Goal: Information Seeking & Learning: Learn about a topic

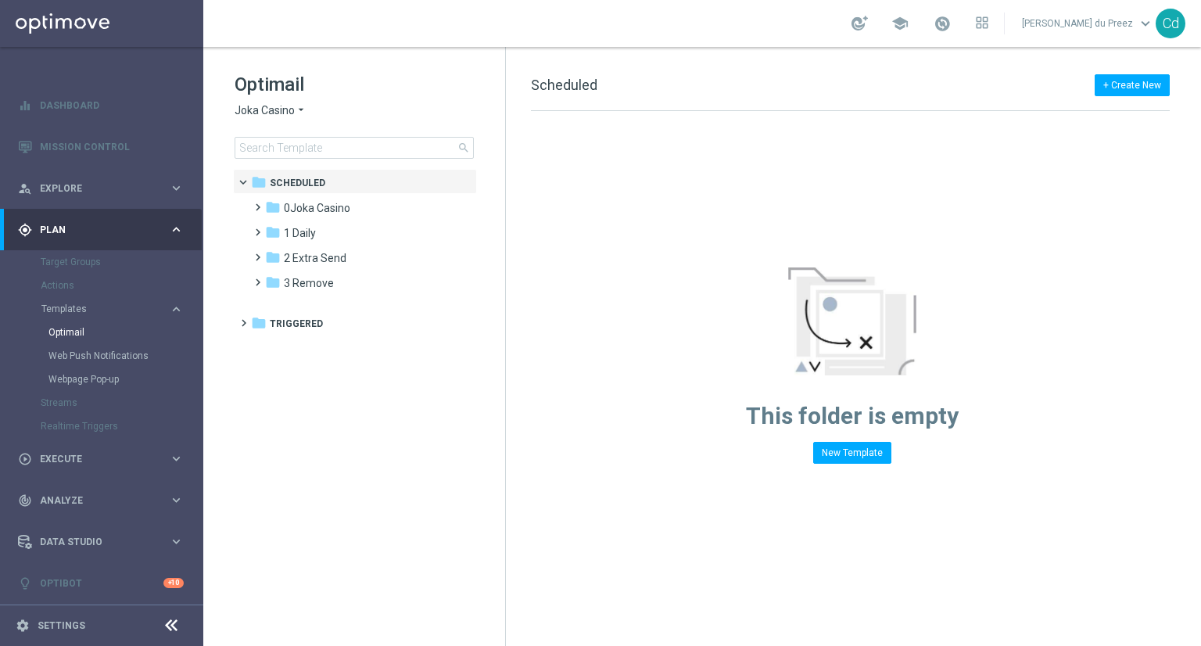
click at [278, 110] on span "Joka Casino" at bounding box center [265, 110] width 60 height 15
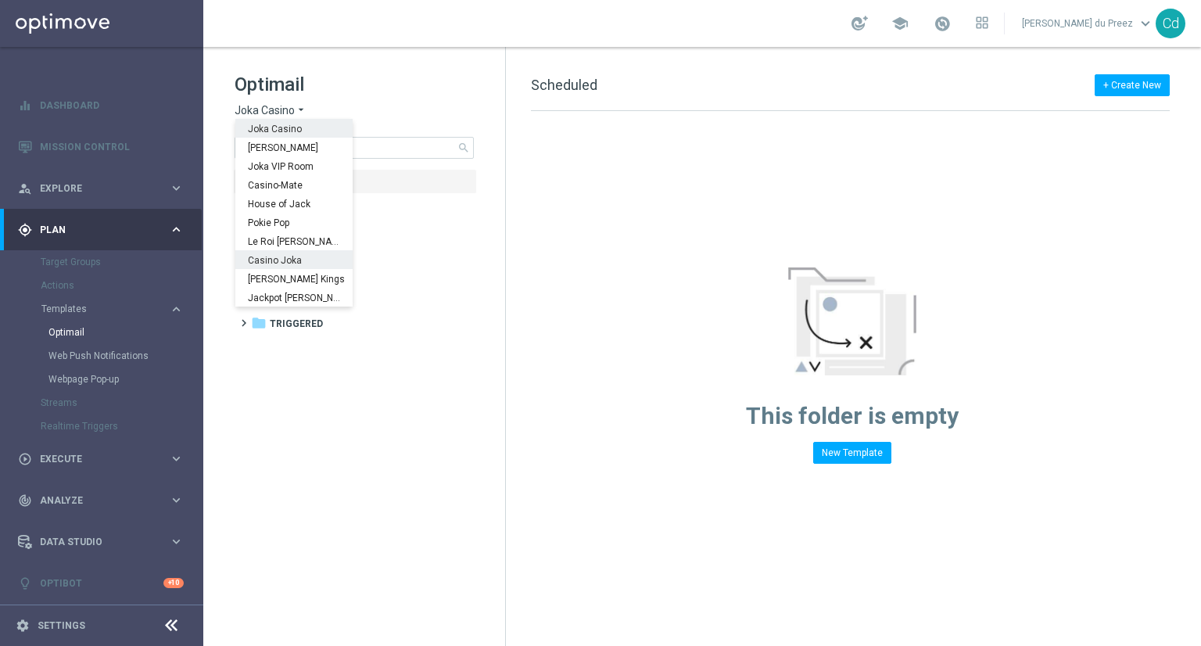
click at [0, 0] on span "Casino Joka" at bounding box center [0, 0] width 0 height 0
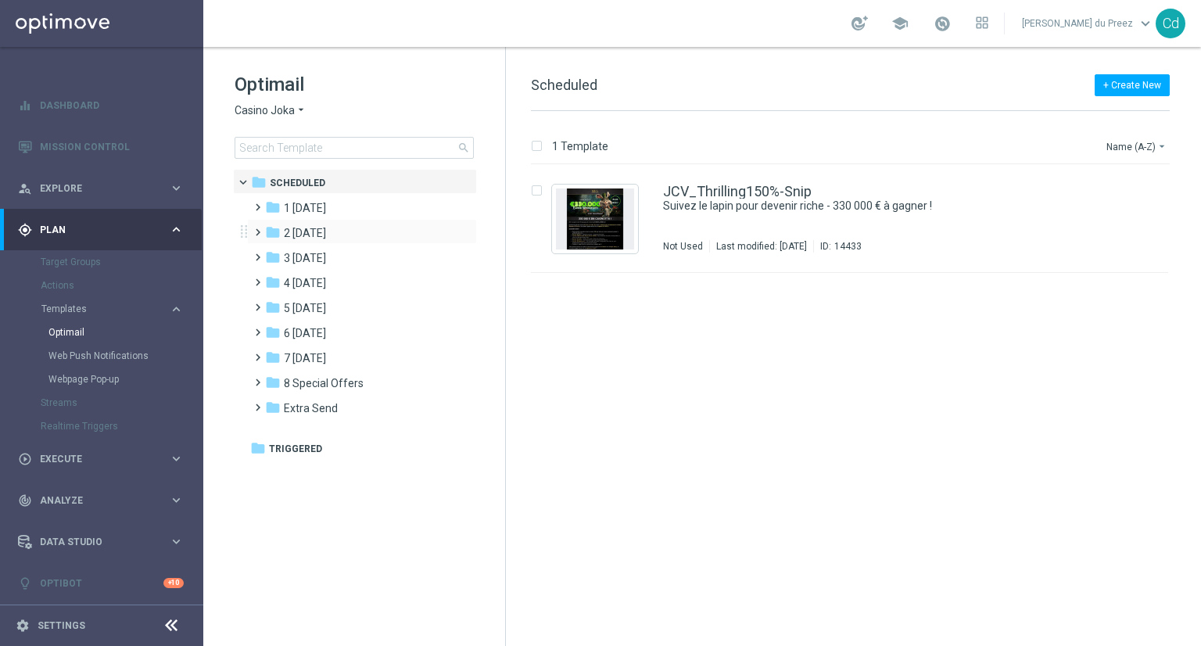
click at [258, 228] on span at bounding box center [254, 225] width 7 height 6
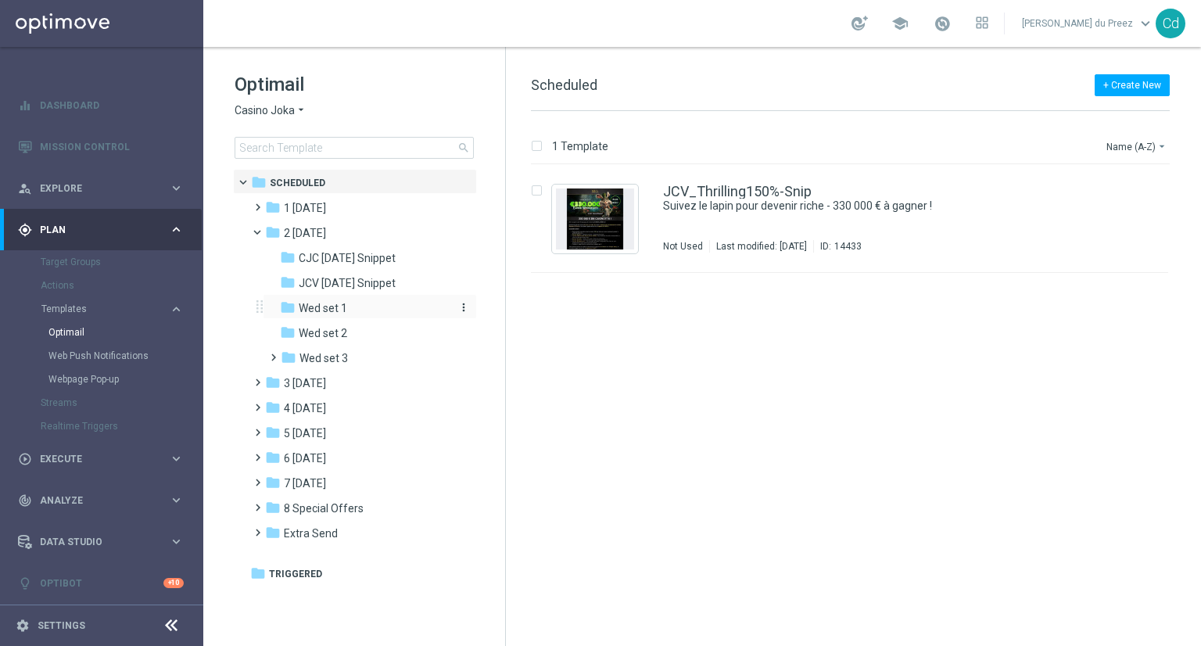
click at [316, 314] on span "Wed set 1" at bounding box center [323, 308] width 48 height 14
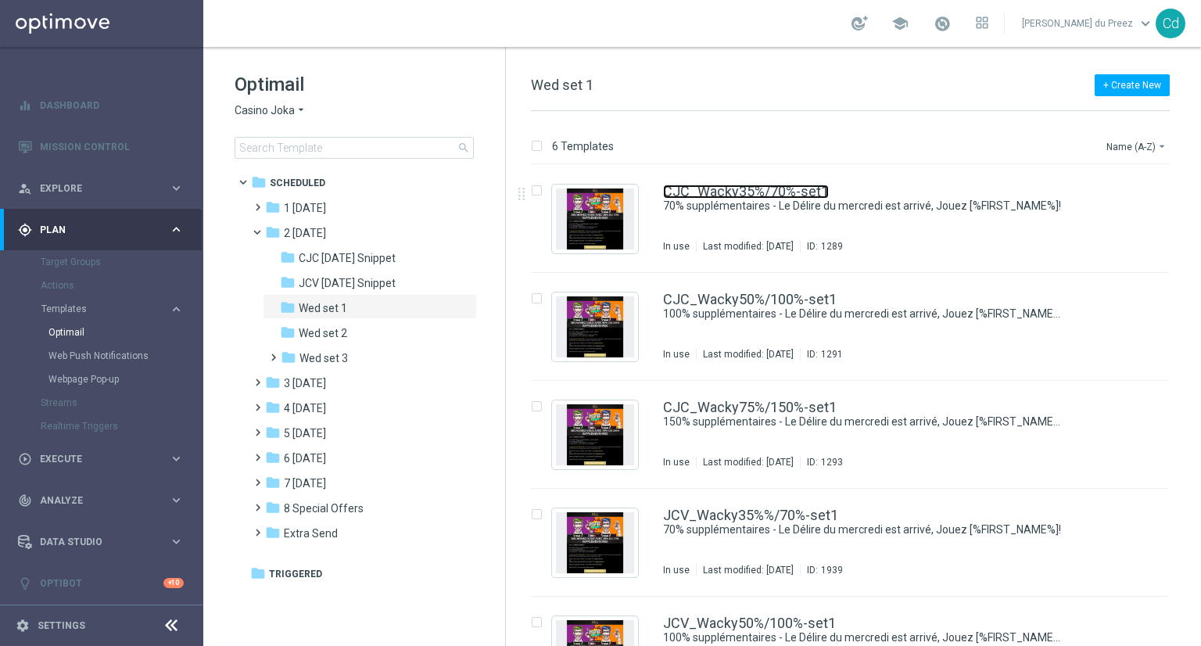
click at [767, 185] on link "CJC_Wacky35%/70%-set1" at bounding box center [746, 192] width 166 height 14
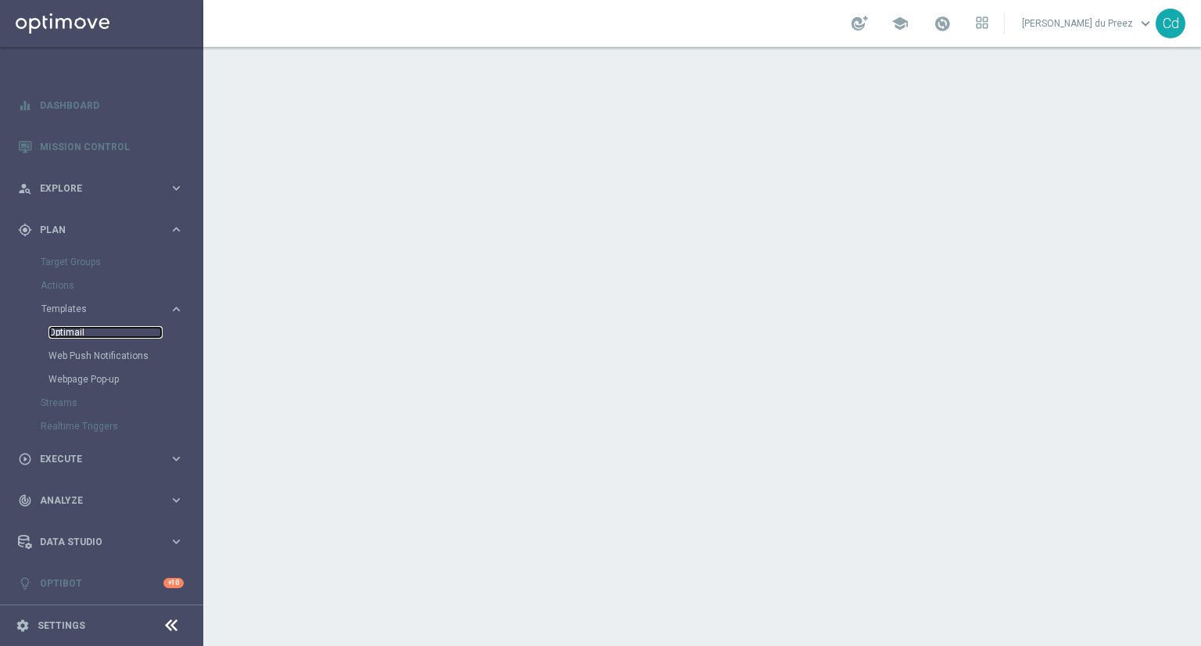
drag, startPoint x: 61, startPoint y: 332, endPoint x: 149, endPoint y: 332, distance: 87.6
click at [61, 332] on link "Optimail" at bounding box center [105, 332] width 114 height 13
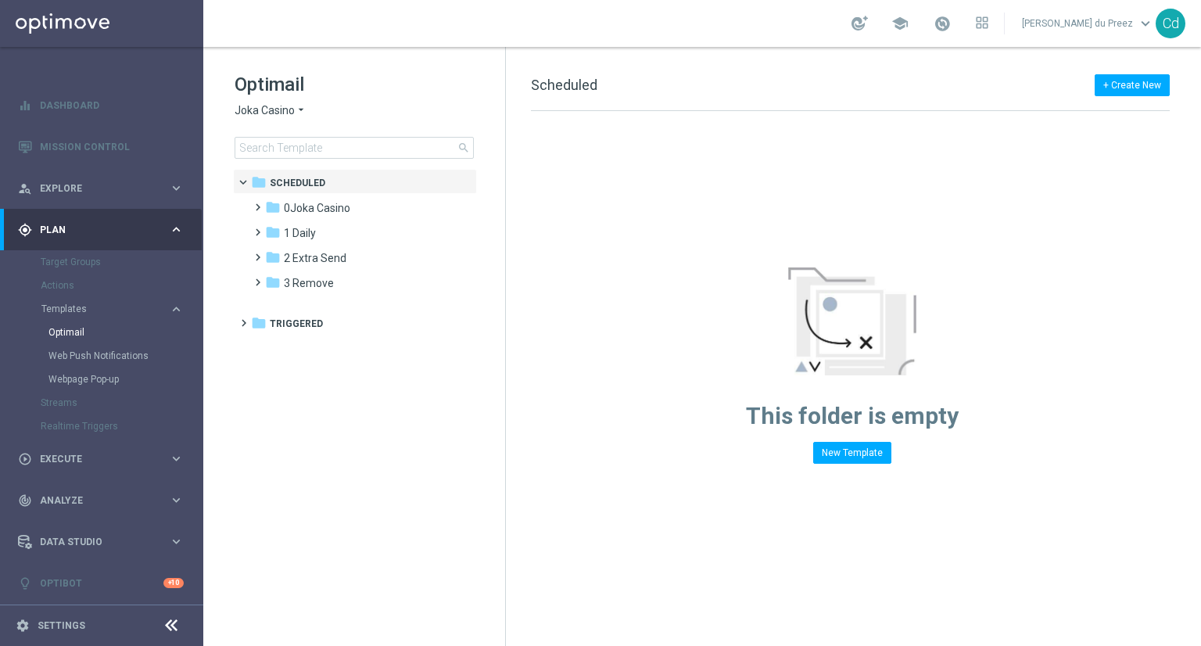
click at [278, 110] on span "Joka Casino" at bounding box center [265, 110] width 60 height 15
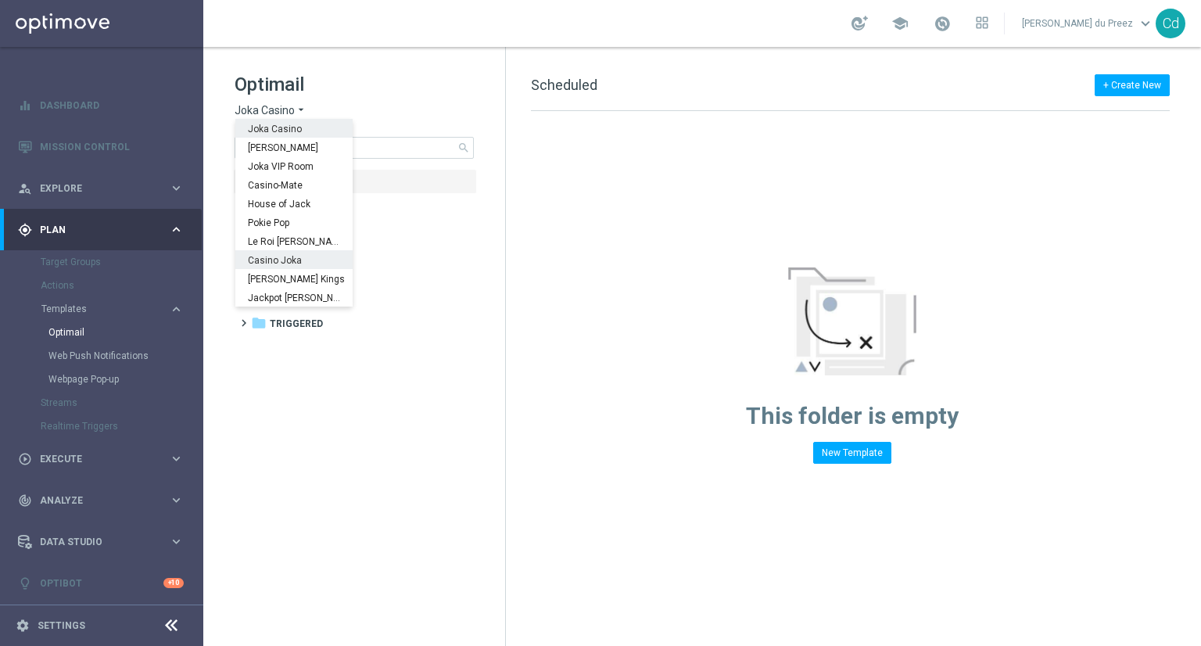
click at [0, 0] on span "Casino Joka" at bounding box center [0, 0] width 0 height 0
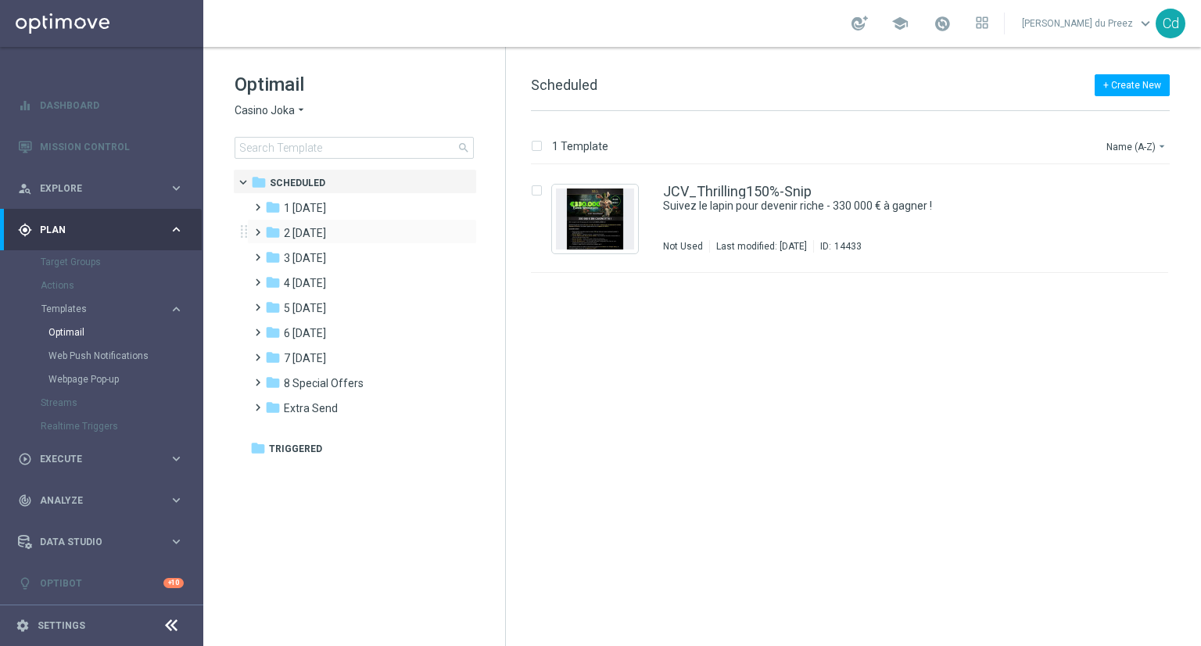
click at [258, 228] on span at bounding box center [254, 225] width 7 height 6
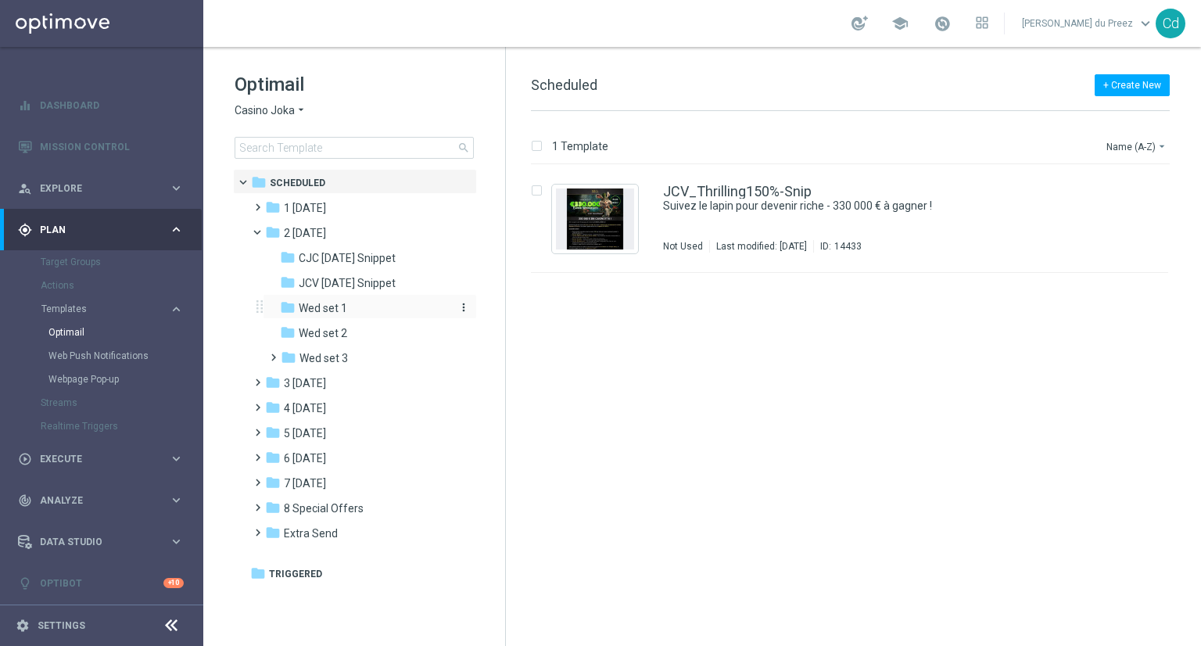
click at [331, 311] on span "Wed set 1" at bounding box center [323, 308] width 48 height 14
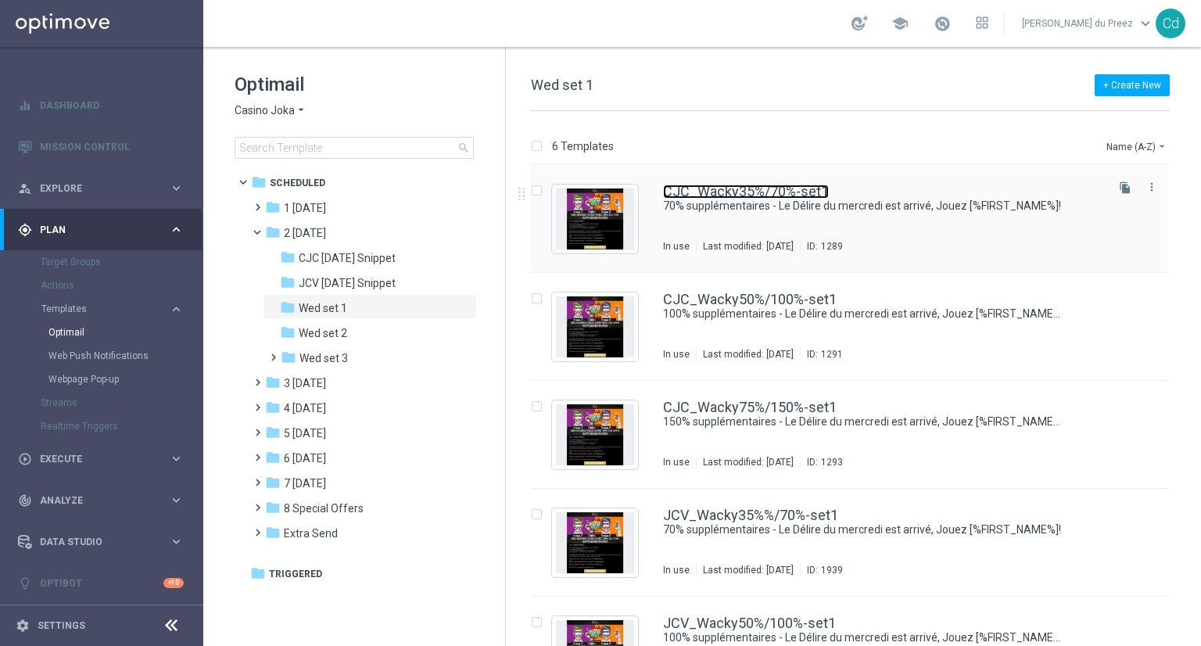
click at [751, 192] on link "CJC_Wacky35%/70%-set1" at bounding box center [746, 192] width 166 height 14
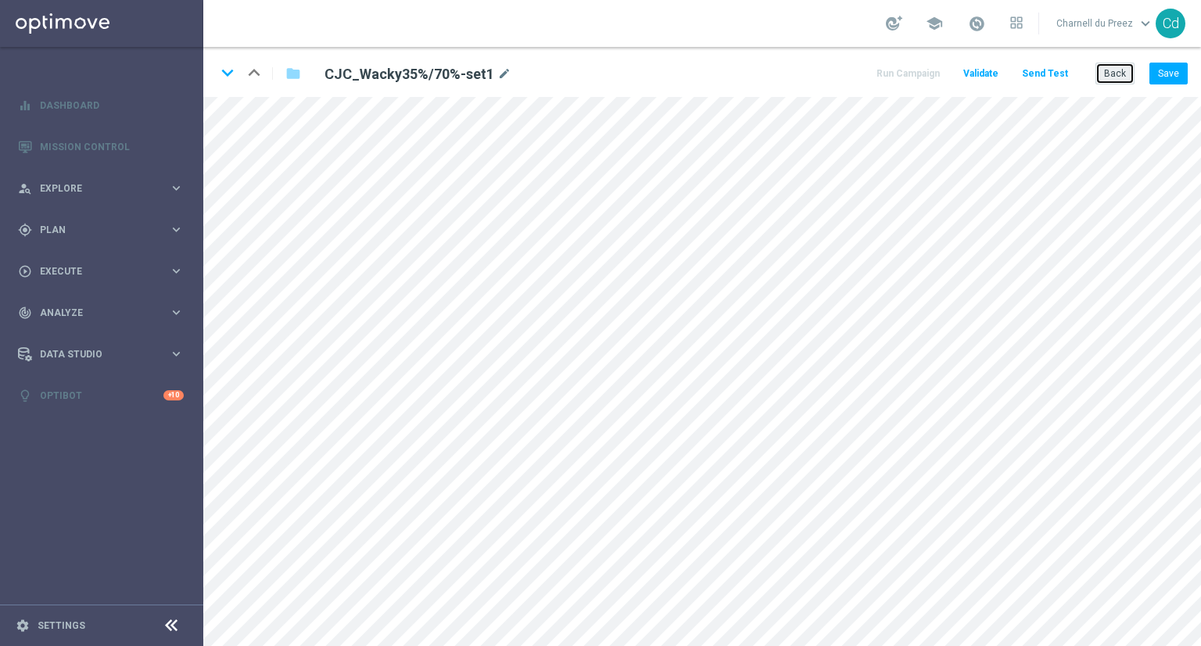
click at [1121, 77] on button "Back" at bounding box center [1115, 74] width 39 height 22
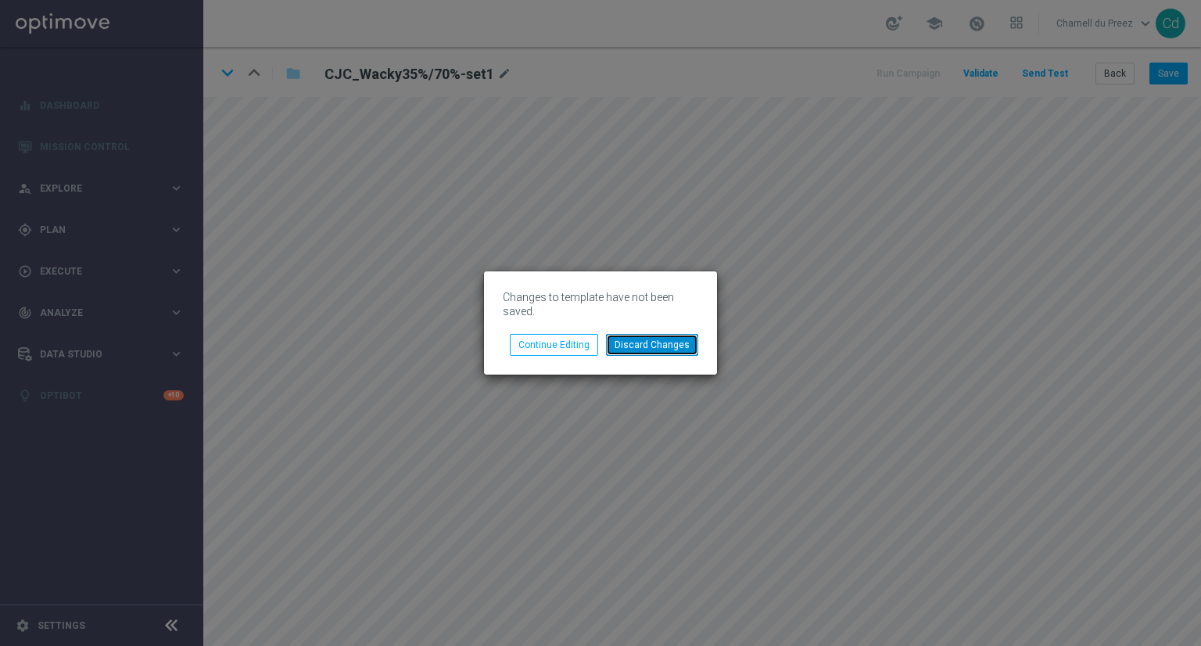
click at [654, 339] on button "Discard Changes" at bounding box center [652, 345] width 92 height 22
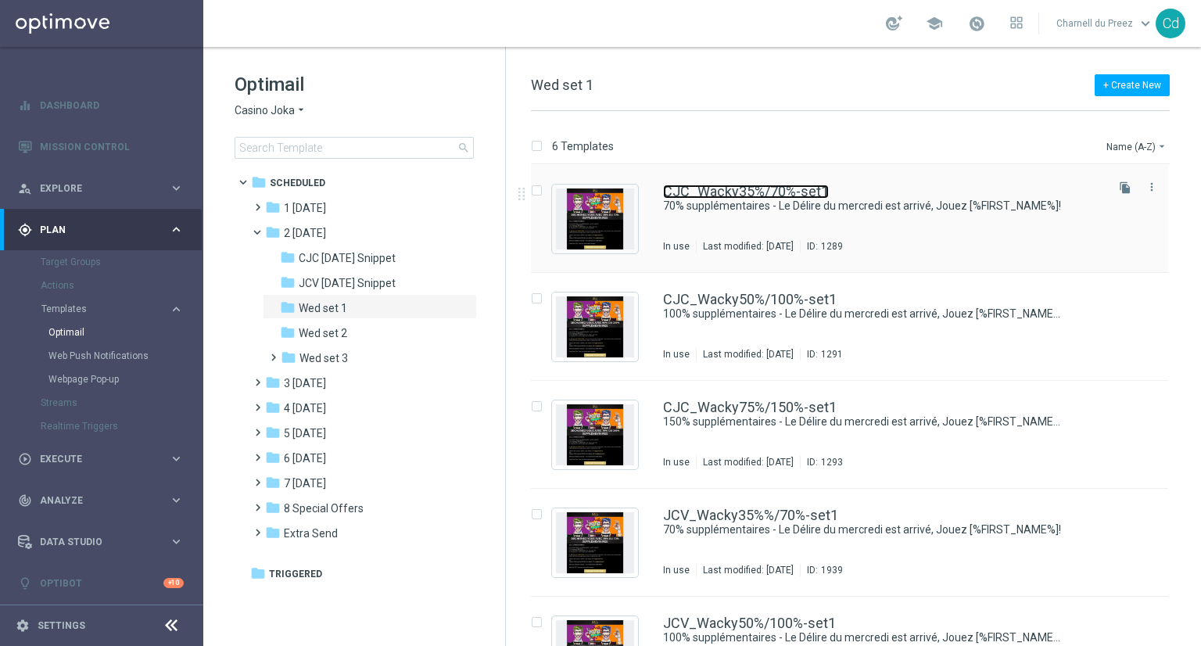
click at [726, 188] on link "CJC_Wacky35%/70%-set1" at bounding box center [746, 192] width 166 height 14
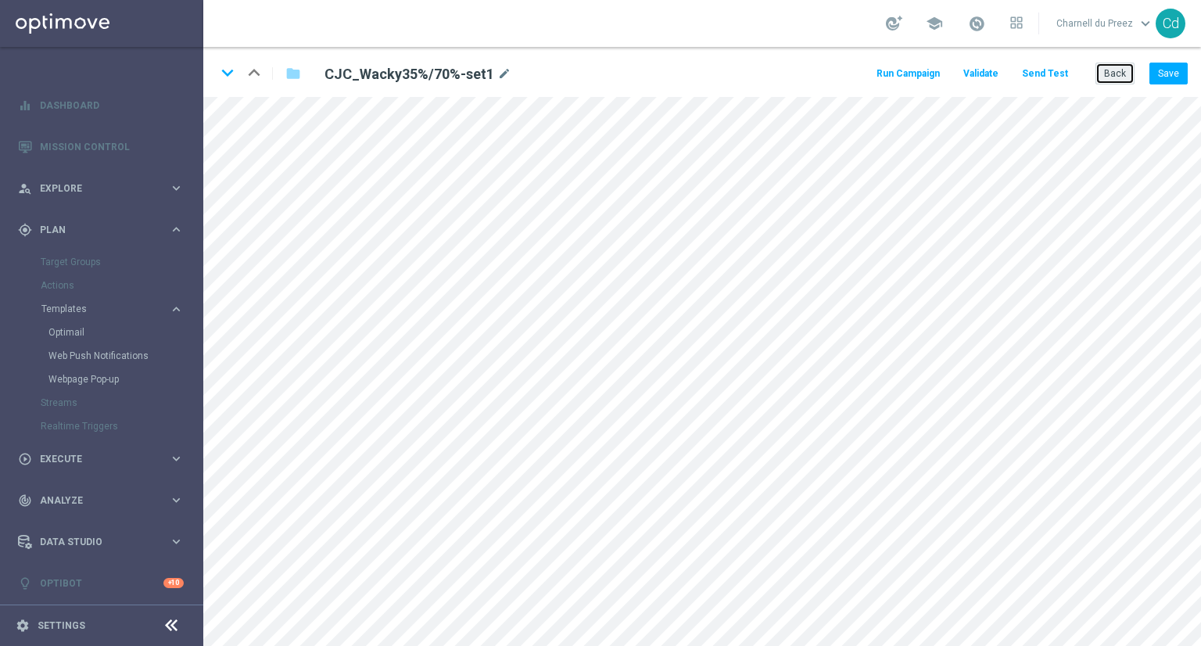
click at [1117, 76] on button "Back" at bounding box center [1115, 74] width 39 height 22
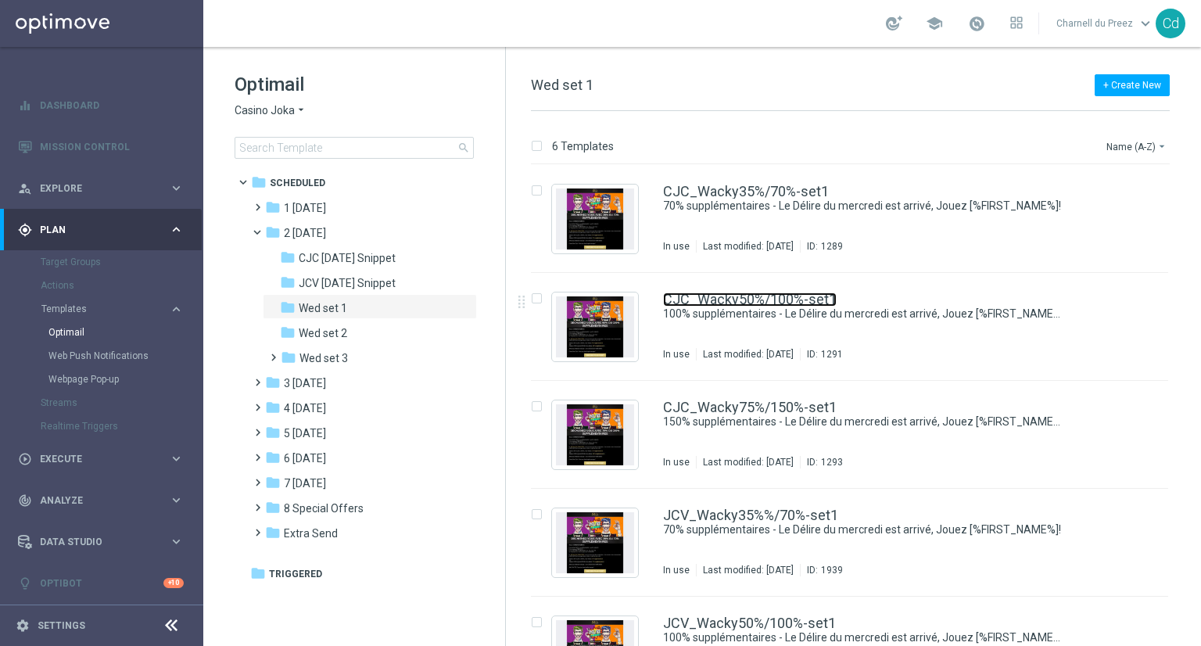
drag, startPoint x: 753, startPoint y: 301, endPoint x: 740, endPoint y: 301, distance: 13.3
click at [753, 301] on link "CJC_Wacky50%/100%-set1" at bounding box center [750, 299] width 174 height 14
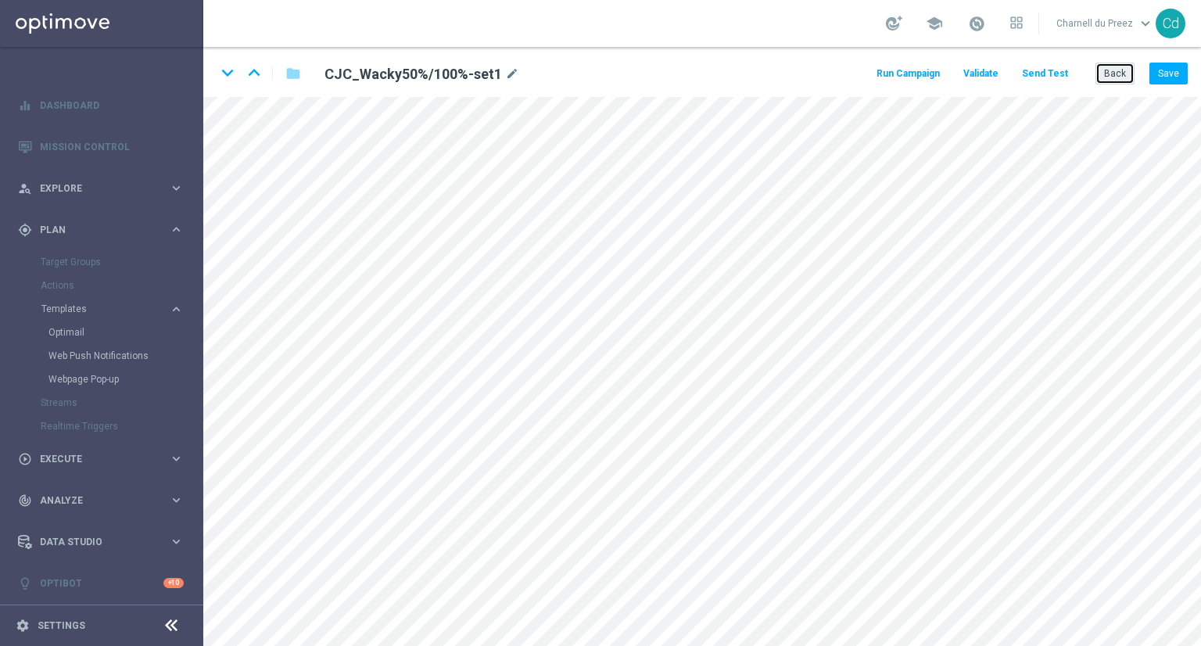
click at [1111, 70] on button "Back" at bounding box center [1115, 74] width 39 height 22
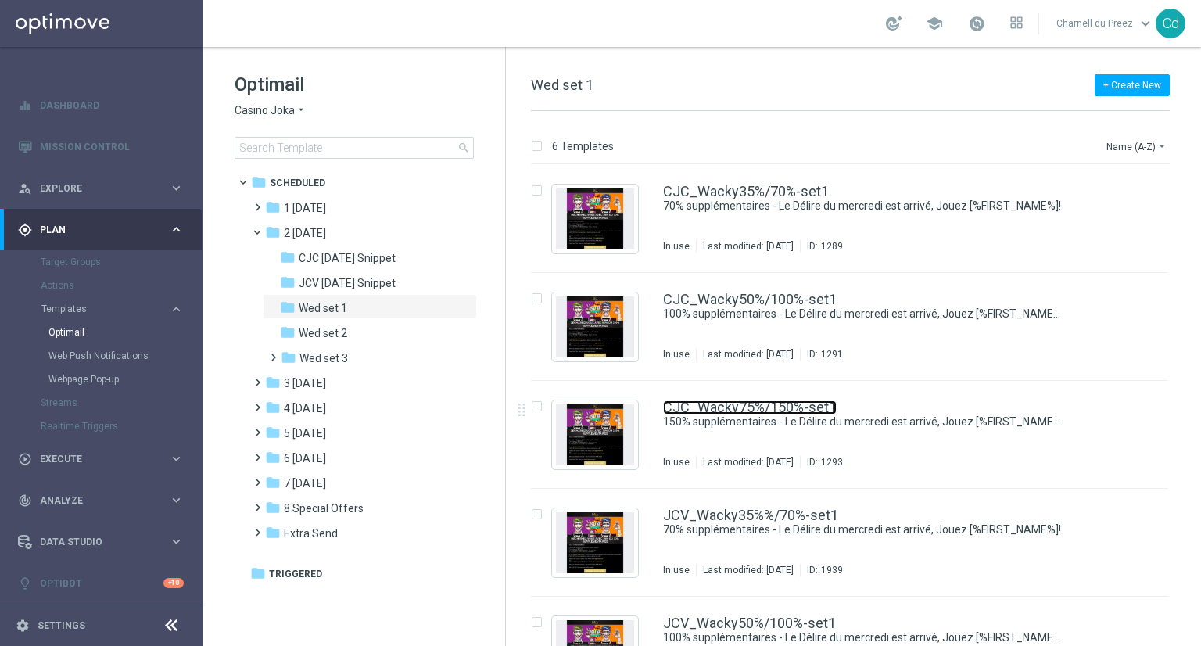
drag, startPoint x: 751, startPoint y: 407, endPoint x: 775, endPoint y: 407, distance: 24.2
click at [751, 407] on link "CJC_Wacky75%/150%-set1" at bounding box center [750, 407] width 174 height 14
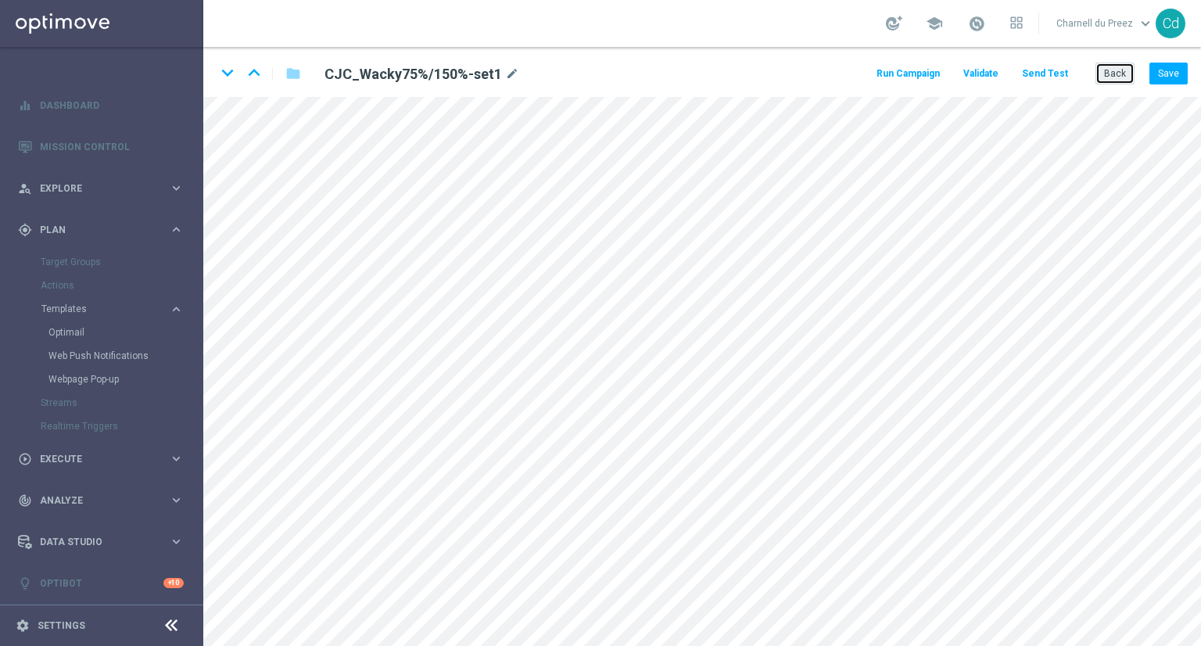
click at [1119, 70] on button "Back" at bounding box center [1115, 74] width 39 height 22
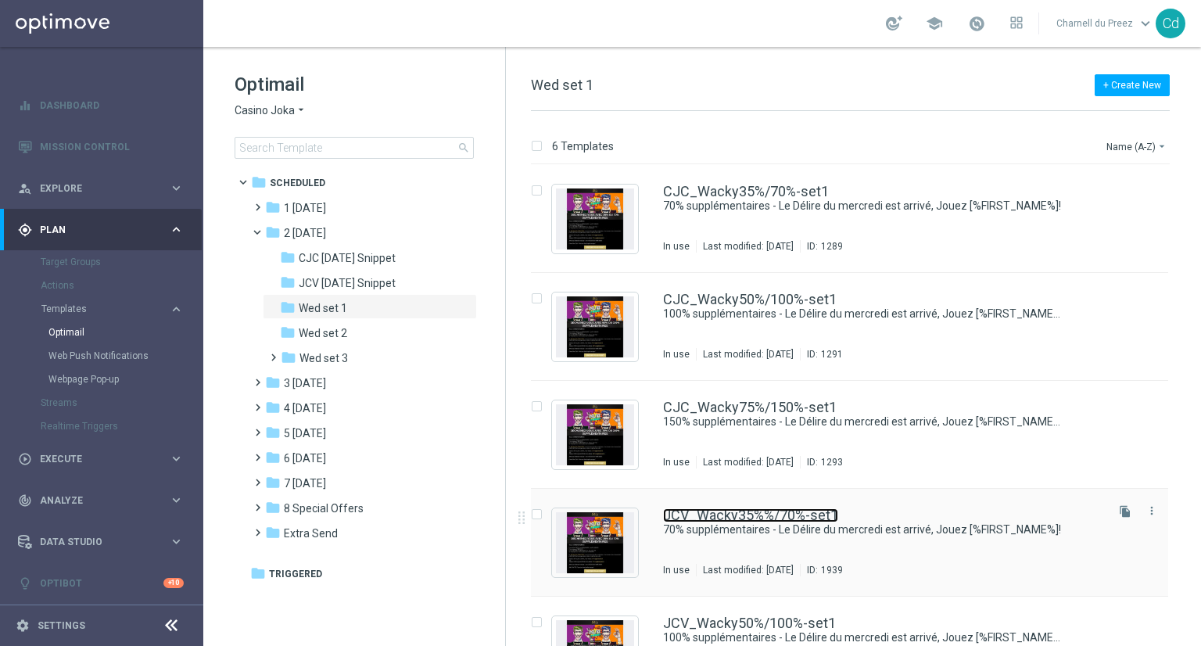
click at [797, 509] on link "JCV_Wacky35%%/70%-set1" at bounding box center [750, 515] width 175 height 14
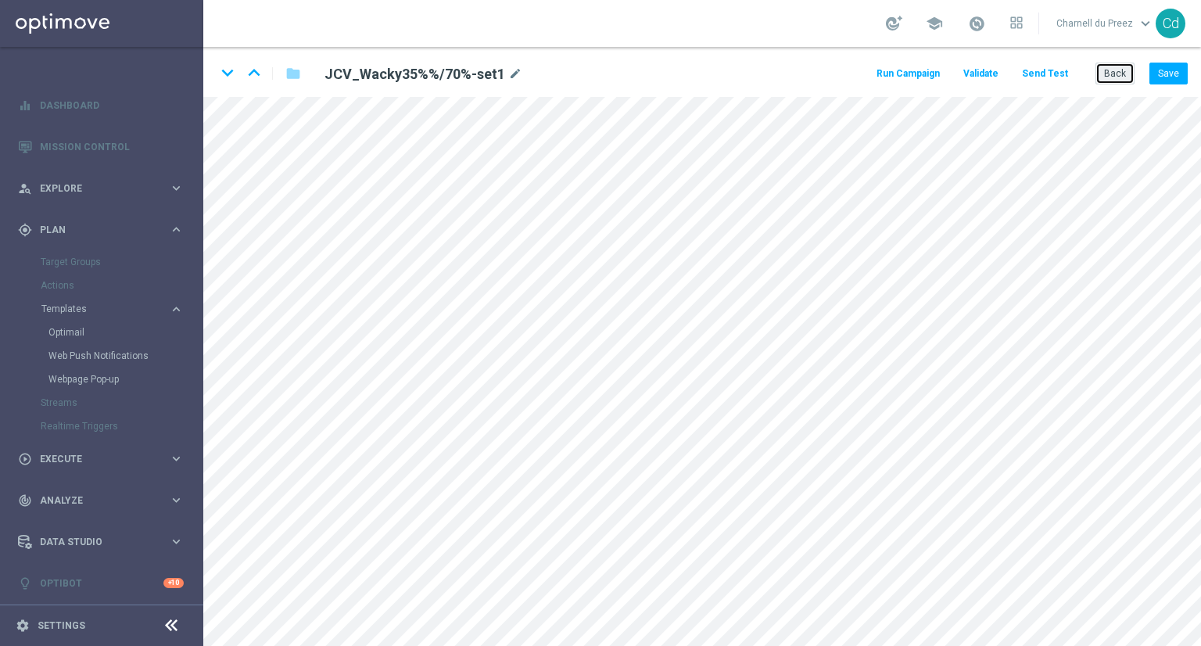
click at [1116, 78] on button "Back" at bounding box center [1115, 74] width 39 height 22
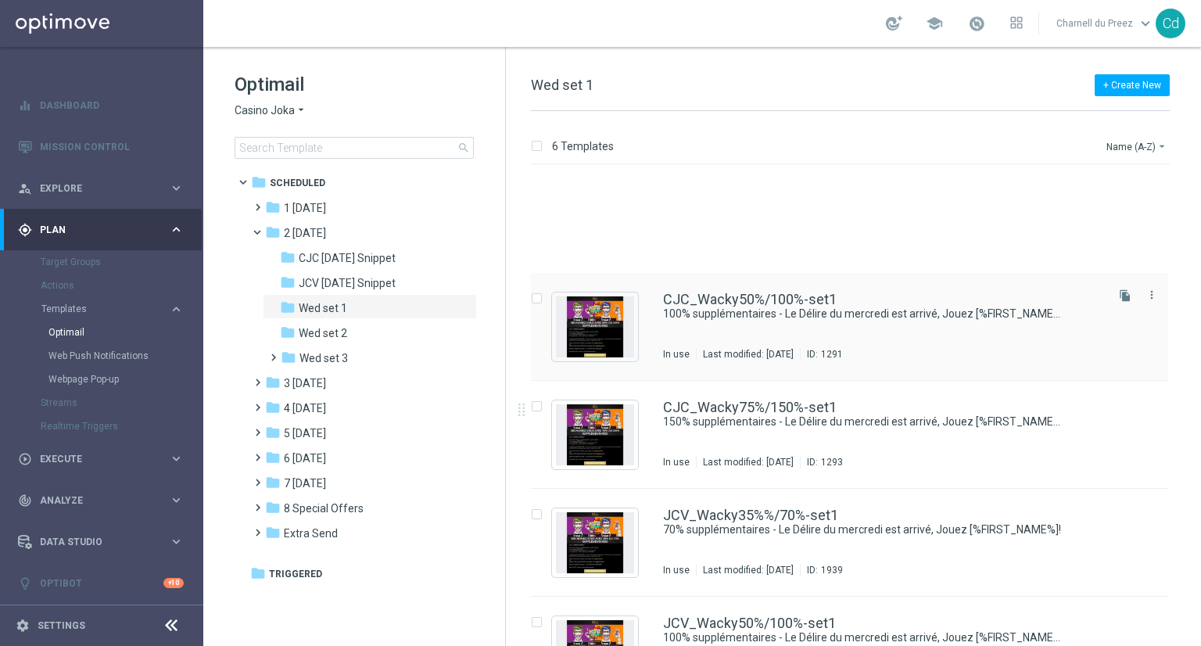
scroll to position [166, 0]
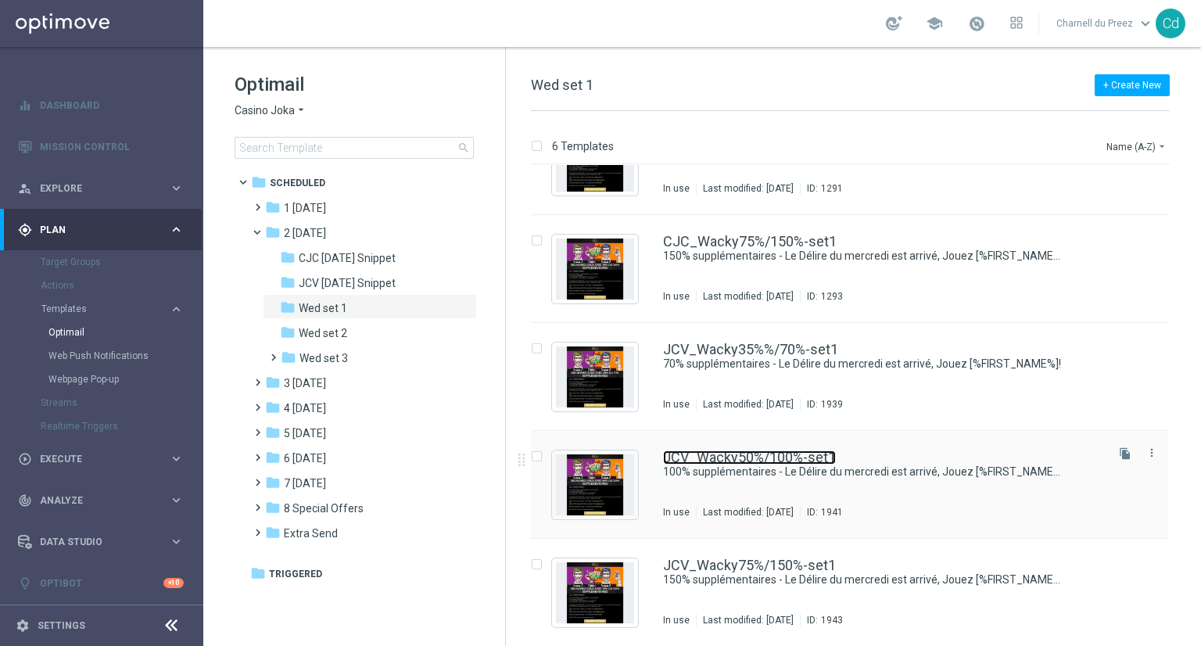
click at [789, 450] on link "JCV_Wacky50%/100%-set1" at bounding box center [749, 457] width 173 height 14
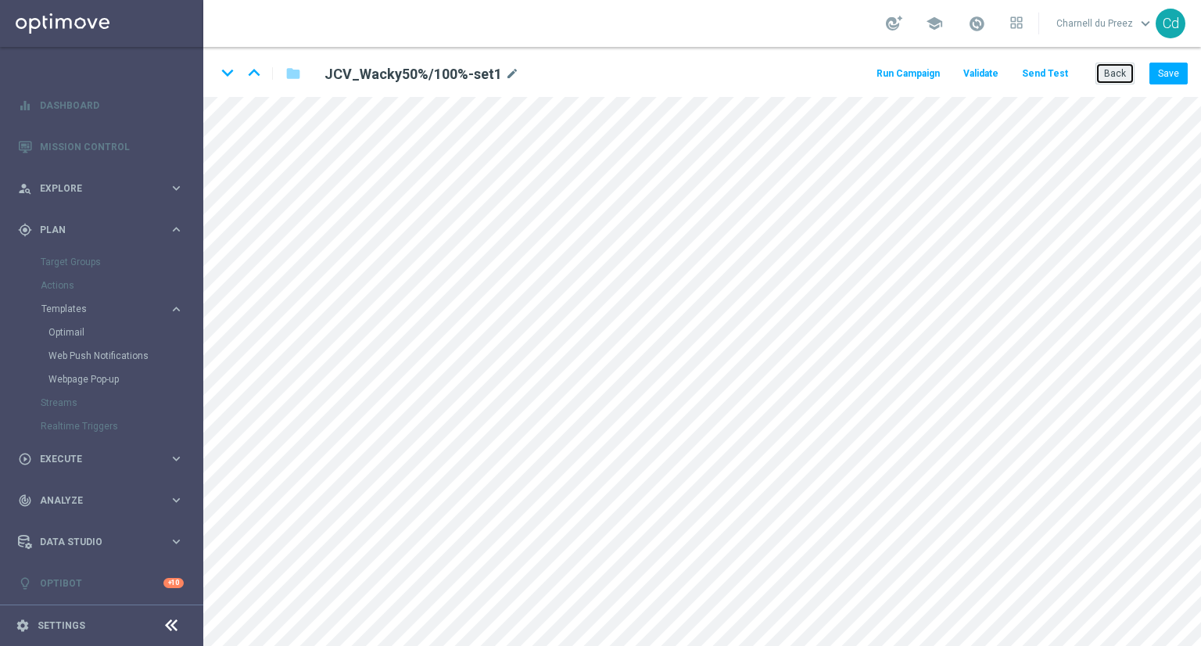
click at [1123, 74] on button "Back" at bounding box center [1115, 74] width 39 height 22
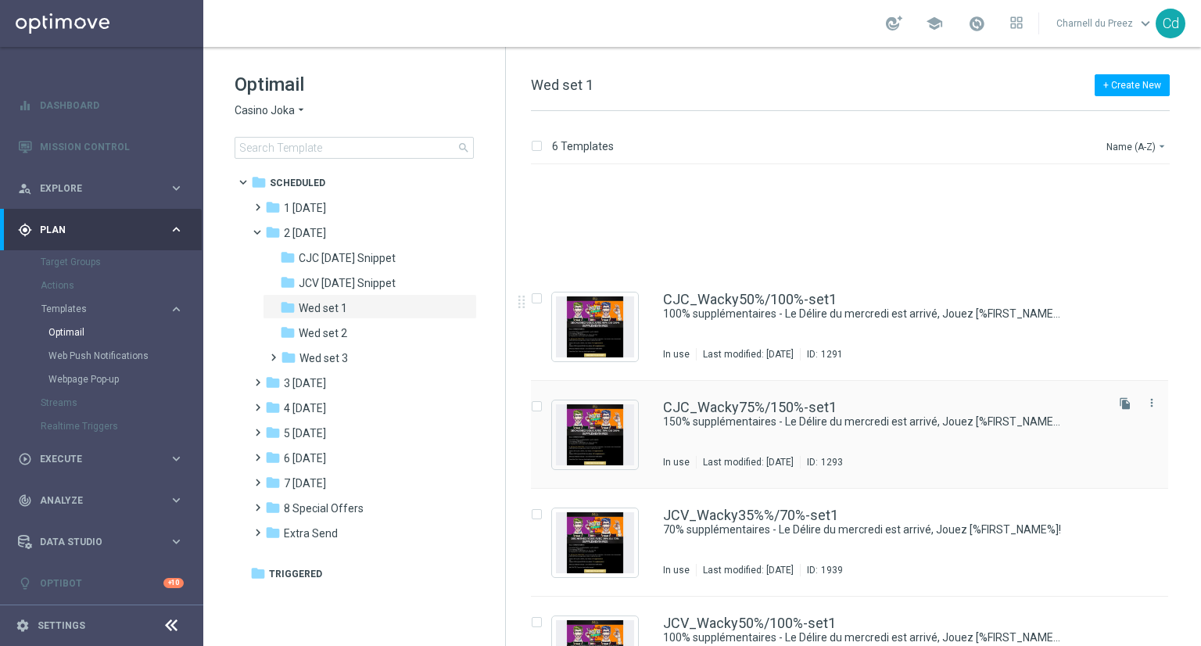
scroll to position [166, 0]
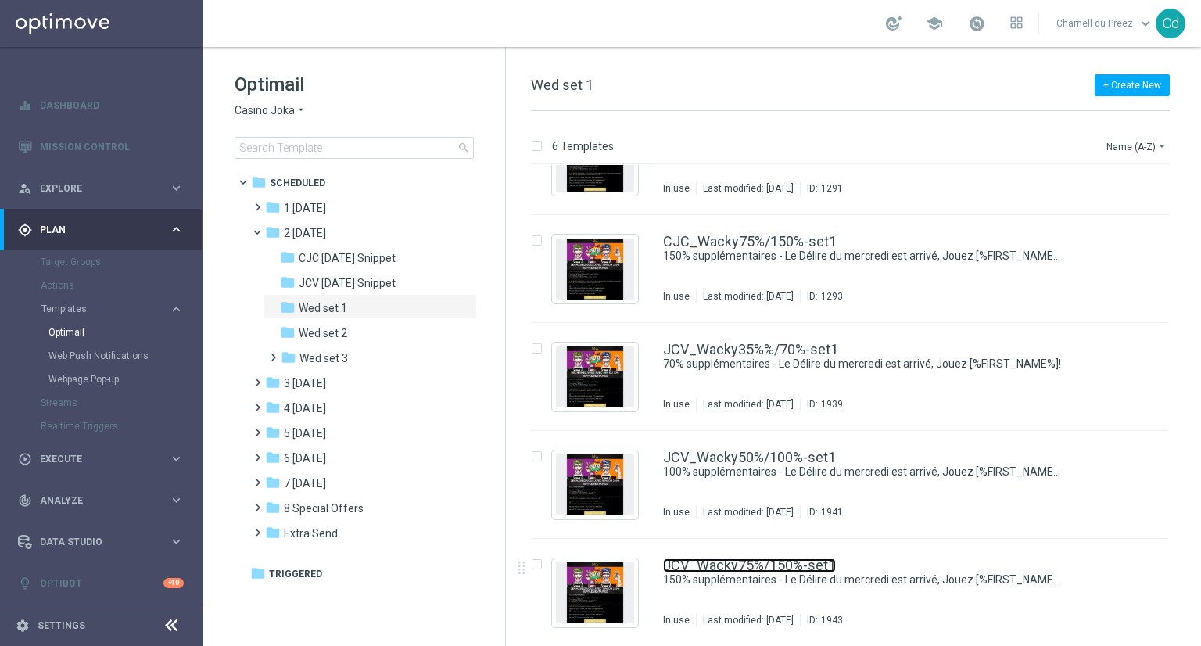
drag, startPoint x: 779, startPoint y: 561, endPoint x: 788, endPoint y: 560, distance: 9.4
click at [779, 561] on link "JCV_Wacky75%/150%-set1" at bounding box center [749, 565] width 173 height 14
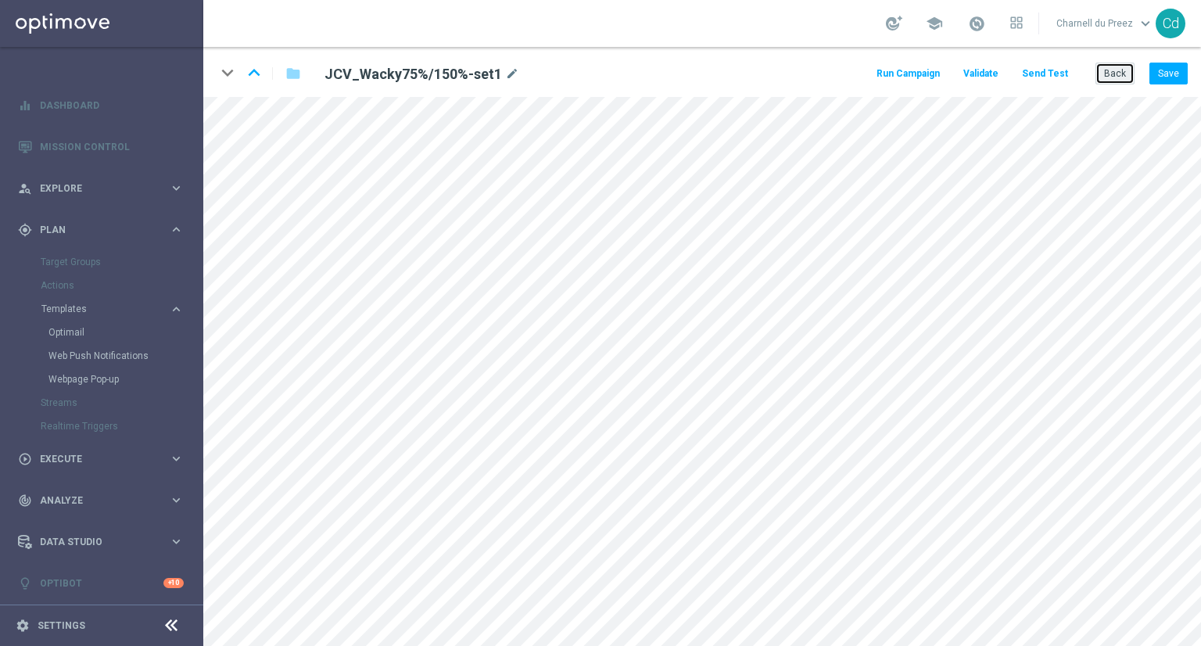
click at [1114, 76] on button "Back" at bounding box center [1115, 74] width 39 height 22
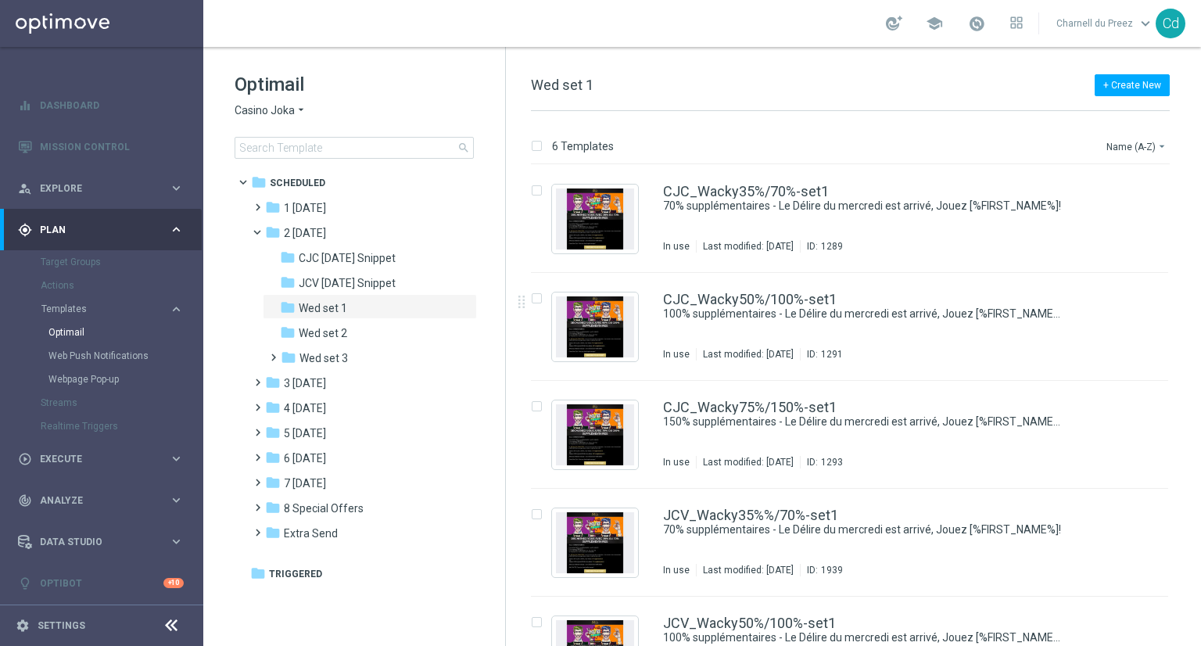
click at [263, 113] on span "Casino Joka" at bounding box center [265, 110] width 60 height 15
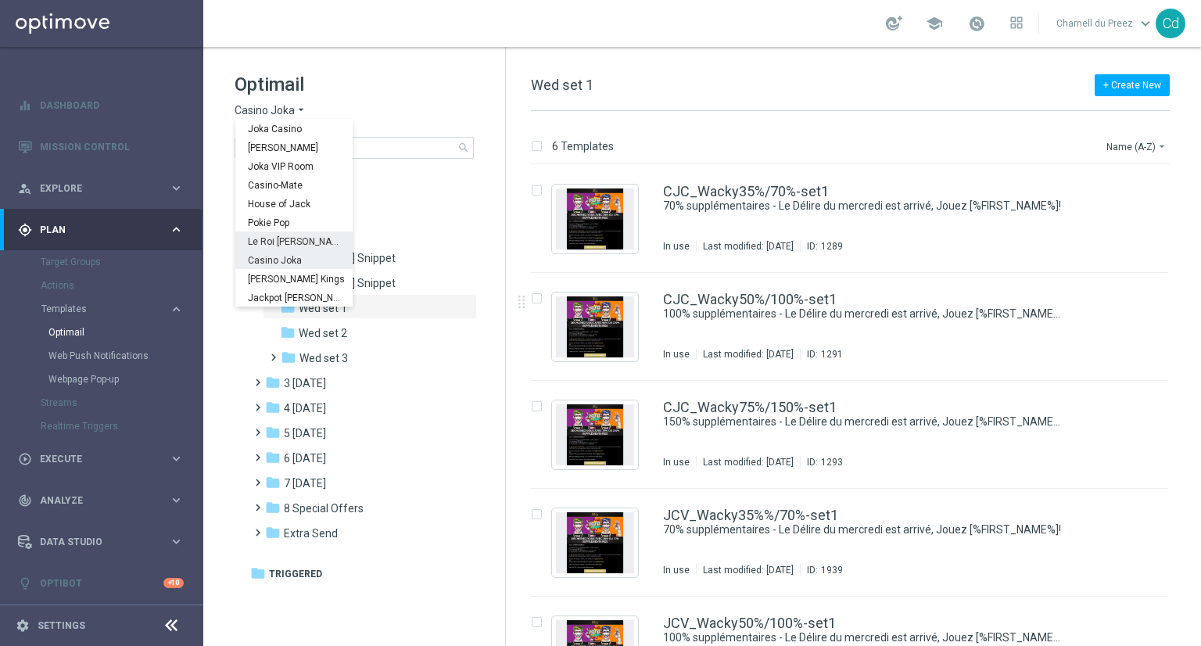
click at [307, 240] on div "Le Roi [PERSON_NAME]" at bounding box center [293, 240] width 117 height 19
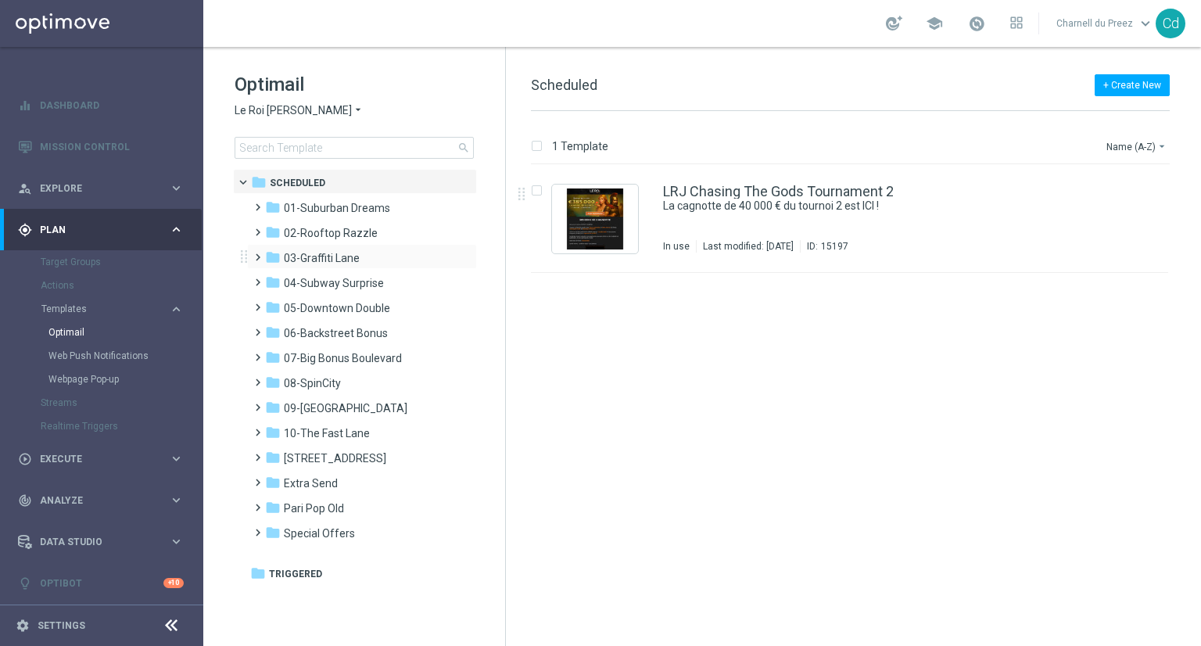
click at [258, 253] on span at bounding box center [254, 250] width 7 height 6
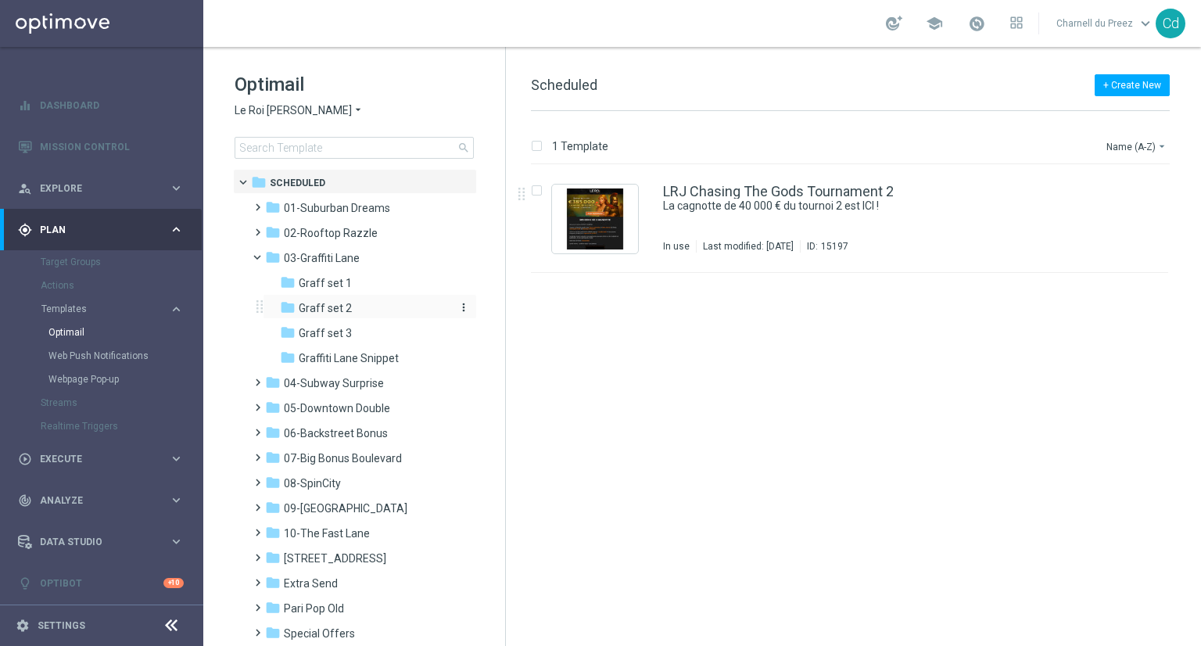
click at [328, 307] on span "Graff set 2" at bounding box center [325, 308] width 53 height 14
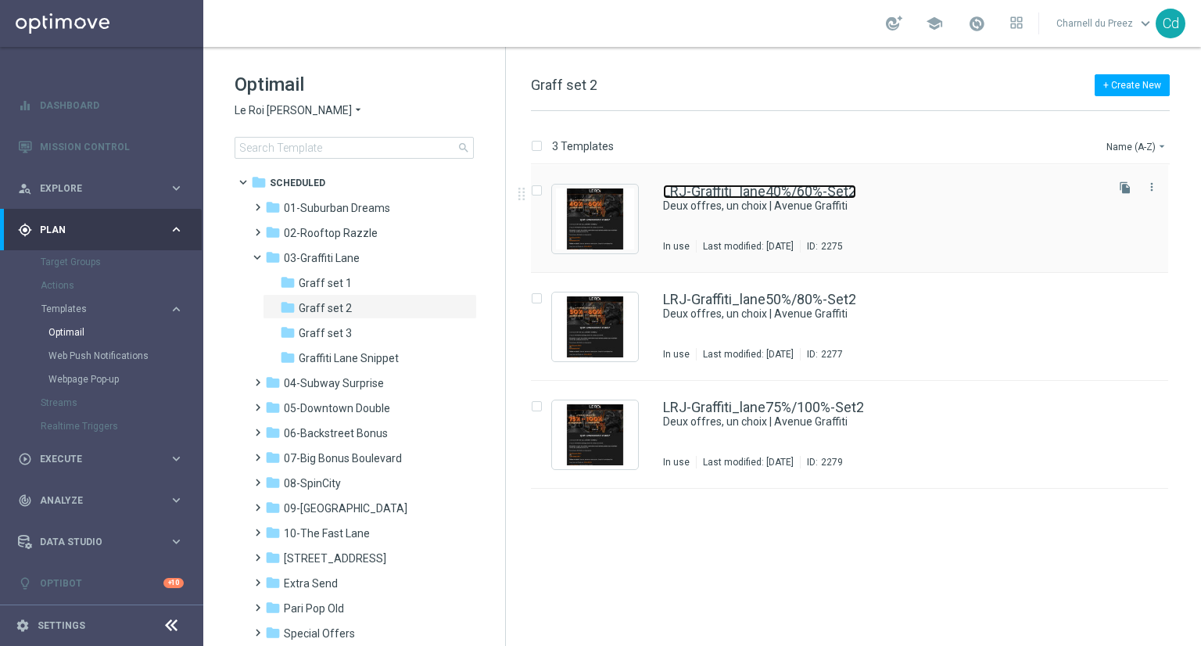
click at [809, 192] on link "LRJ-Graffiti_lane40%/60%-Set2" at bounding box center [759, 192] width 193 height 14
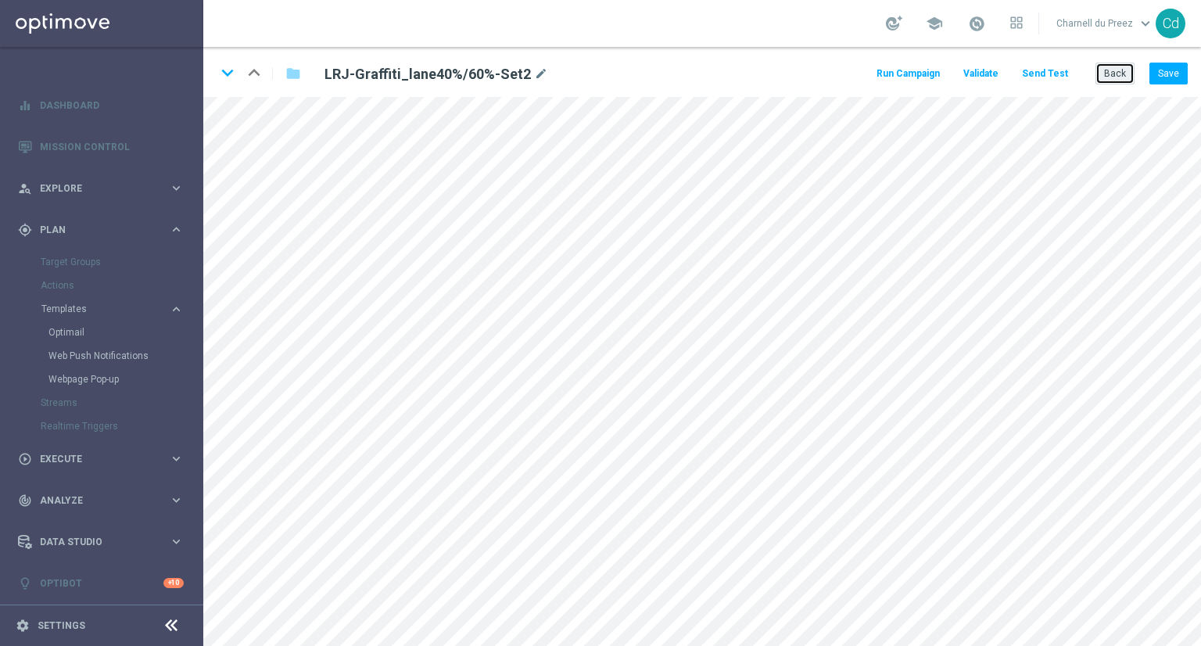
click at [1107, 73] on button "Back" at bounding box center [1115, 74] width 39 height 22
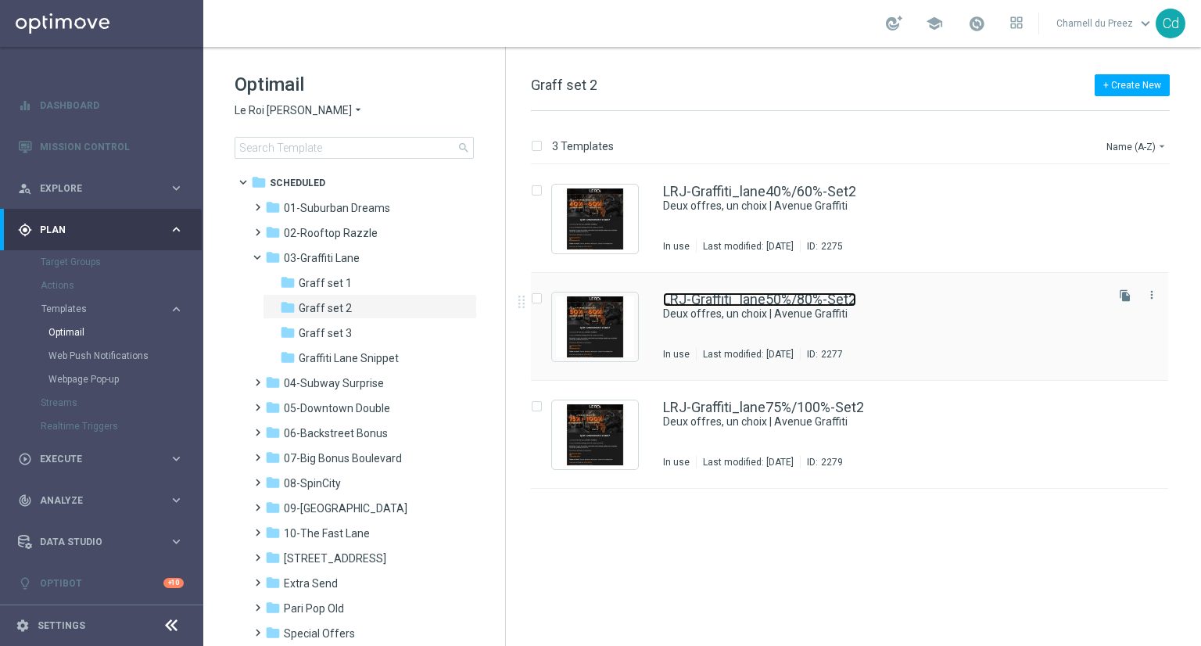
click at [734, 294] on link "LRJ-Graffiti_lane50%/80%-Set2" at bounding box center [759, 299] width 193 height 14
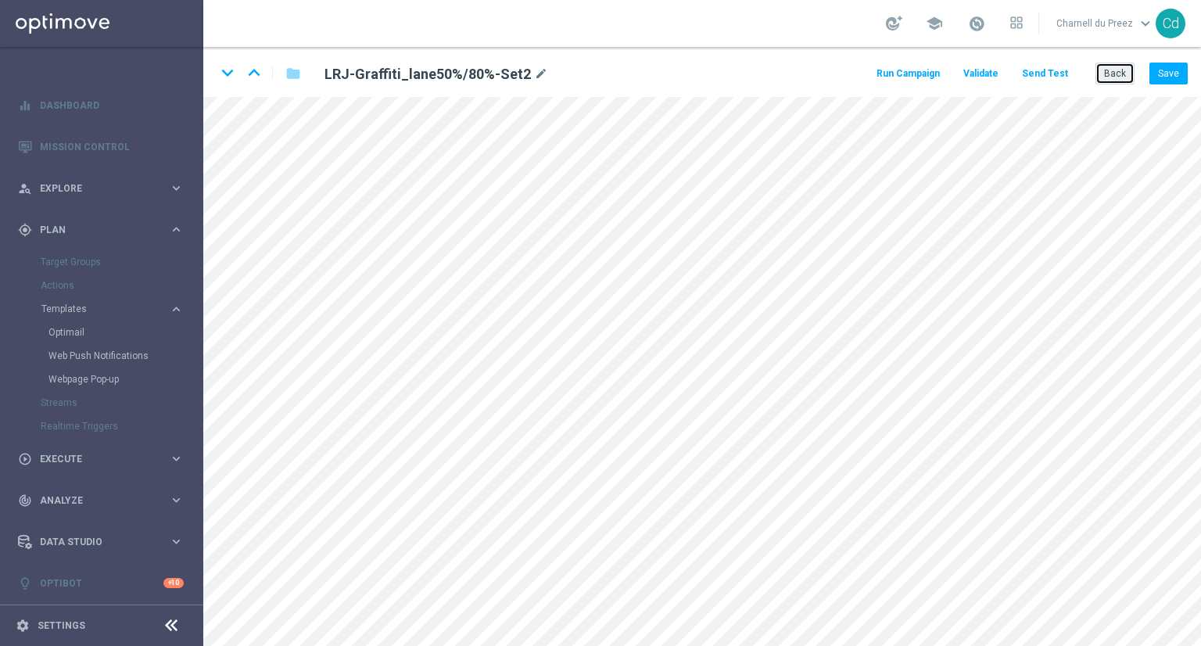
drag, startPoint x: 1108, startPoint y: 71, endPoint x: 980, endPoint y: 71, distance: 128.3
click at [1108, 71] on button "Back" at bounding box center [1115, 74] width 39 height 22
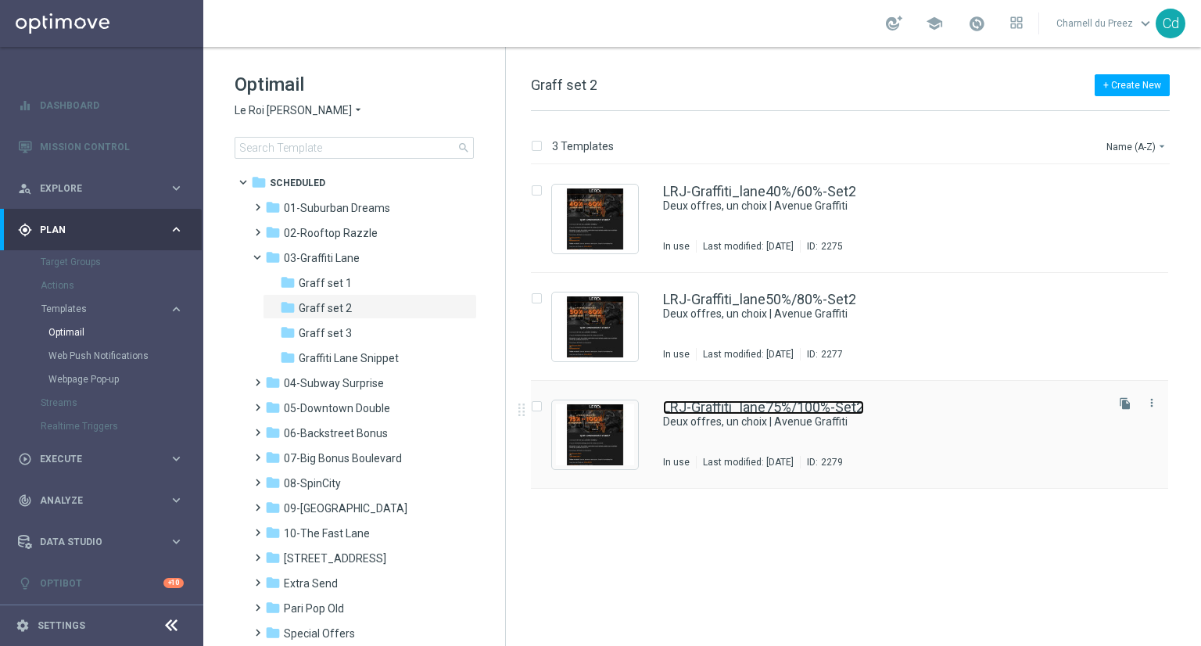
click at [800, 404] on link "LRJ-Graffiti_lane75%/100%-Set2" at bounding box center [763, 407] width 201 height 14
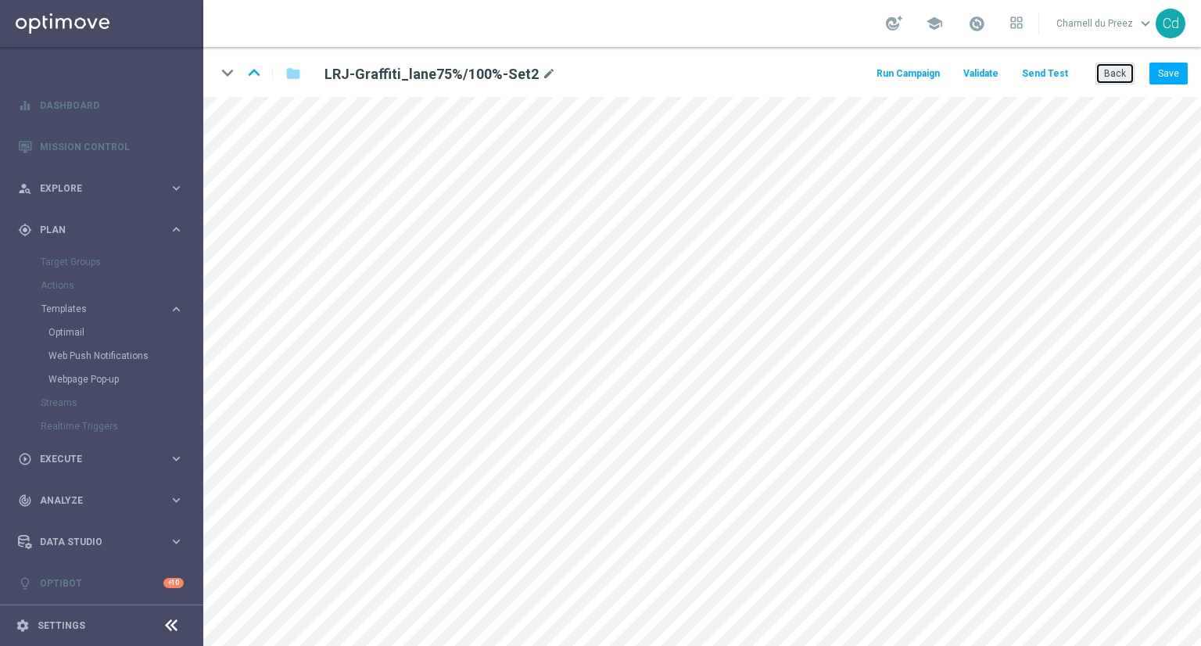
click at [1115, 73] on button "Back" at bounding box center [1115, 74] width 39 height 22
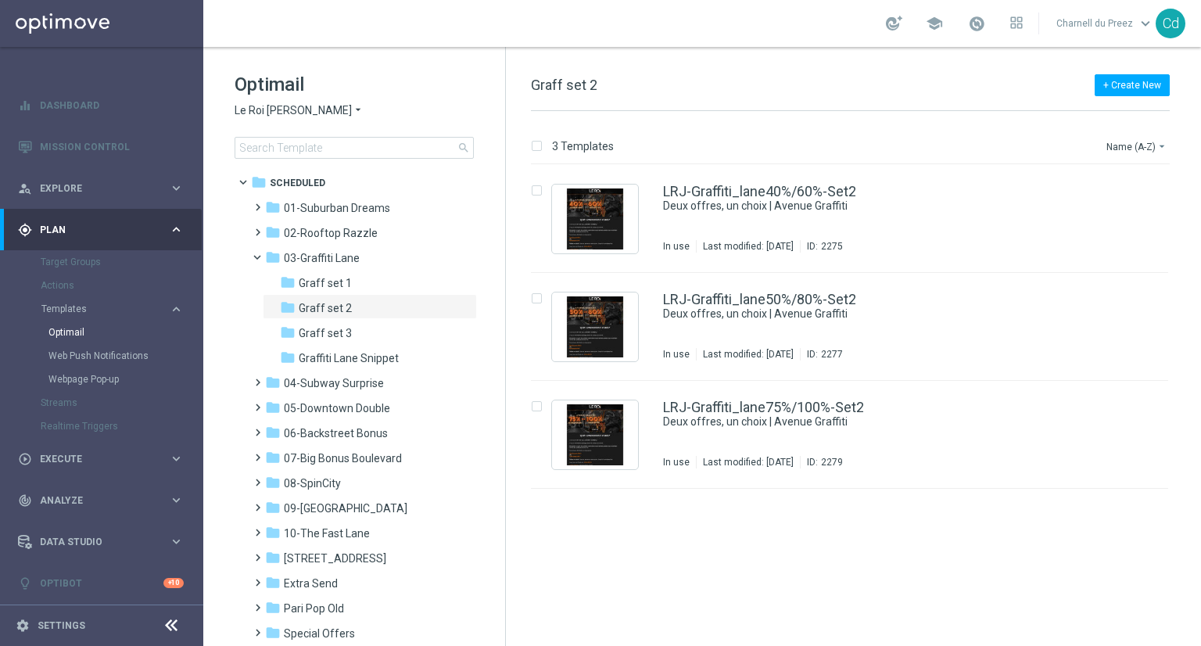
click at [279, 109] on span "Le Roi [PERSON_NAME]" at bounding box center [293, 110] width 117 height 15
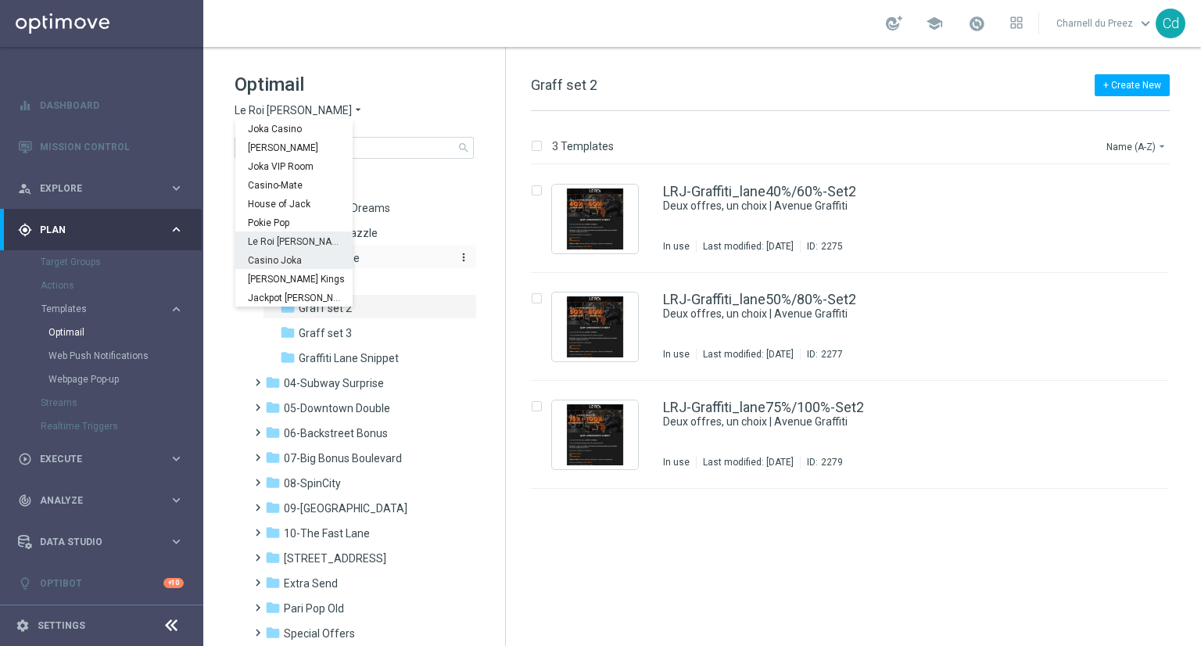
click at [0, 0] on span "Casino Joka" at bounding box center [0, 0] width 0 height 0
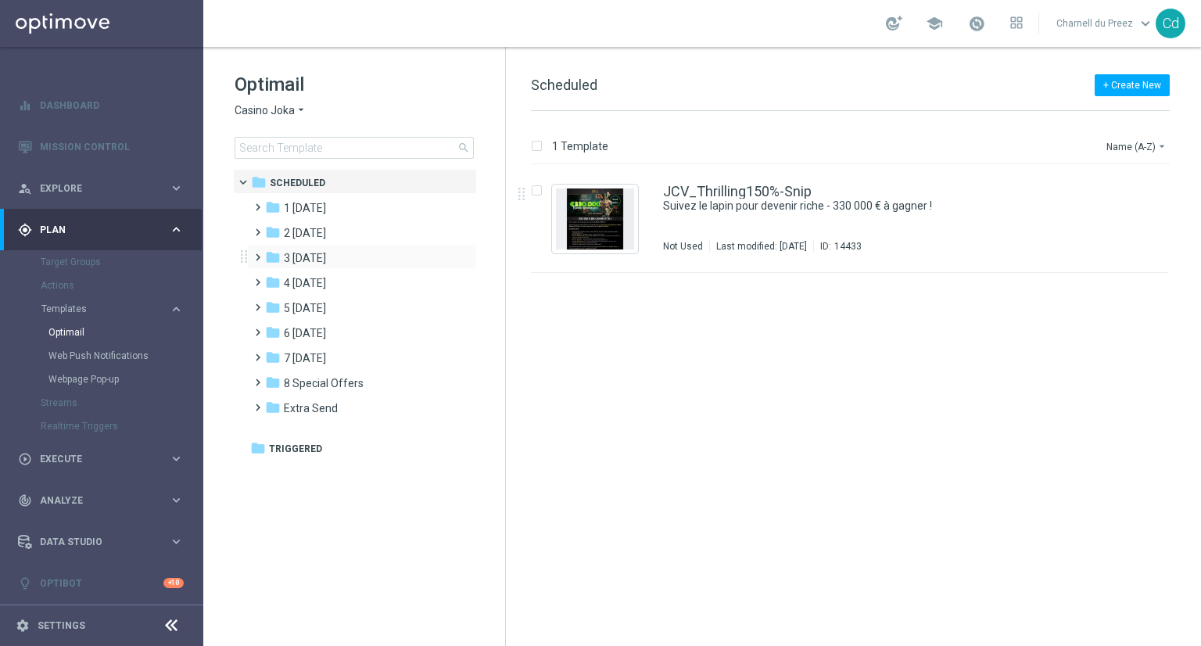
click at [257, 253] on span at bounding box center [254, 250] width 7 height 6
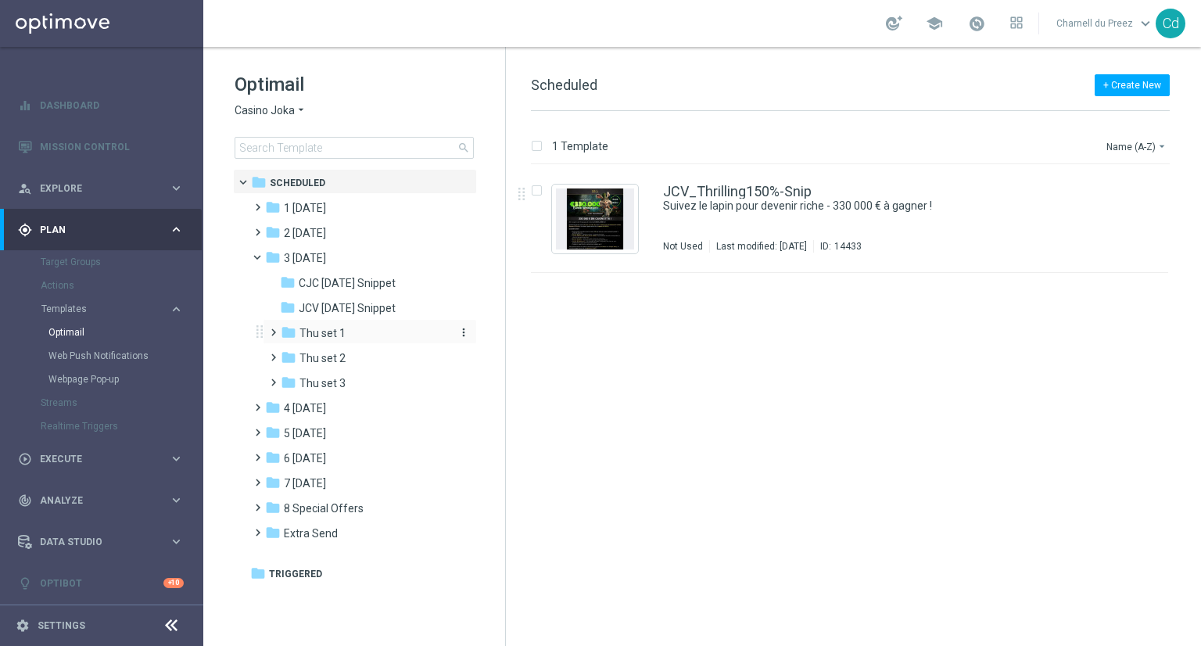
click at [330, 335] on span "Thu set 1" at bounding box center [323, 333] width 46 height 14
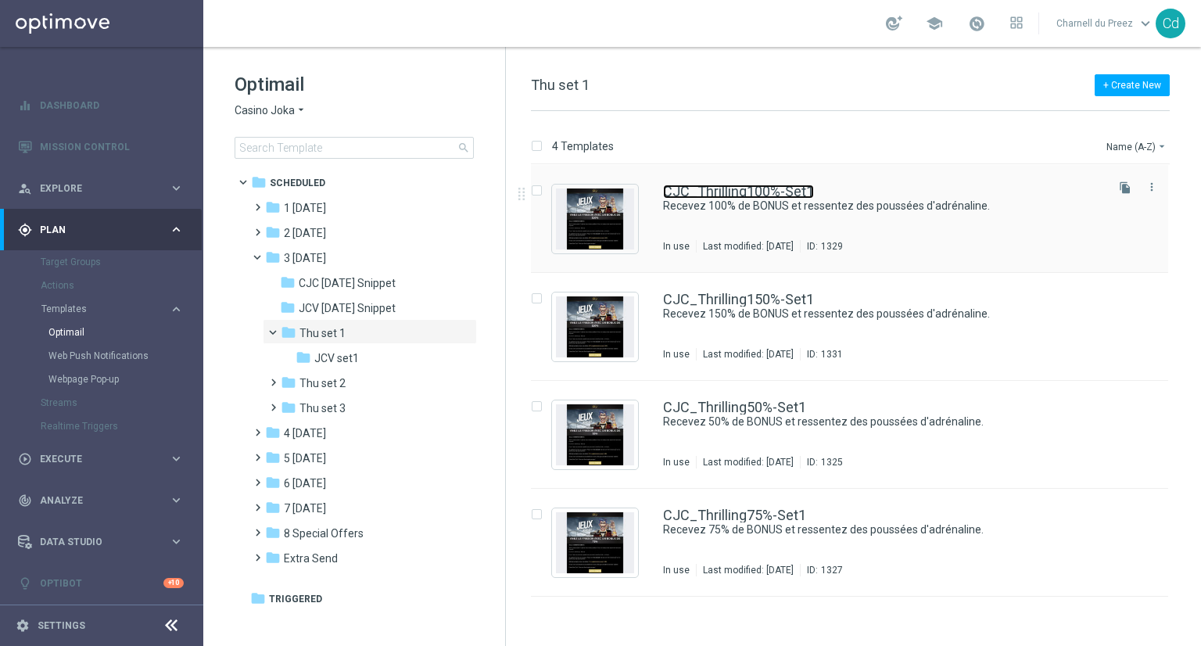
click at [734, 192] on link "CJC_Thrilling100%-Set1" at bounding box center [738, 192] width 151 height 14
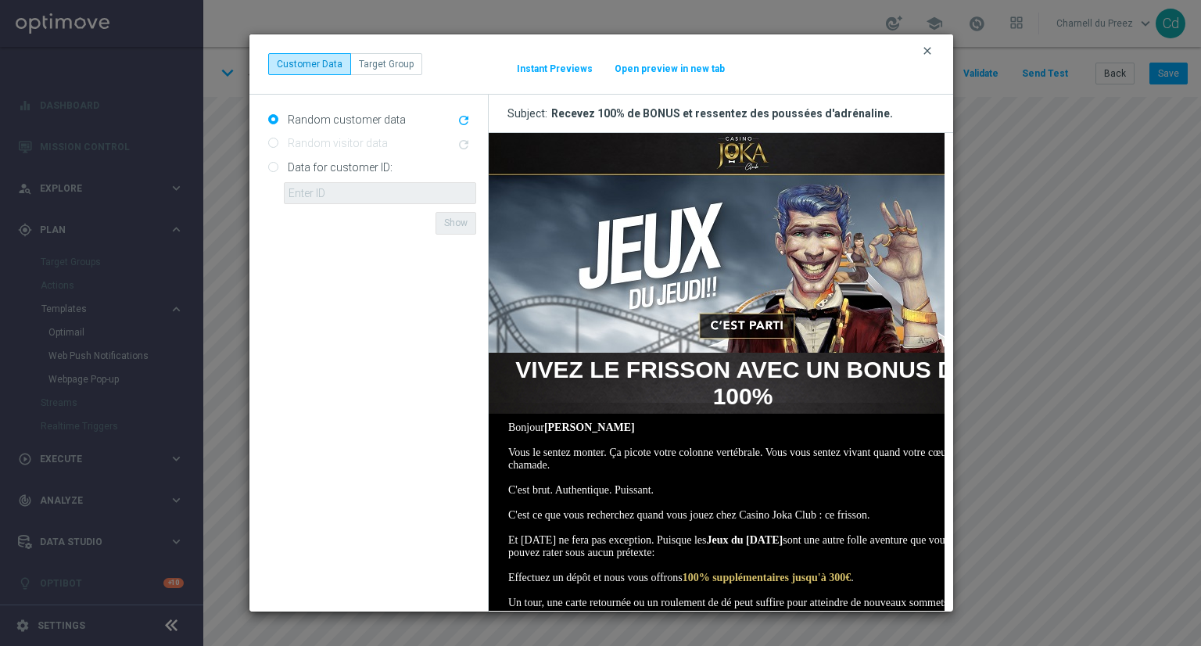
click at [926, 48] on icon "clear" at bounding box center [927, 51] width 13 height 13
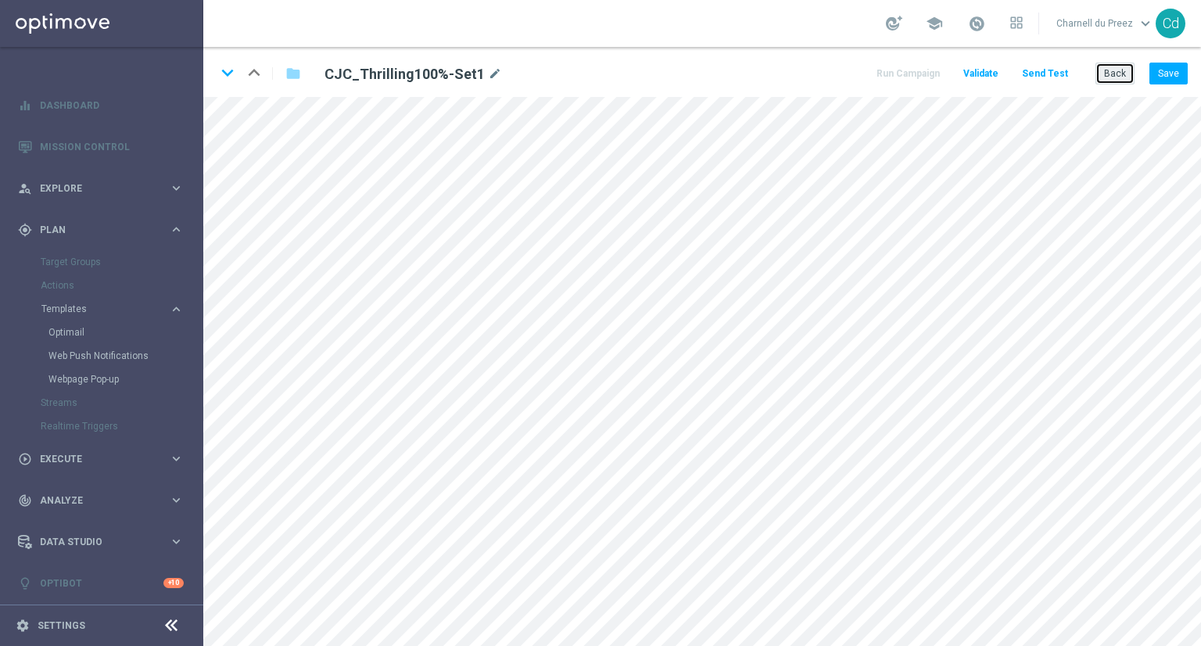
click at [1120, 77] on button "Back" at bounding box center [1115, 74] width 39 height 22
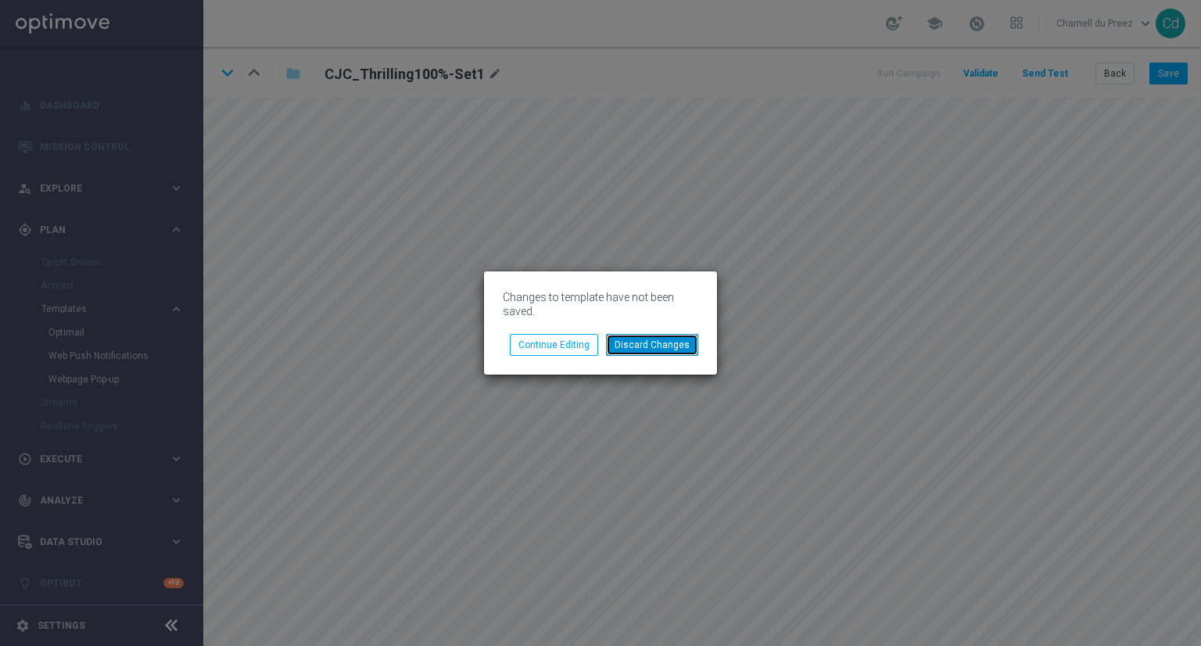
click at [665, 345] on button "Discard Changes" at bounding box center [652, 345] width 92 height 22
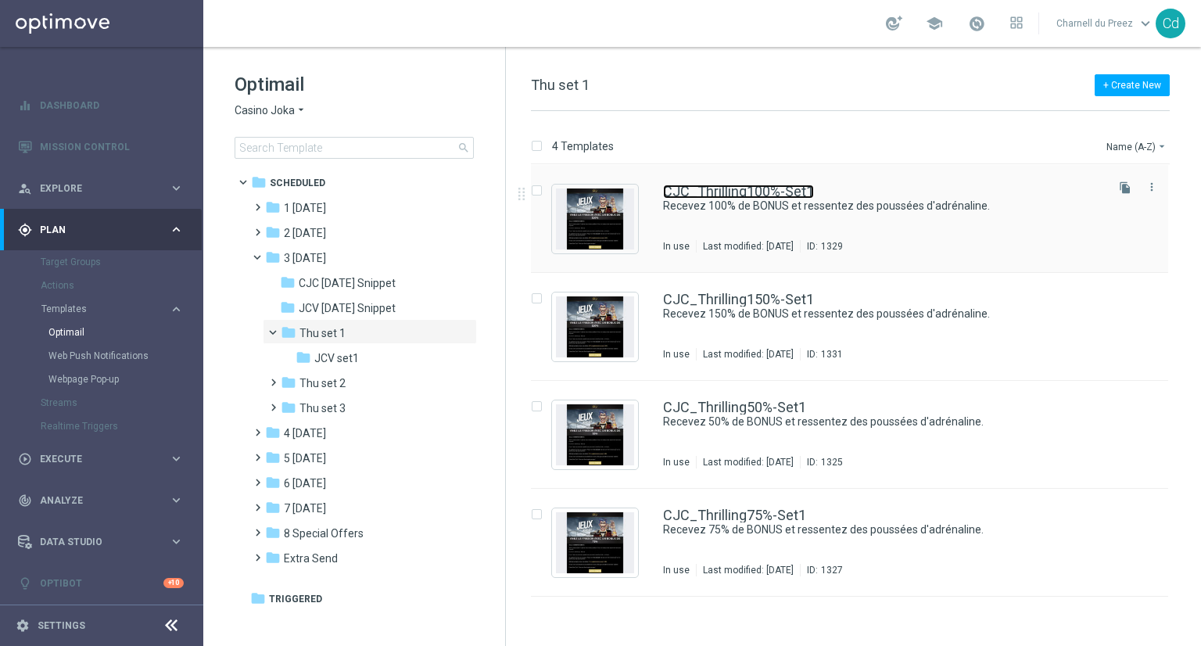
click at [718, 189] on link "CJC_Thrilling100%-Set1" at bounding box center [738, 192] width 151 height 14
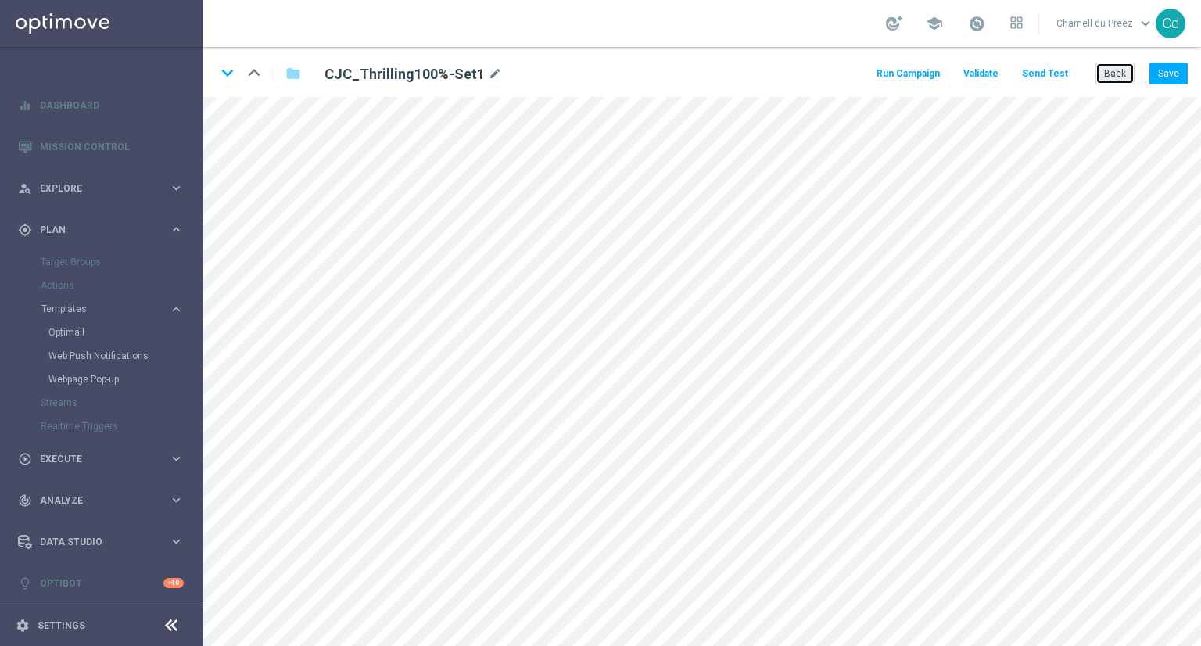
click at [1114, 74] on button "Back" at bounding box center [1115, 74] width 39 height 22
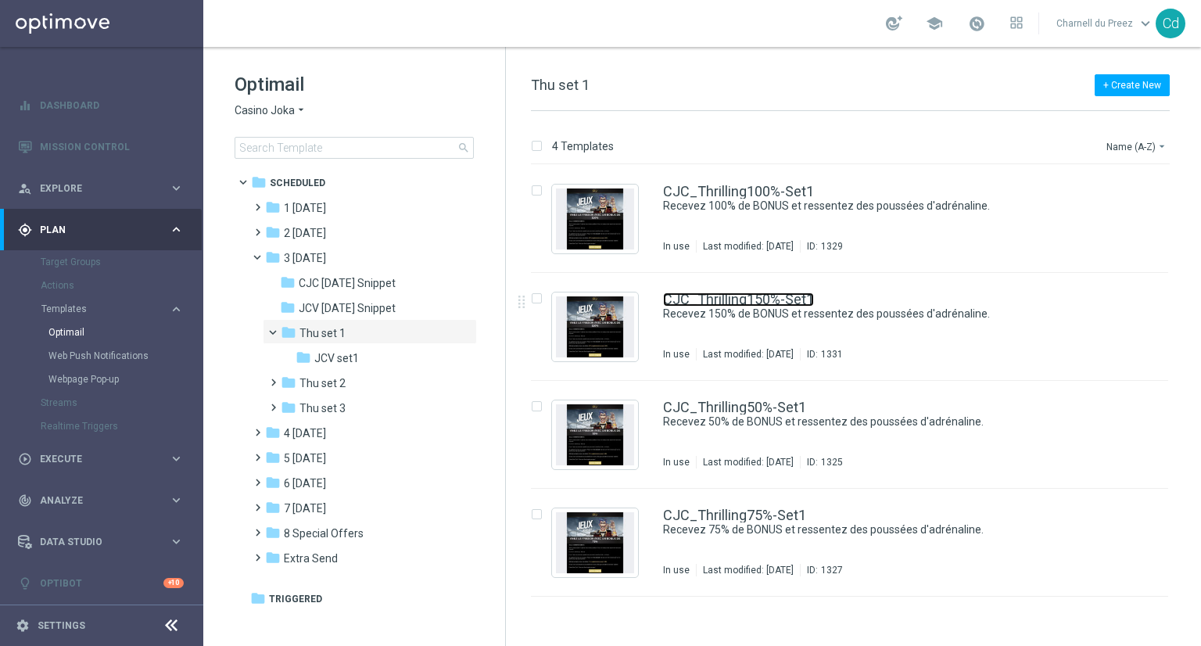
drag, startPoint x: 723, startPoint y: 301, endPoint x: 742, endPoint y: 301, distance: 19.6
click at [723, 301] on link "CJC_Thrilling150%-Set1" at bounding box center [738, 299] width 151 height 14
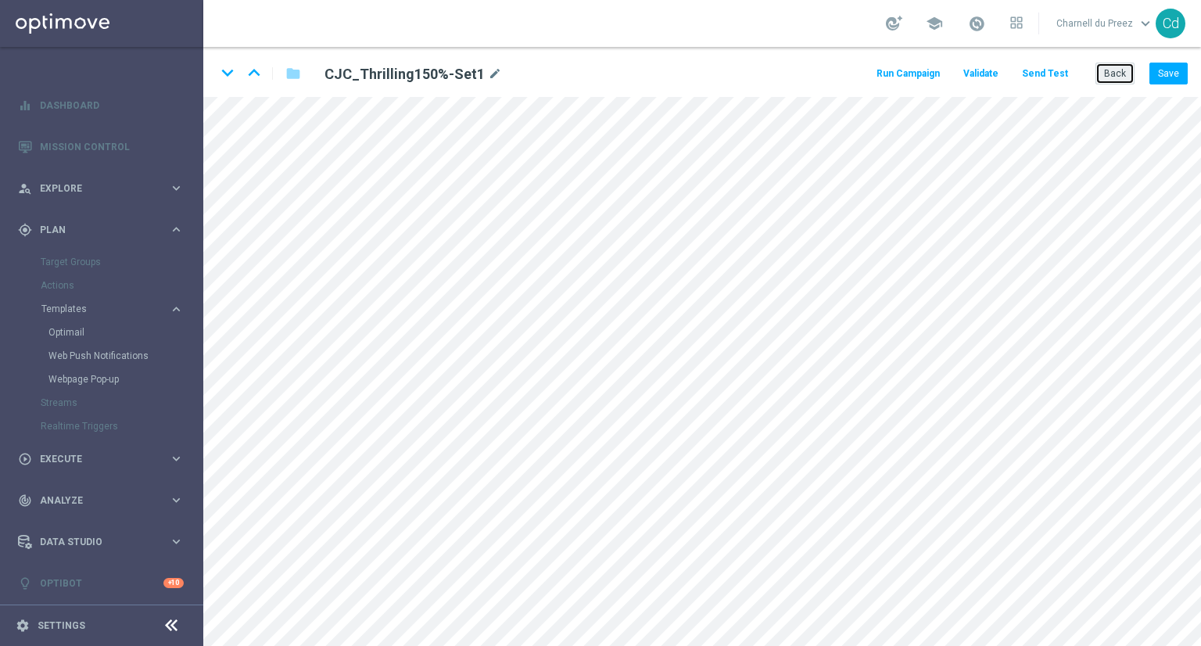
click at [1115, 74] on button "Back" at bounding box center [1115, 74] width 39 height 22
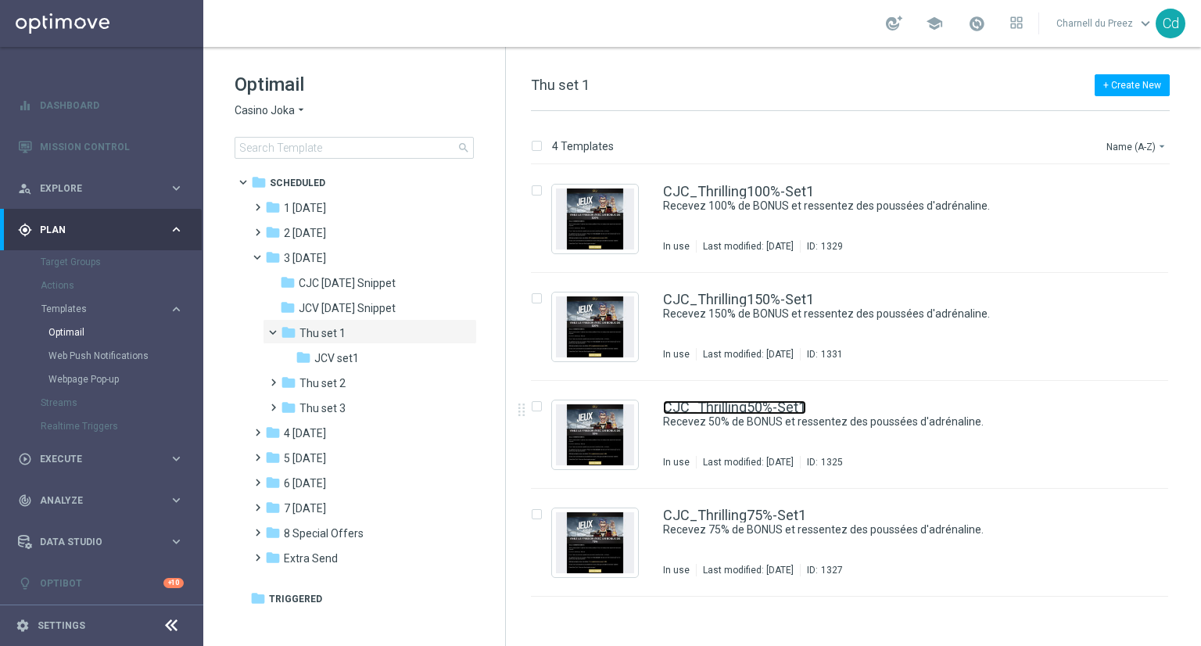
drag, startPoint x: 764, startPoint y: 408, endPoint x: 772, endPoint y: 406, distance: 8.2
click at [764, 408] on link "CJC_Thrilling50%-Set1" at bounding box center [734, 407] width 143 height 14
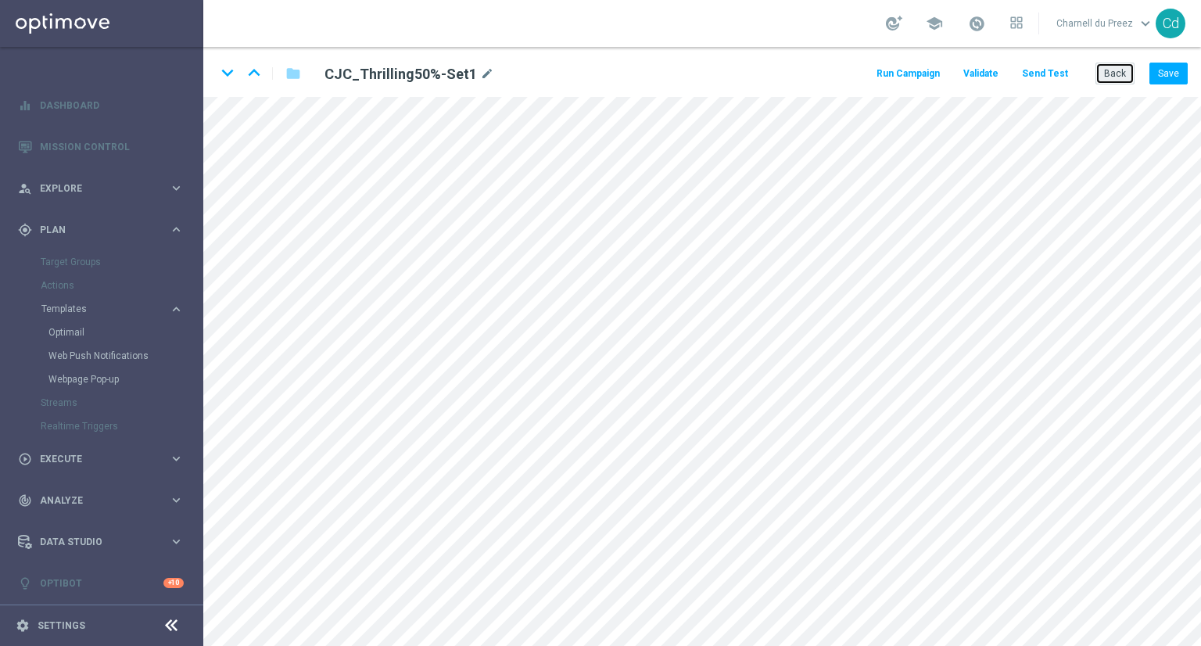
click at [1114, 74] on button "Back" at bounding box center [1115, 74] width 39 height 22
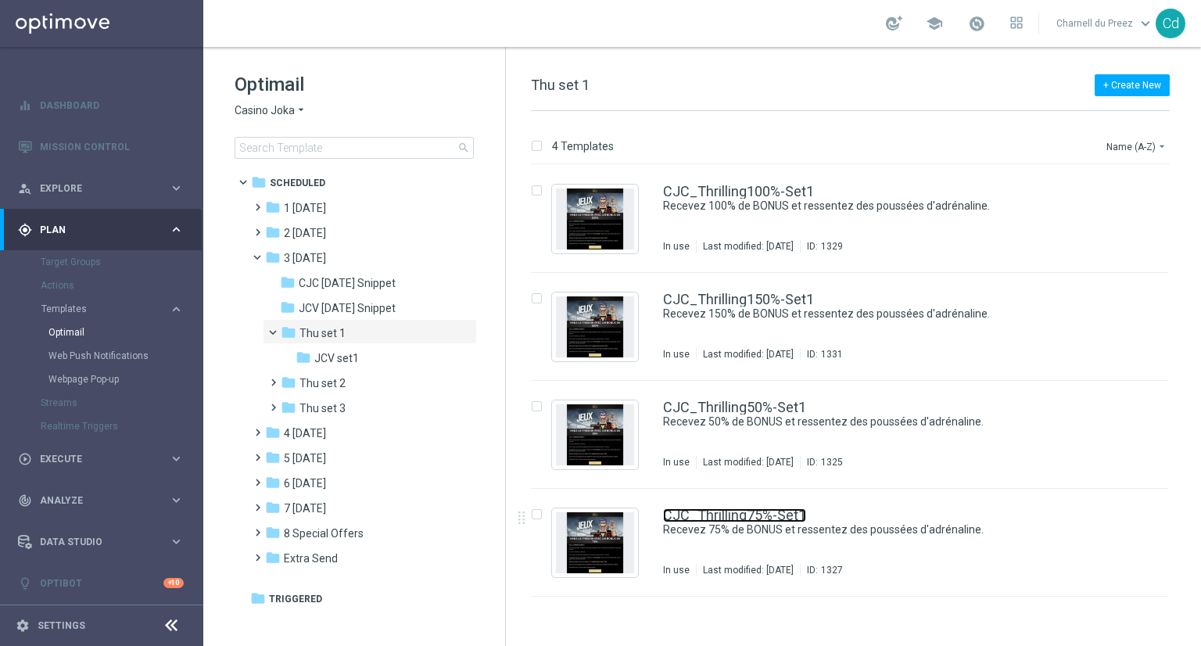
drag, startPoint x: 769, startPoint y: 517, endPoint x: 794, endPoint y: 512, distance: 25.5
click at [769, 517] on link "CJC_Thrilling75%-Set1" at bounding box center [734, 515] width 143 height 14
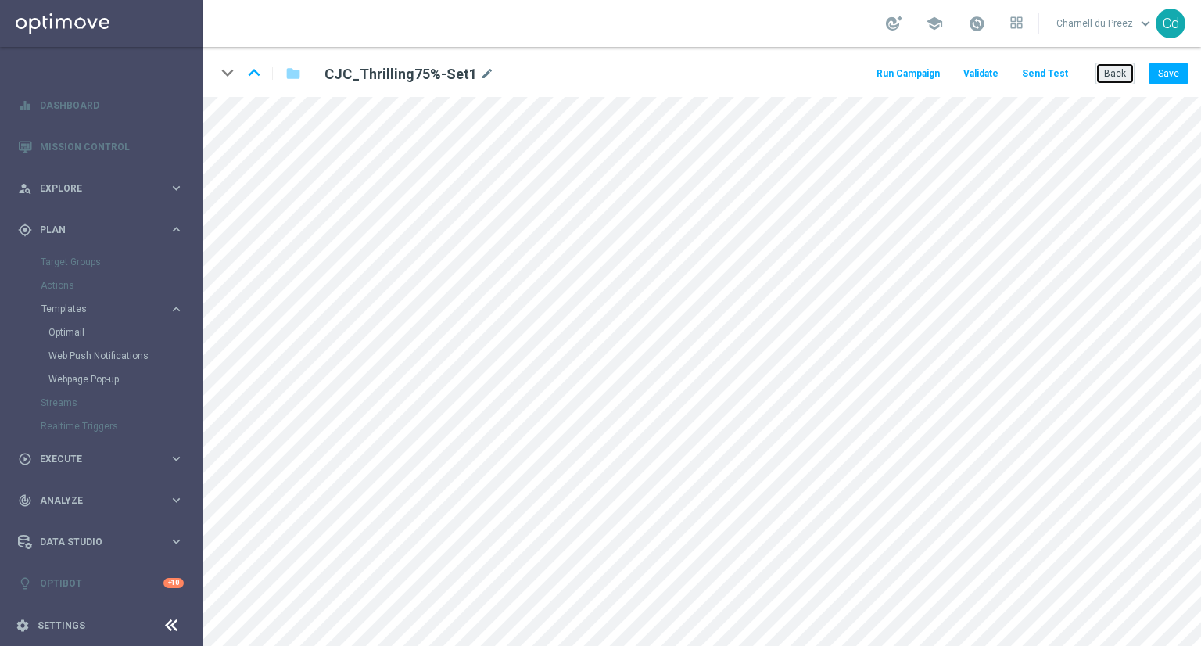
click at [1106, 82] on button "Back" at bounding box center [1115, 74] width 39 height 22
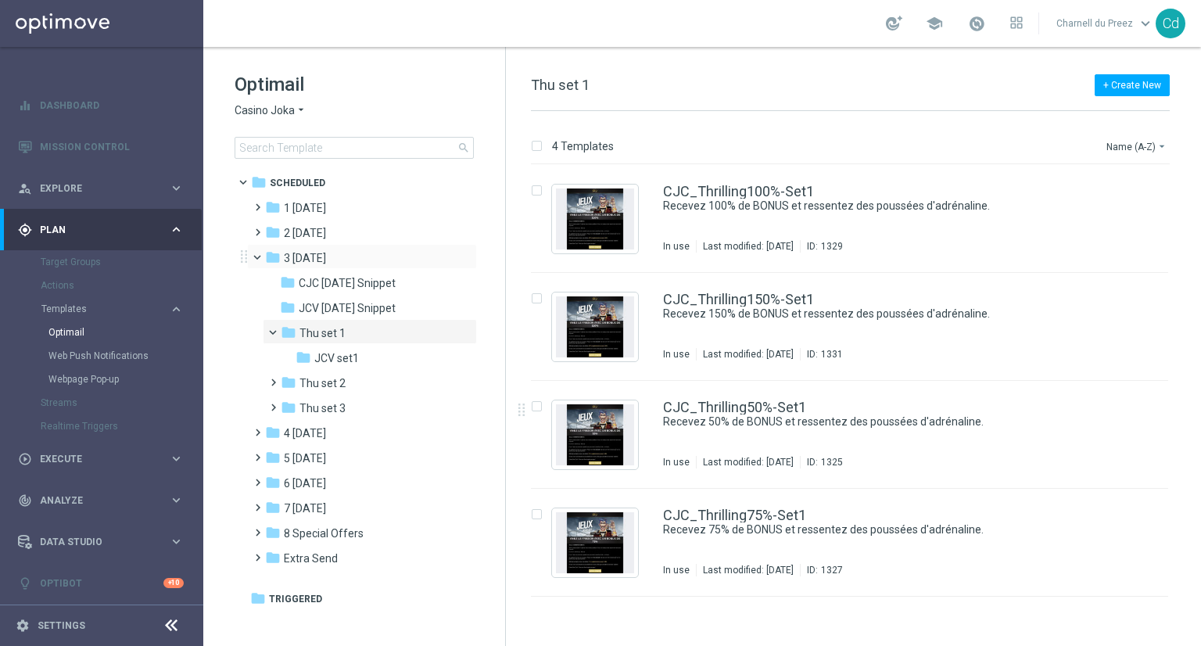
click at [261, 257] on span at bounding box center [264, 253] width 6 height 7
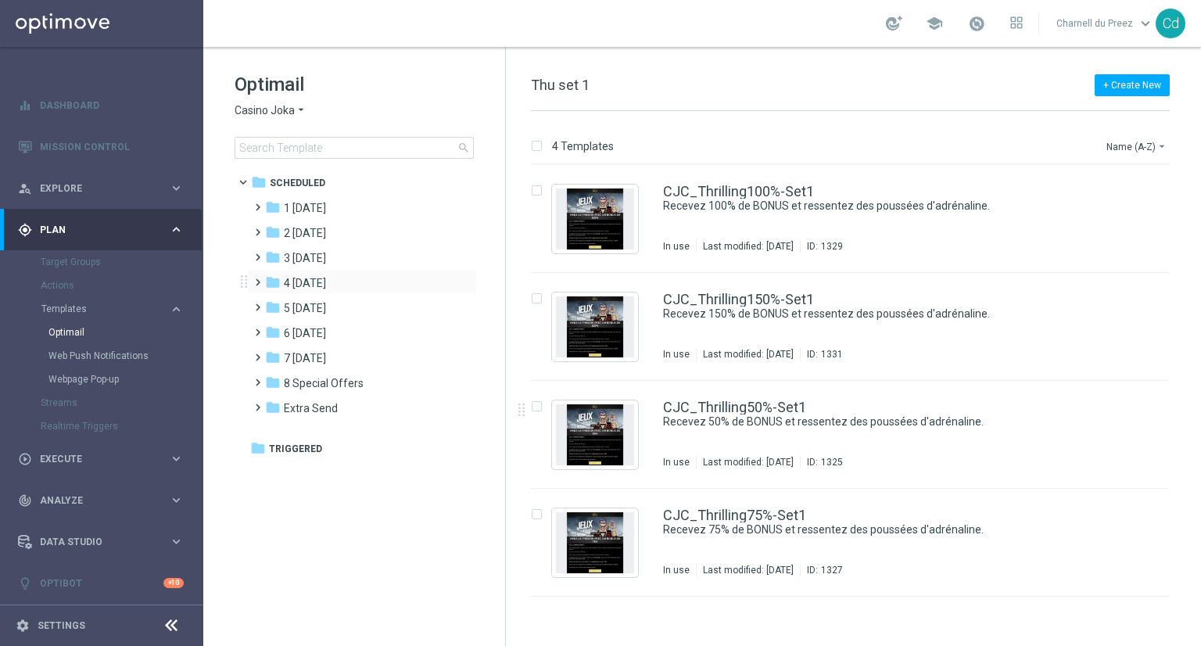
click at [257, 278] on span at bounding box center [254, 275] width 7 height 6
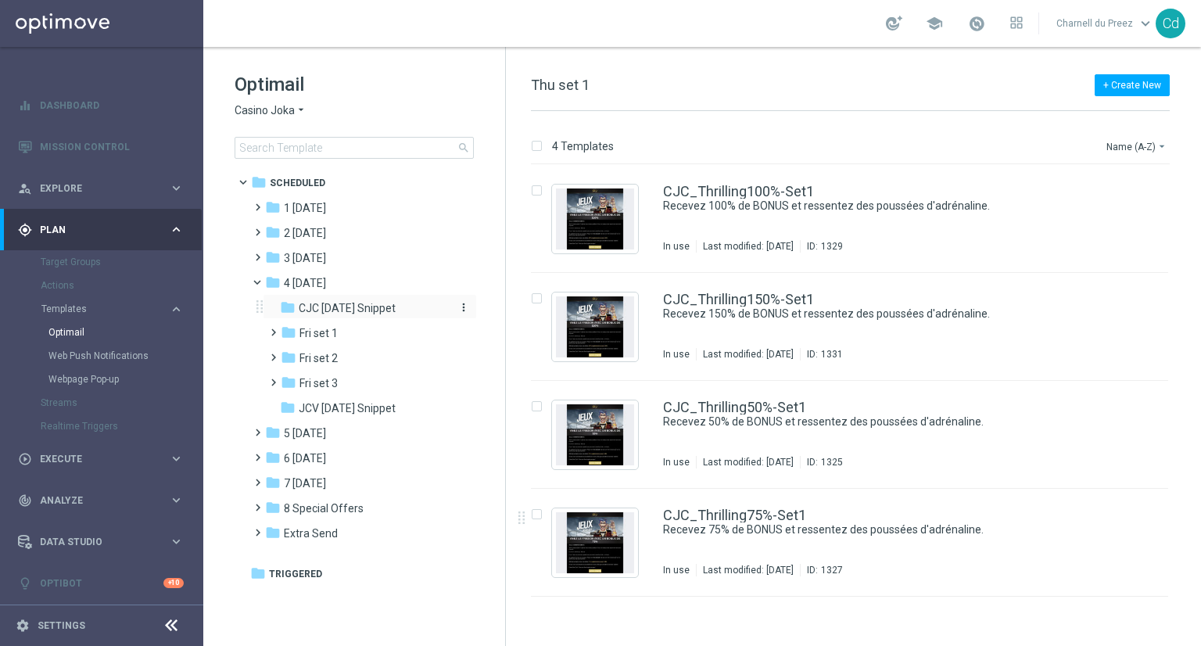
click at [360, 314] on span "CJC Friday Snippet" at bounding box center [347, 308] width 97 height 14
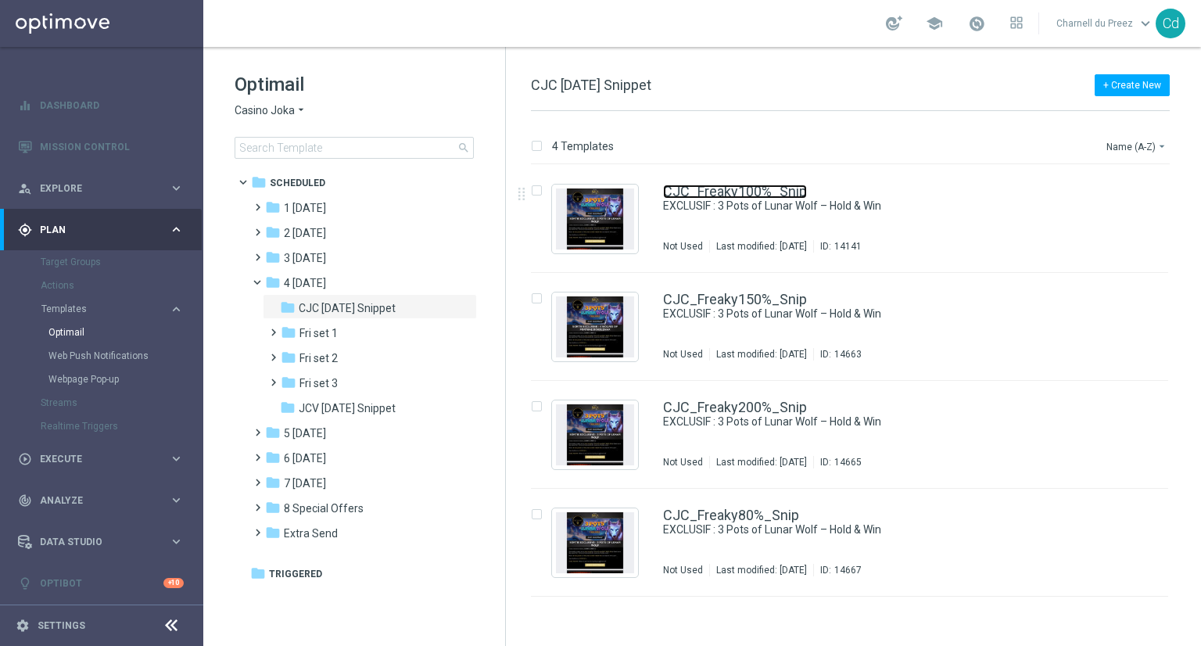
click at [749, 187] on link "CJC_Freaky100%_Snip" at bounding box center [735, 192] width 144 height 14
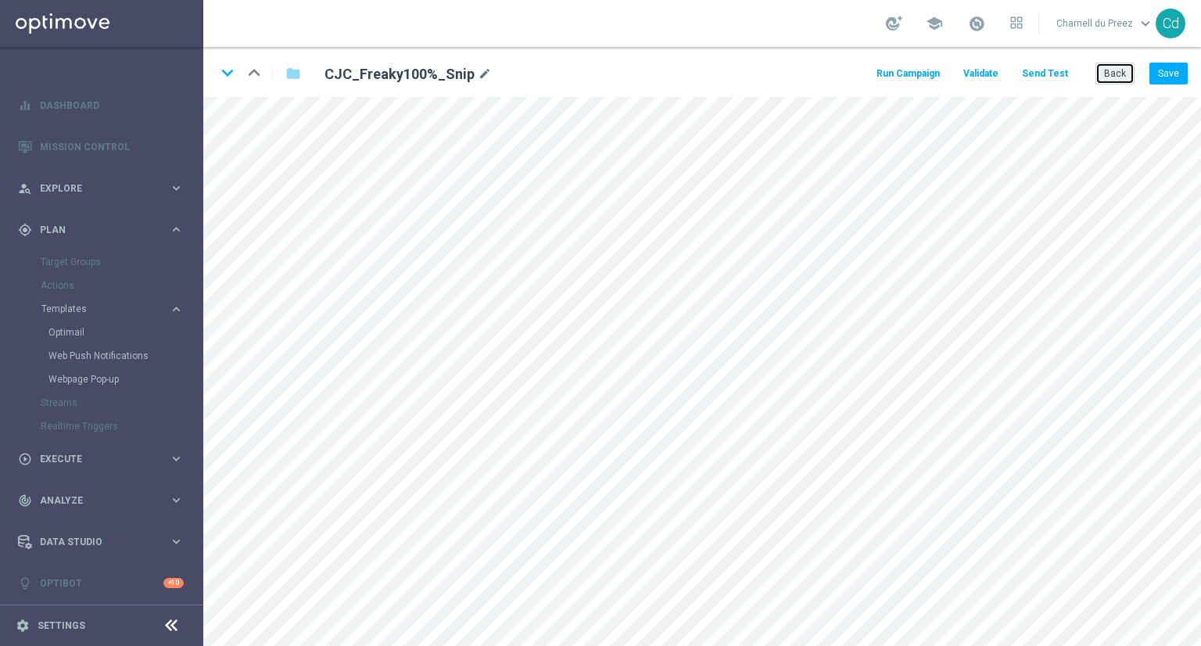
click at [1126, 79] on button "Back" at bounding box center [1115, 74] width 39 height 22
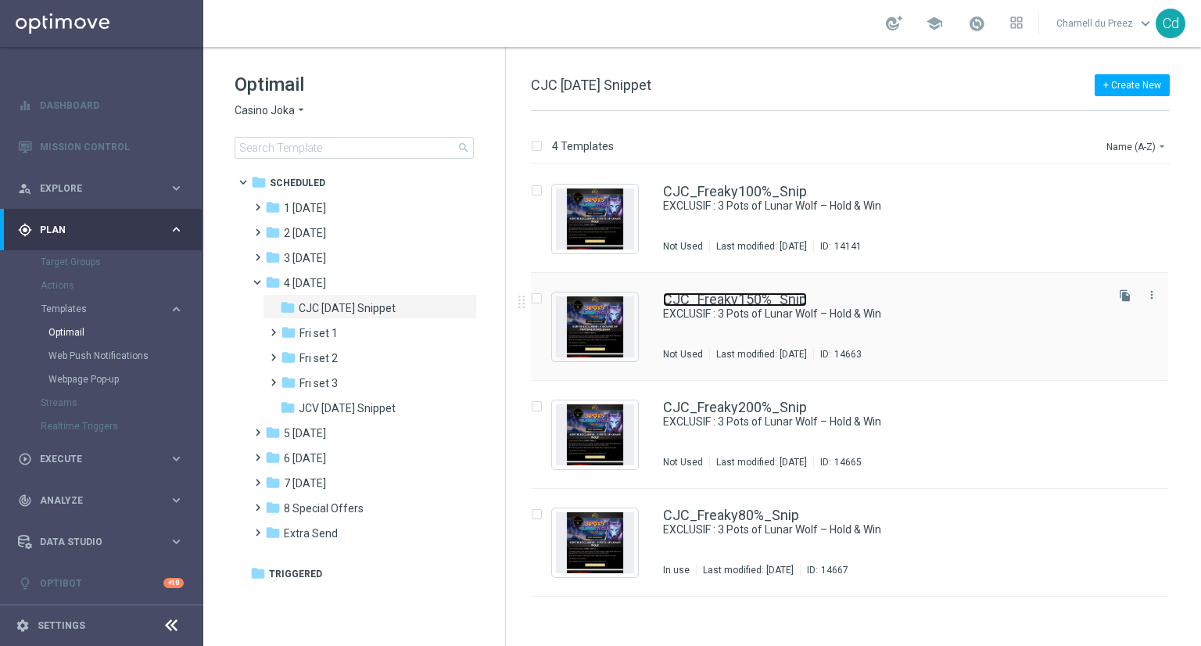
click at [726, 301] on link "CJC_Freaky150%_Snip" at bounding box center [735, 299] width 144 height 14
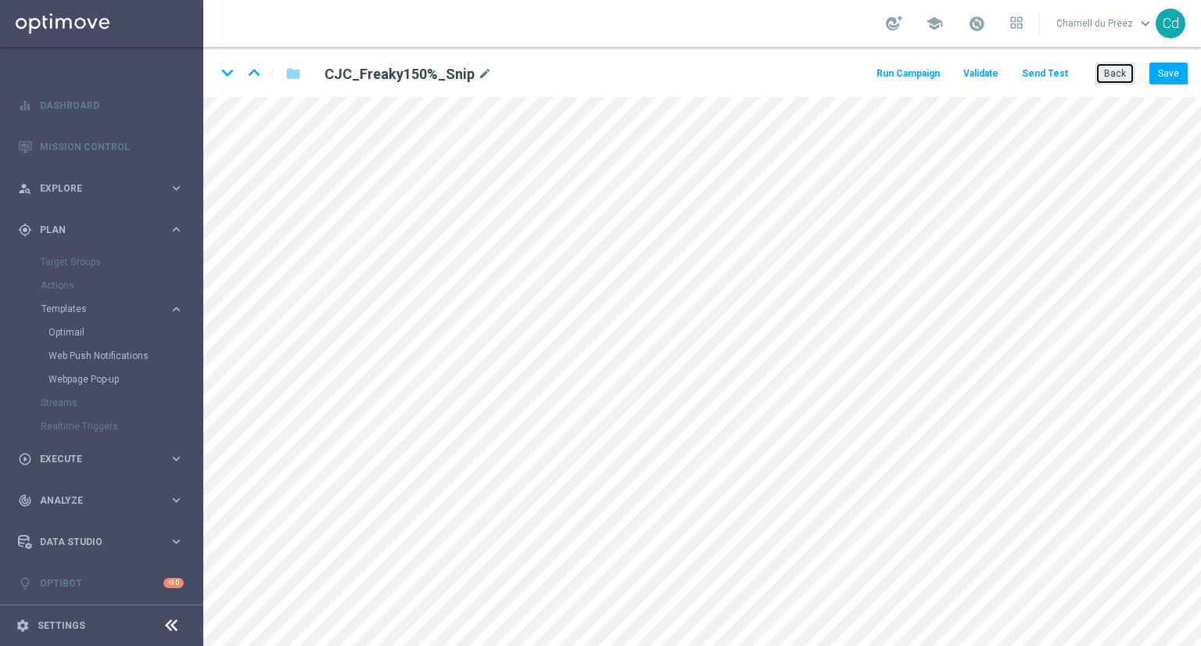
click at [1115, 80] on button "Back" at bounding box center [1115, 74] width 39 height 22
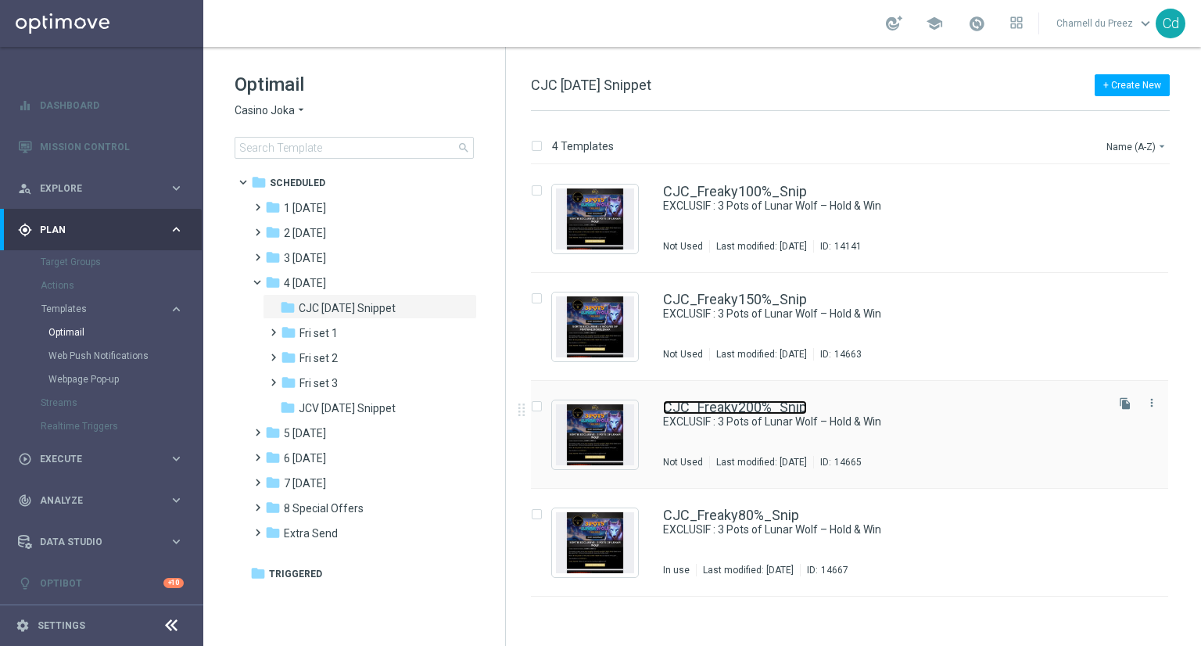
click at [740, 407] on link "CJC_Freaky200%_Snip" at bounding box center [735, 407] width 144 height 14
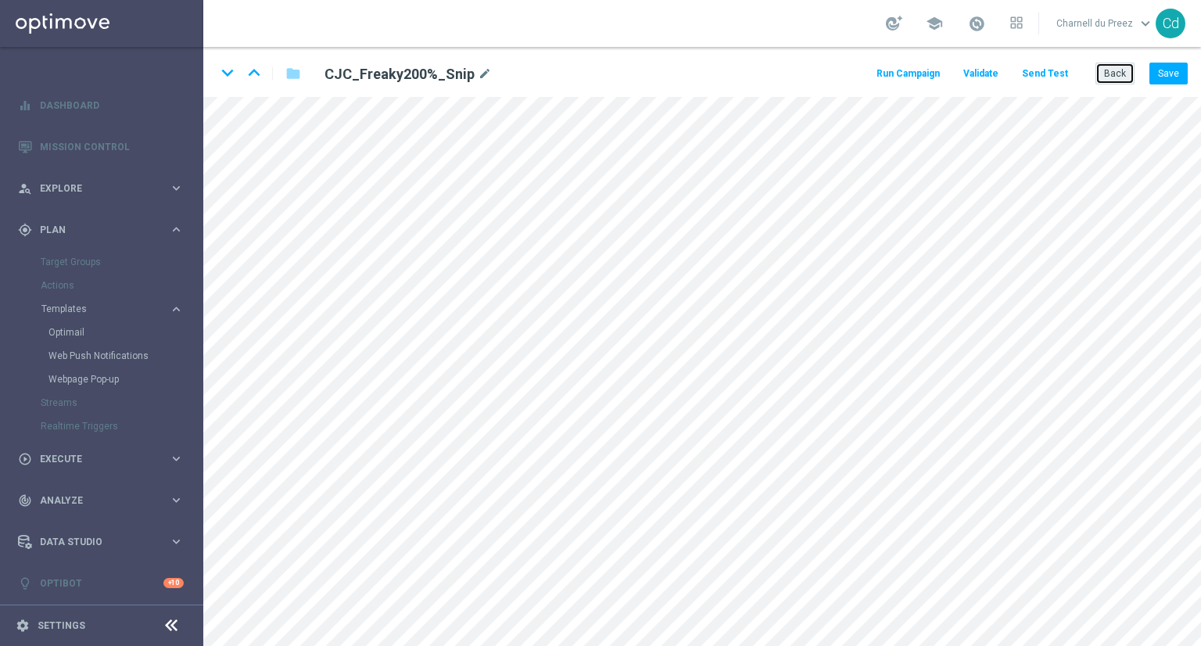
drag, startPoint x: 1107, startPoint y: 70, endPoint x: 1083, endPoint y: 69, distance: 23.5
click at [1107, 70] on button "Back" at bounding box center [1115, 74] width 39 height 22
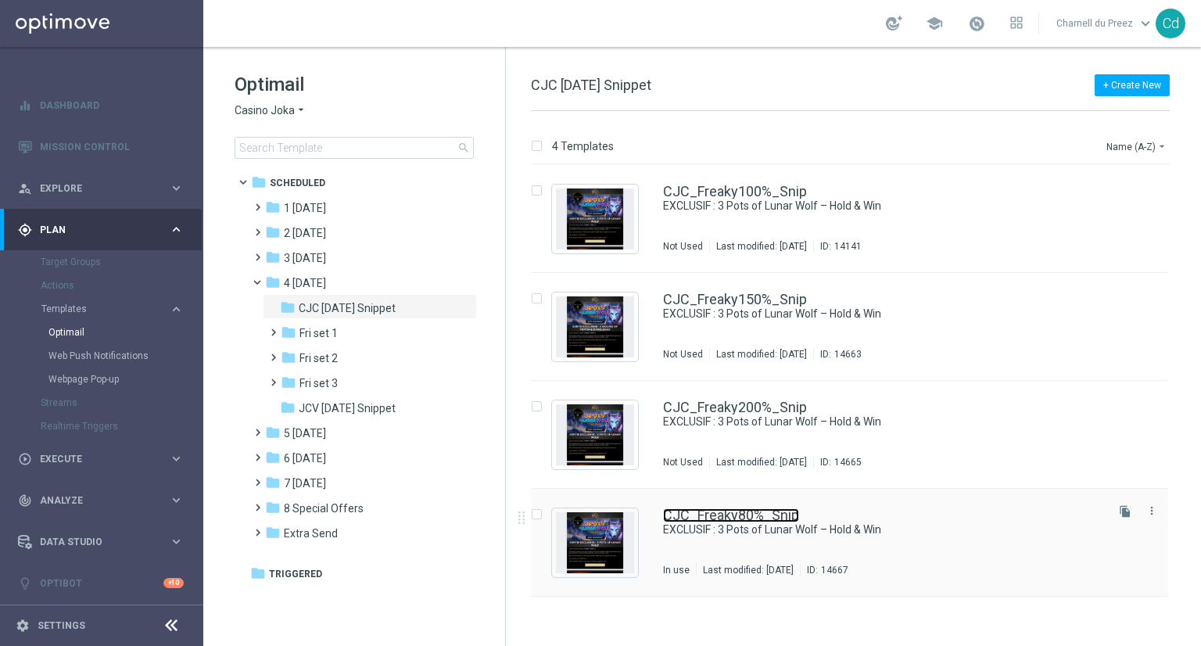
click at [753, 514] on link "CJC_Freaky80%_Snip" at bounding box center [731, 515] width 136 height 14
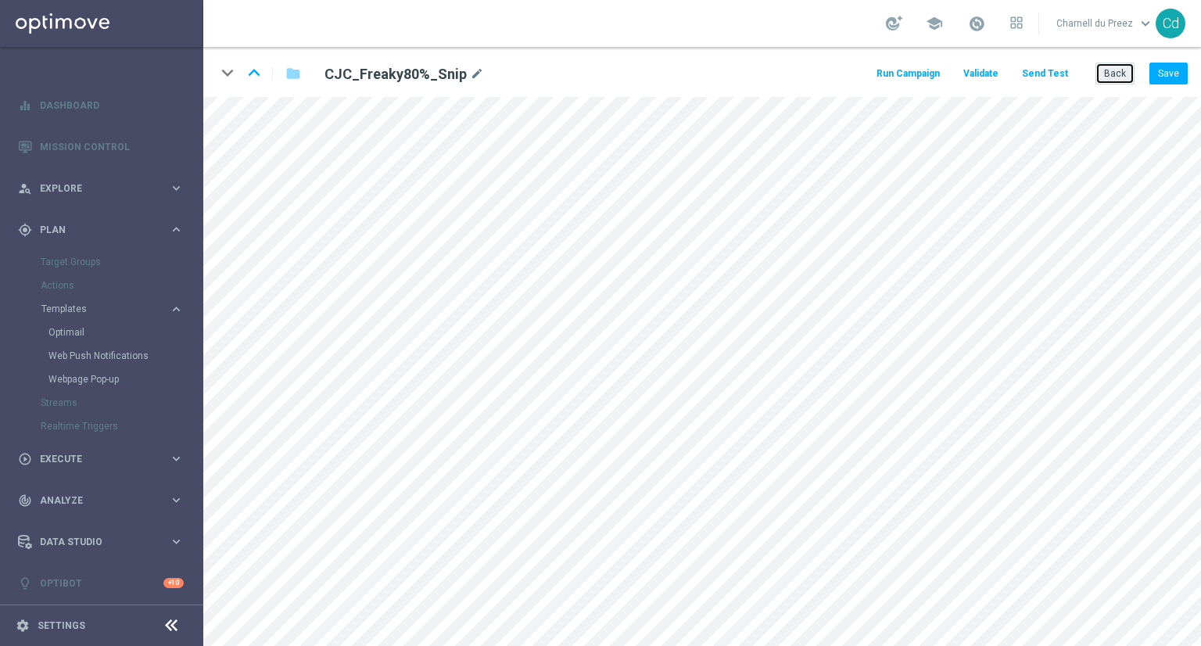
click at [1113, 69] on button "Back" at bounding box center [1115, 74] width 39 height 22
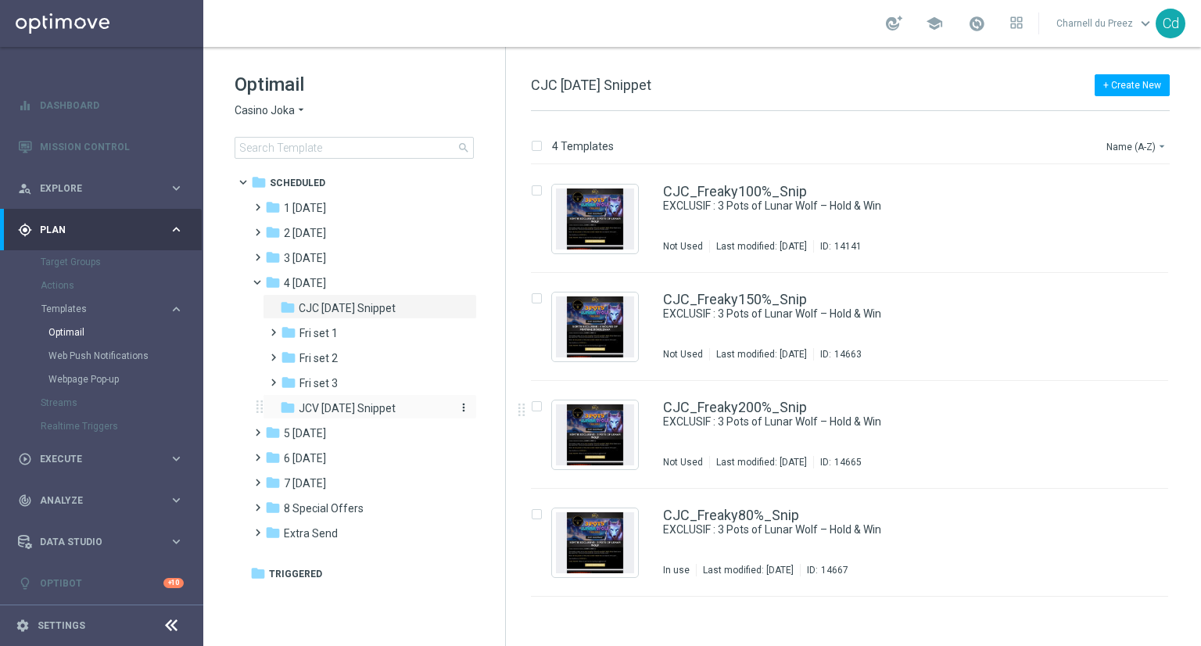
click at [360, 414] on span "JCV Friday Snippet" at bounding box center [347, 408] width 97 height 14
click at [723, 190] on link "JCV_Freaky100%_Snip" at bounding box center [734, 192] width 143 height 14
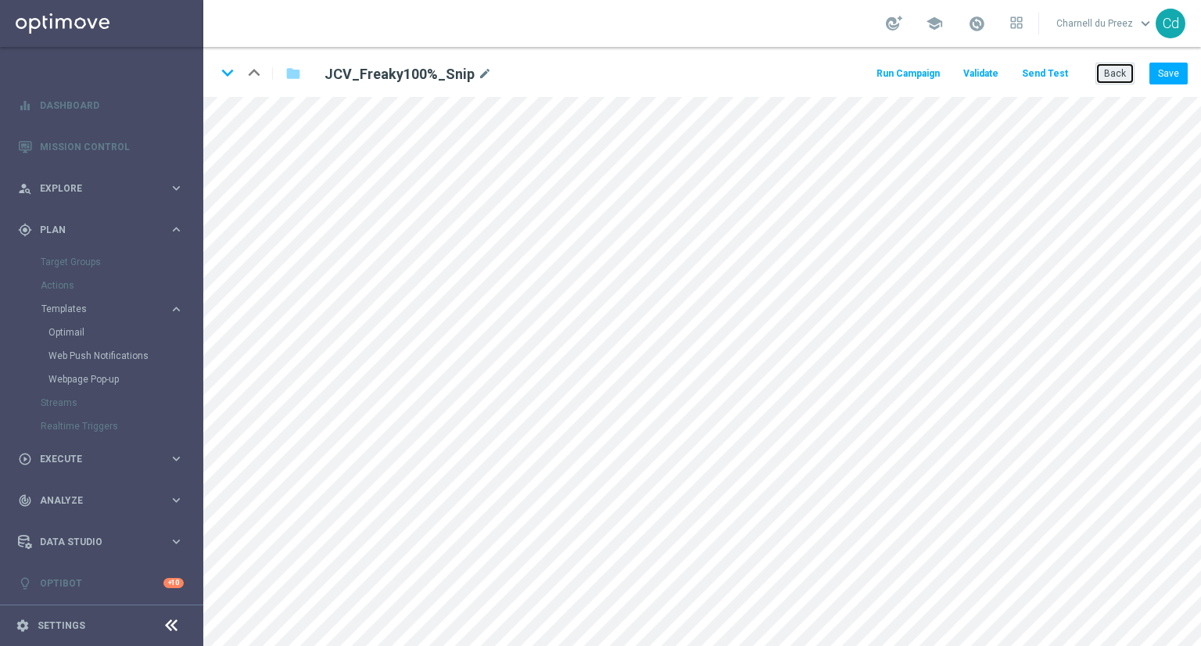
drag, startPoint x: 1117, startPoint y: 80, endPoint x: 1100, endPoint y: 84, distance: 17.6
click at [1117, 81] on button "Back" at bounding box center [1115, 74] width 39 height 22
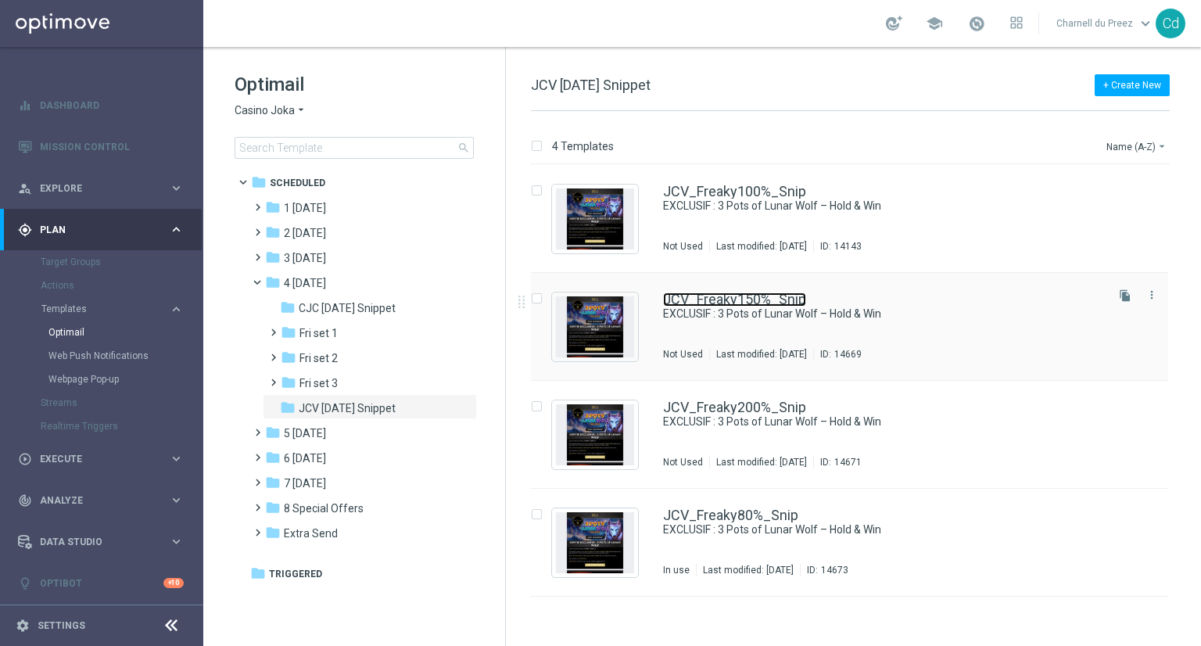
click at [756, 304] on link "JCV_Freaky150%_Snip" at bounding box center [734, 299] width 143 height 14
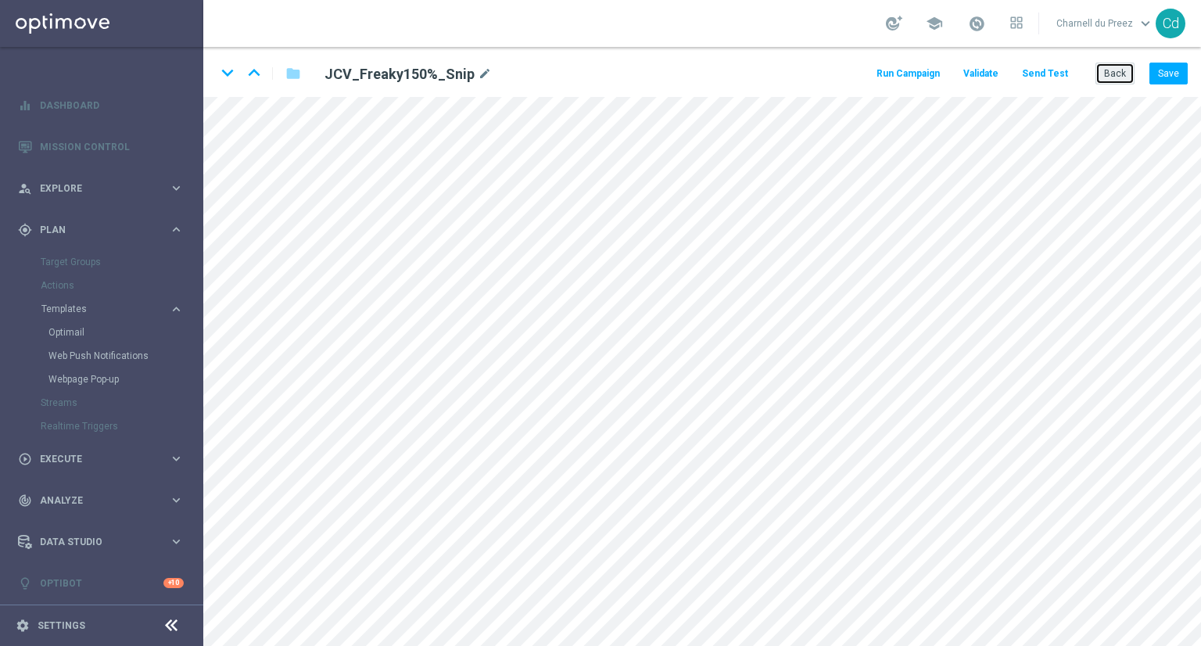
click at [1113, 72] on button "Back" at bounding box center [1115, 74] width 39 height 22
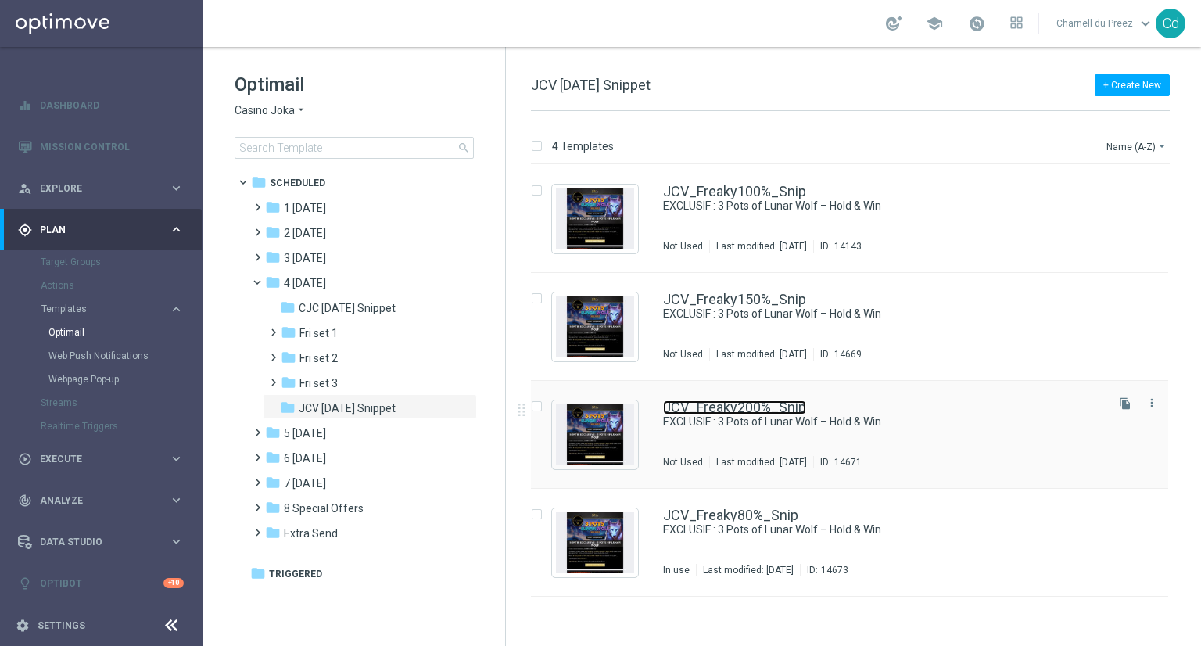
click at [775, 407] on link "JCV_Freaky200%_Snip" at bounding box center [734, 407] width 143 height 14
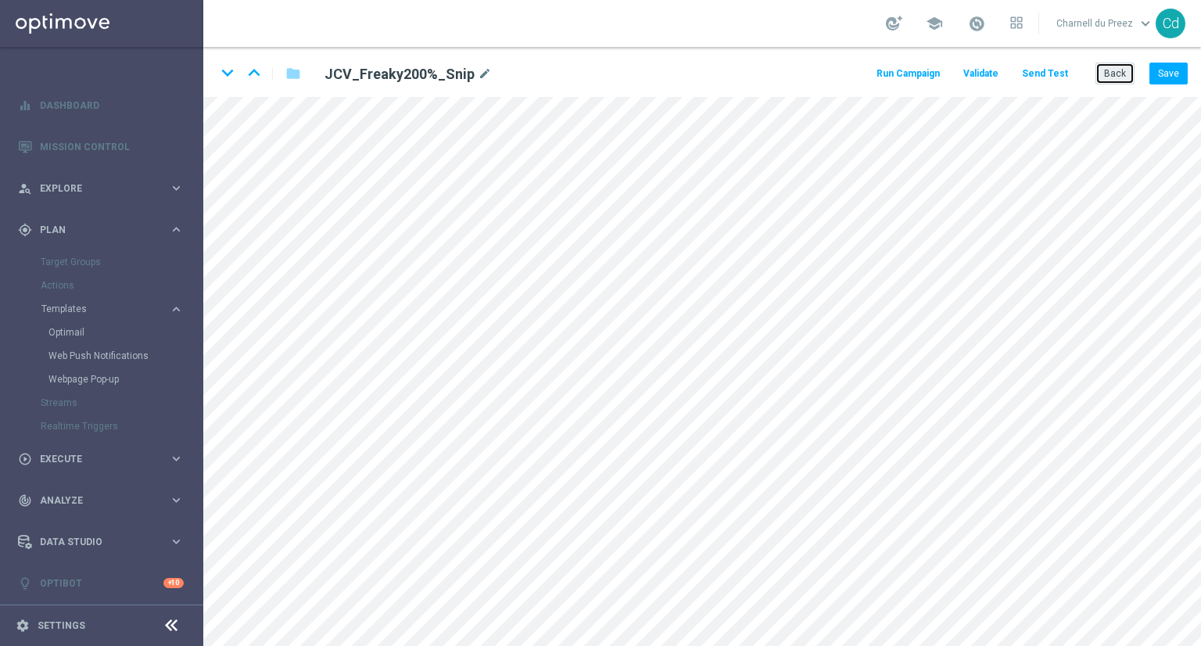
click at [1114, 78] on button "Back" at bounding box center [1115, 74] width 39 height 22
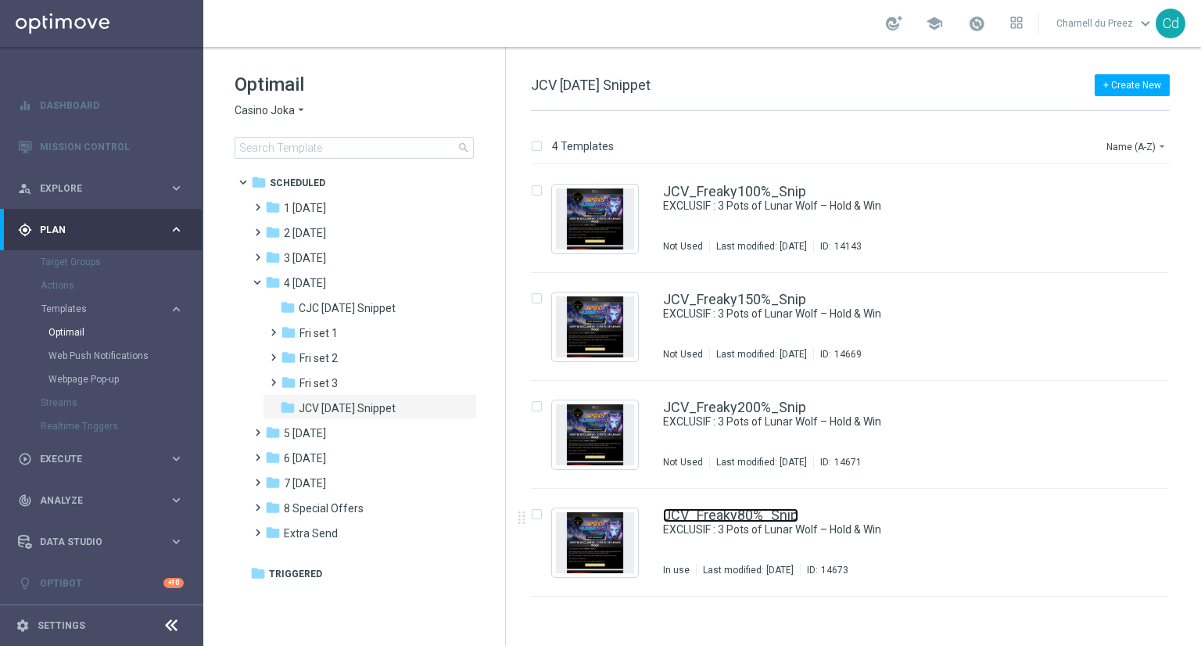
drag, startPoint x: 754, startPoint y: 511, endPoint x: 824, endPoint y: 511, distance: 70.4
click at [754, 511] on link "JCV_Freaky80%_Snip" at bounding box center [730, 515] width 135 height 14
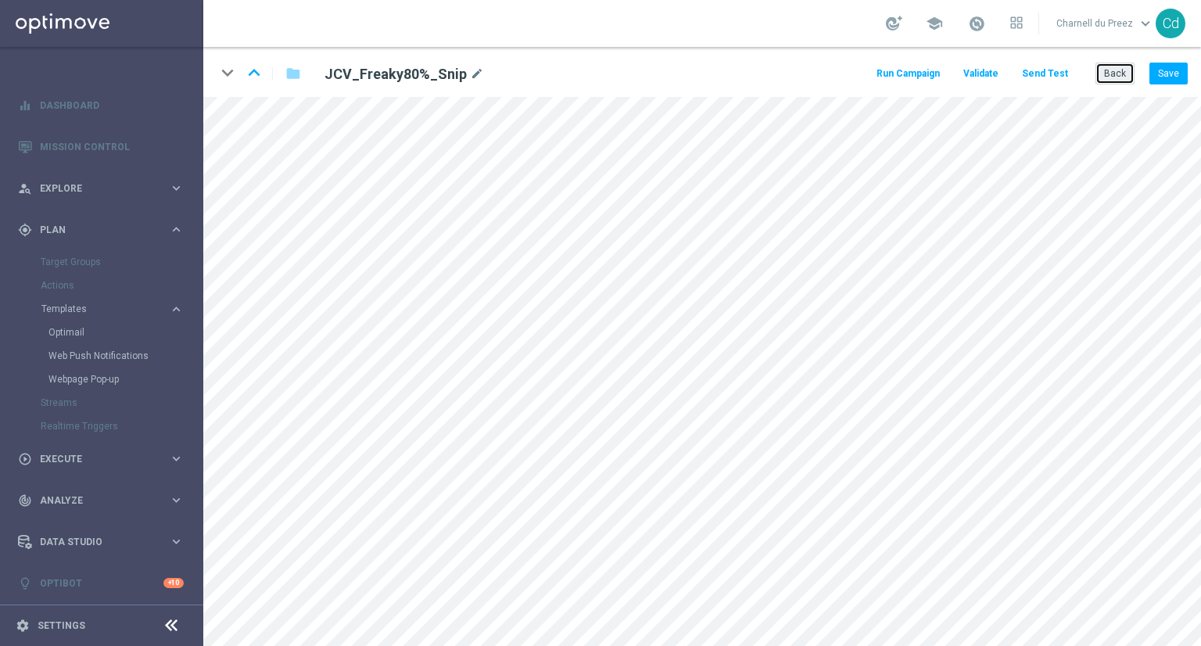
click at [1109, 74] on button "Back" at bounding box center [1115, 74] width 39 height 22
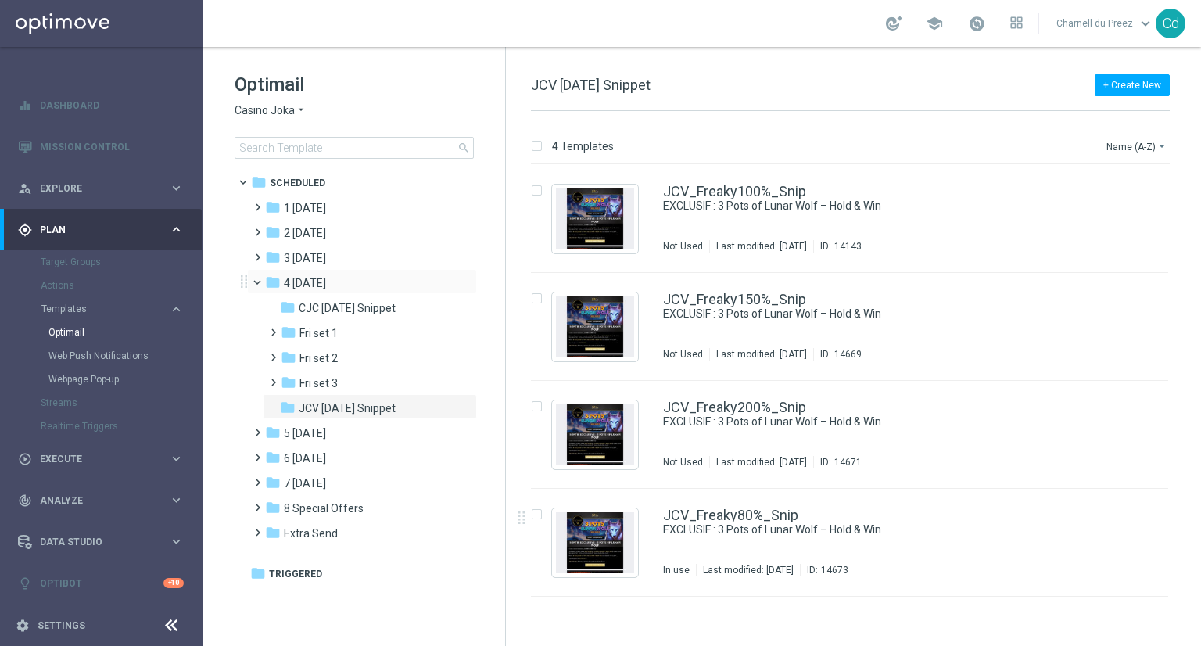
drag, startPoint x: 259, startPoint y: 283, endPoint x: 249, endPoint y: 285, distance: 9.5
click at [261, 282] on span at bounding box center [264, 278] width 6 height 7
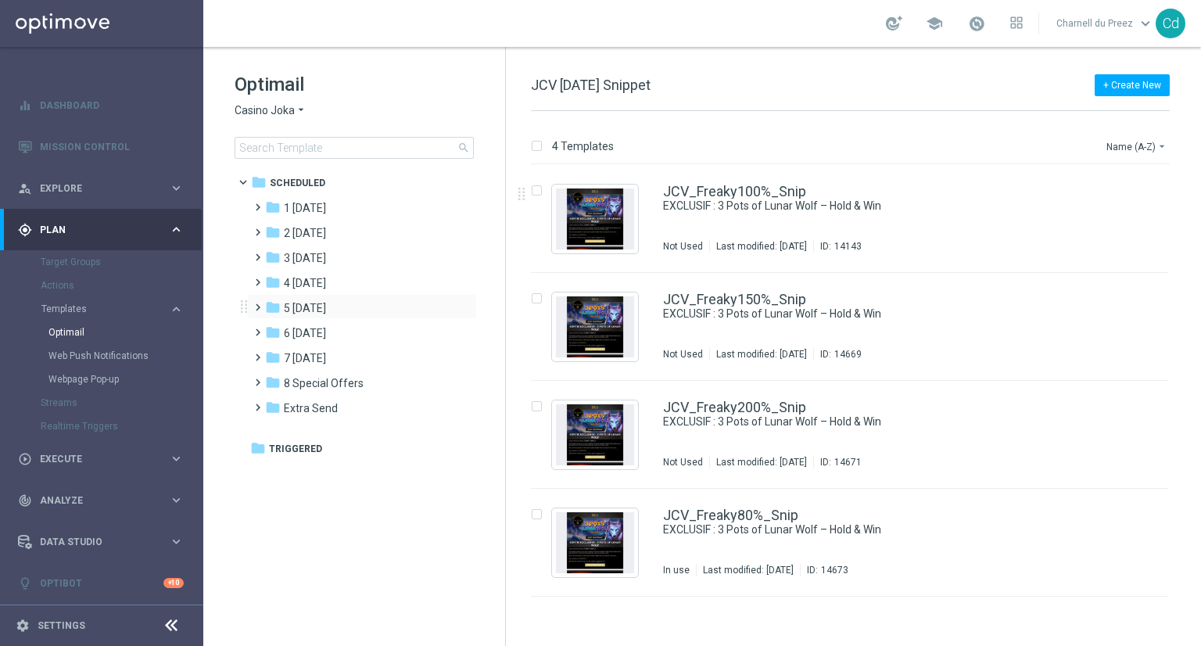
click at [257, 303] on span at bounding box center [254, 300] width 7 height 6
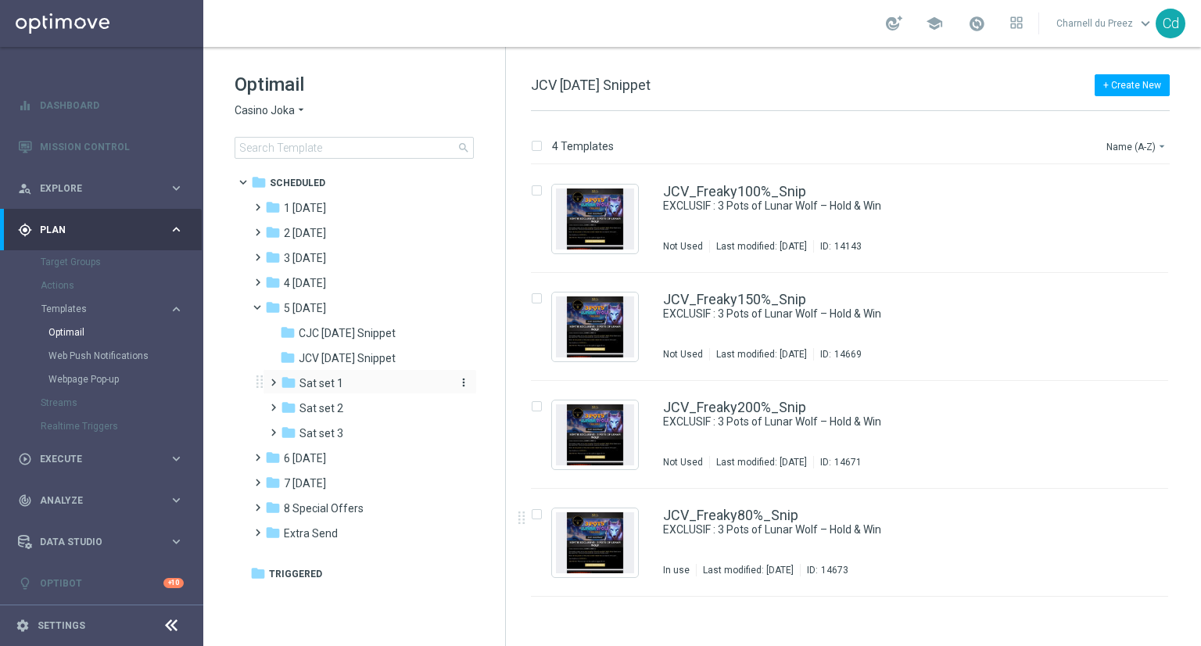
click at [321, 386] on span "Sat set 1" at bounding box center [322, 383] width 44 height 14
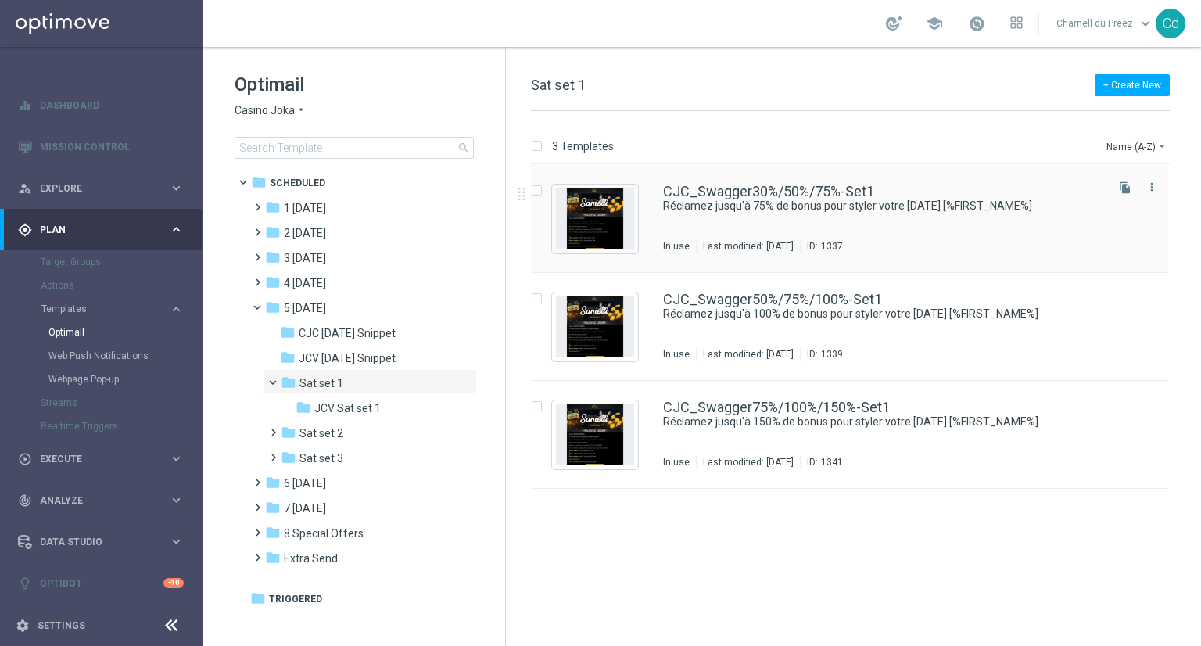
click at [706, 183] on div "CJC_Swagger30%/50%/75%-Set1 Réclamez jusqu'à 75% de bonus pour styler votre sam…" at bounding box center [849, 219] width 637 height 108
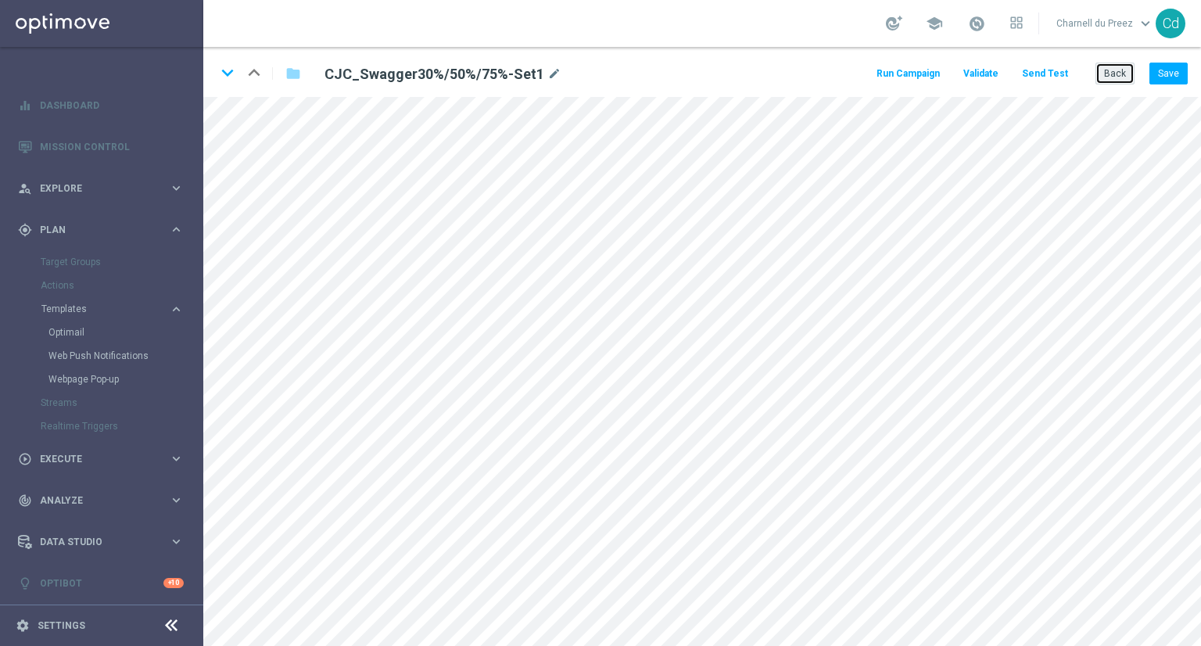
click at [1117, 80] on button "Back" at bounding box center [1115, 74] width 39 height 22
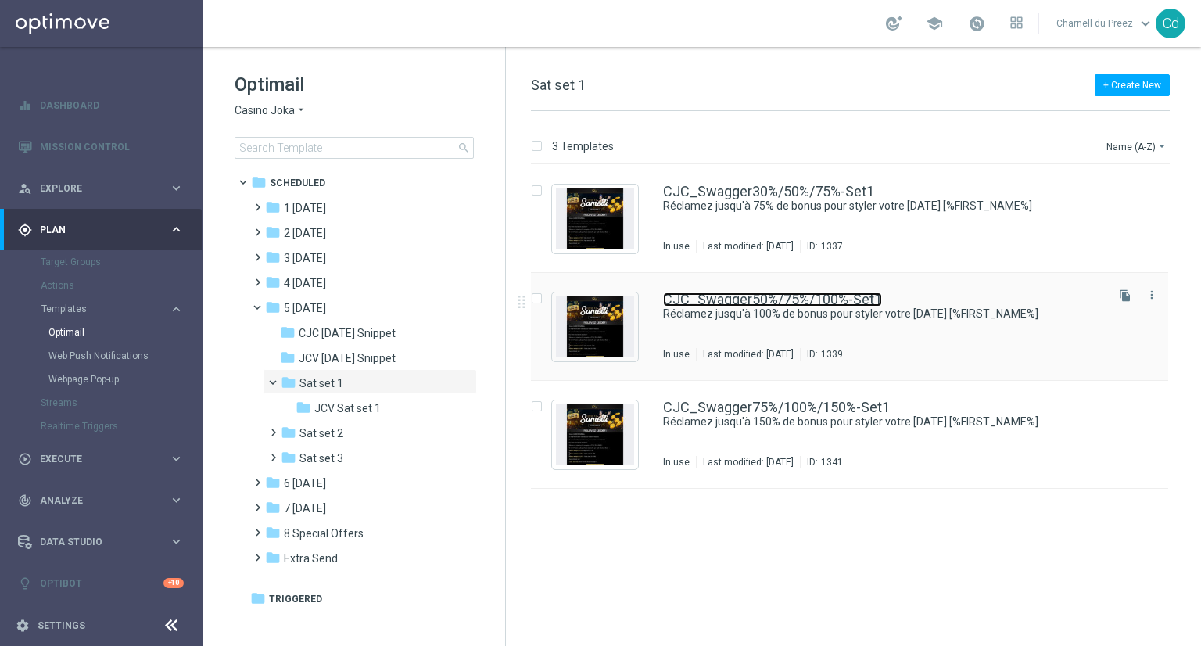
click at [730, 294] on link "CJC_Swagger50%/75%/100%-Set1" at bounding box center [772, 299] width 219 height 14
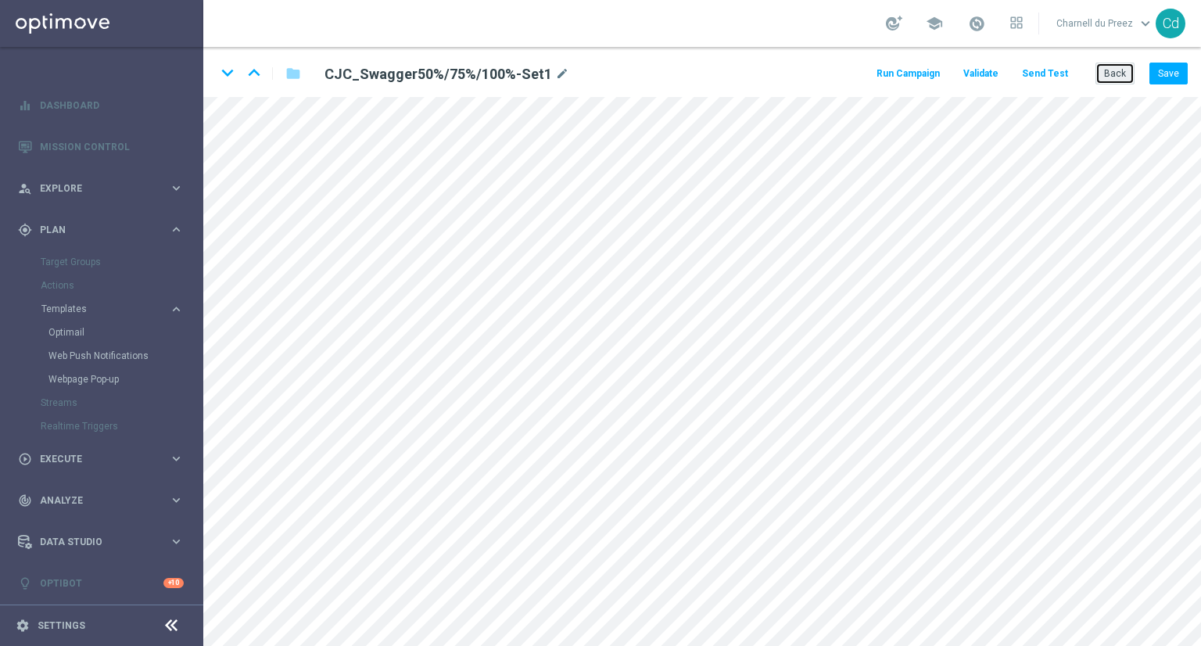
click at [1106, 75] on button "Back" at bounding box center [1115, 74] width 39 height 22
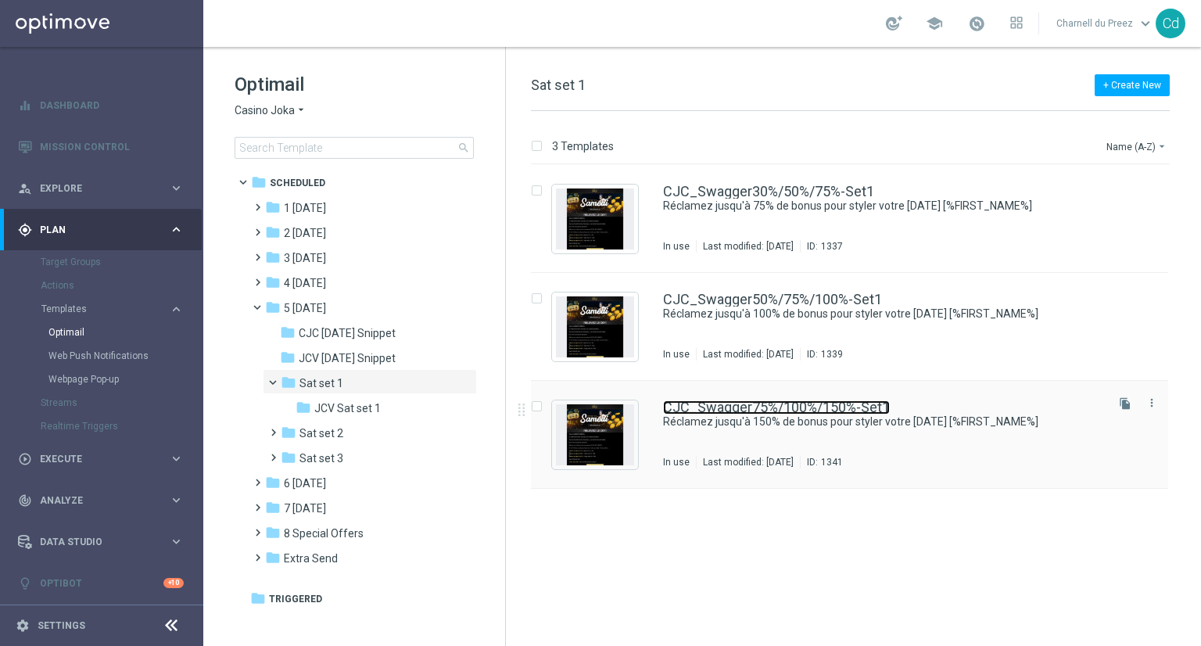
click at [752, 407] on link "CJC_Swagger75%/100%/150%-Set1" at bounding box center [776, 407] width 227 height 14
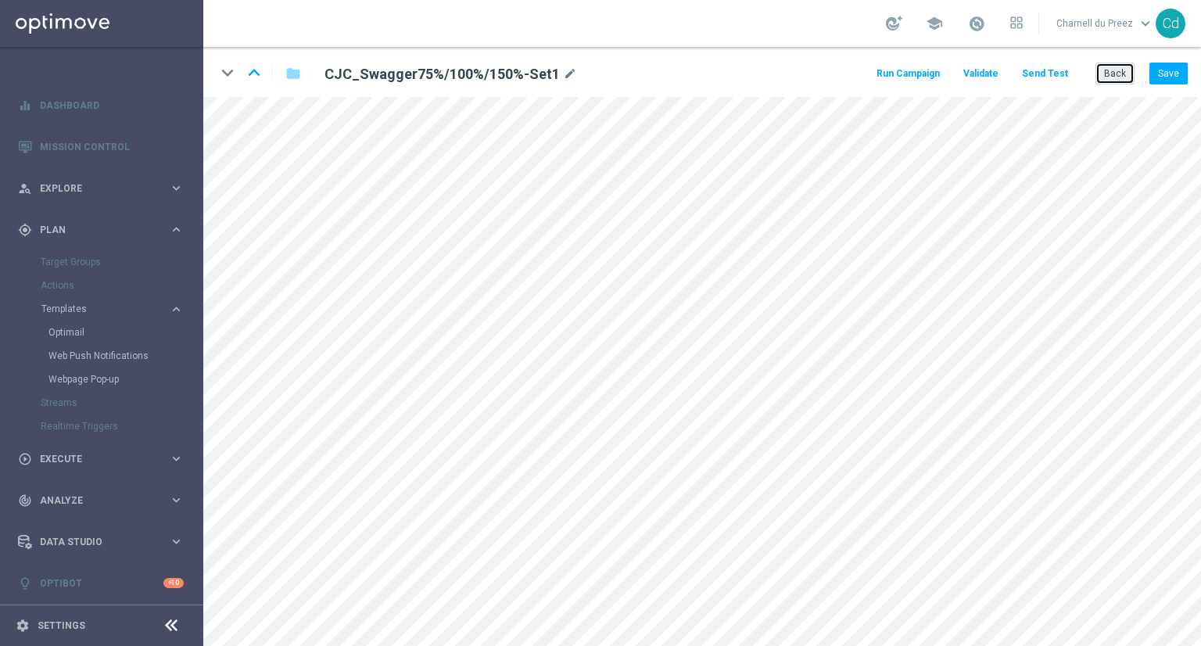
click at [1113, 72] on button "Back" at bounding box center [1115, 74] width 39 height 22
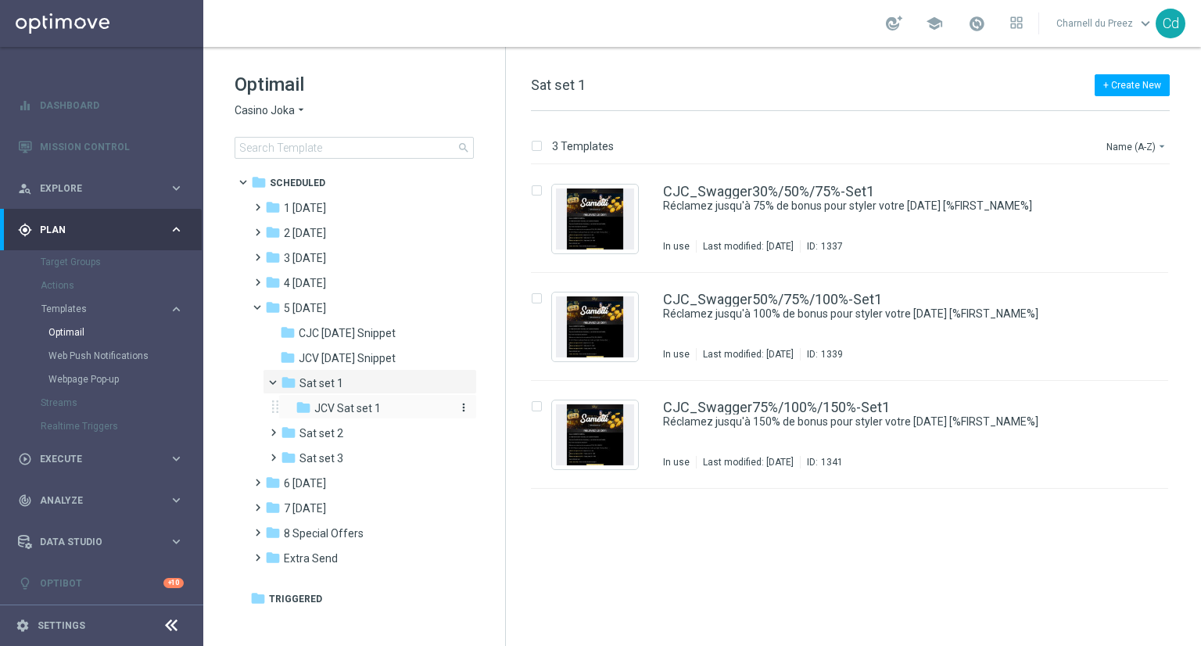
click at [363, 411] on span "JCV Sat set 1" at bounding box center [347, 408] width 66 height 14
click at [727, 184] on div "JCV_Swagger30%/50%/75%-Set1 Réclamez jusqu'à 75% de bonus pour styler votre sam…" at bounding box center [849, 219] width 637 height 108
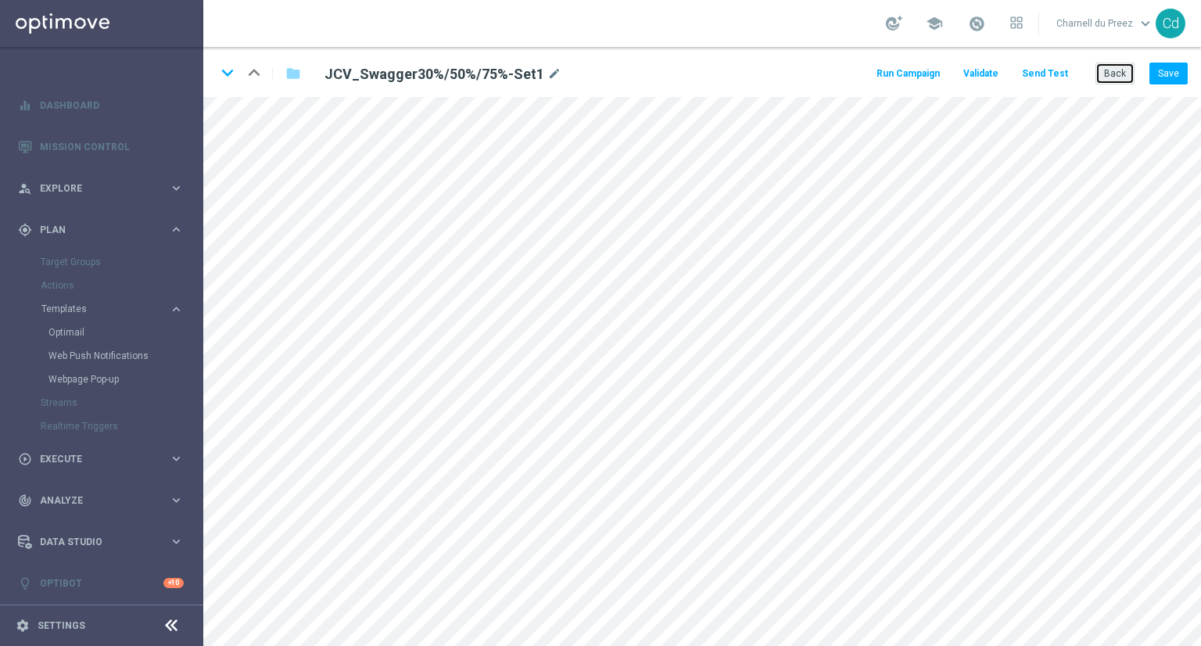
click at [1118, 75] on button "Back" at bounding box center [1115, 74] width 39 height 22
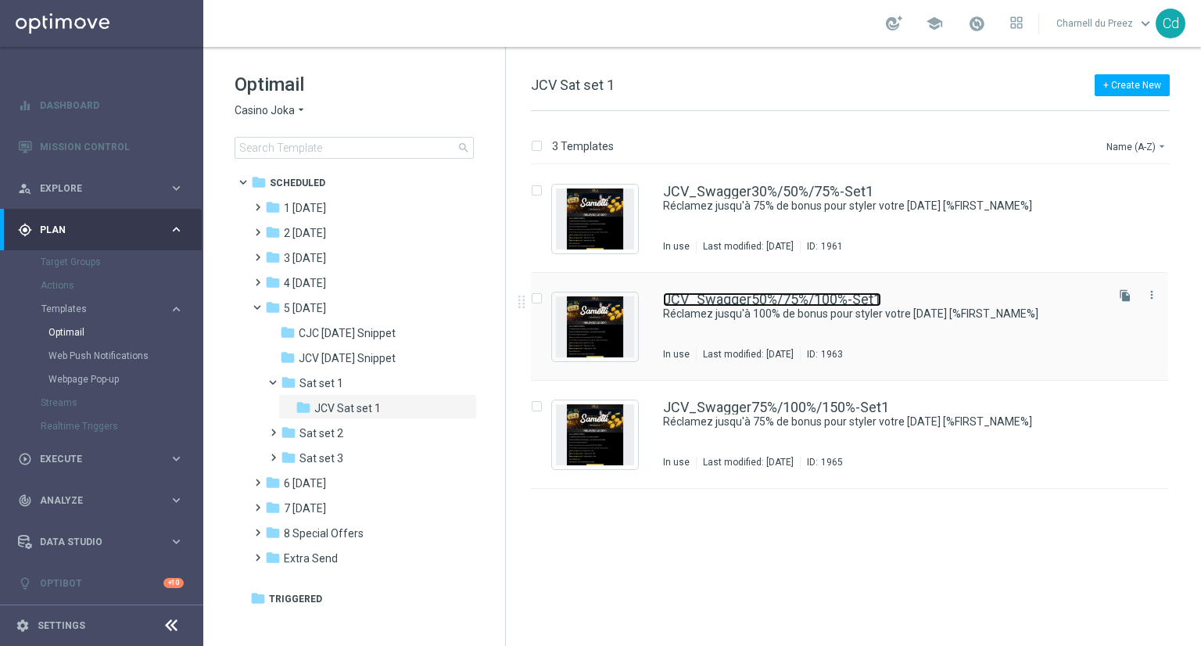
click at [794, 298] on link "JCV_Swagger50%/75%/100%-Set1" at bounding box center [772, 299] width 218 height 14
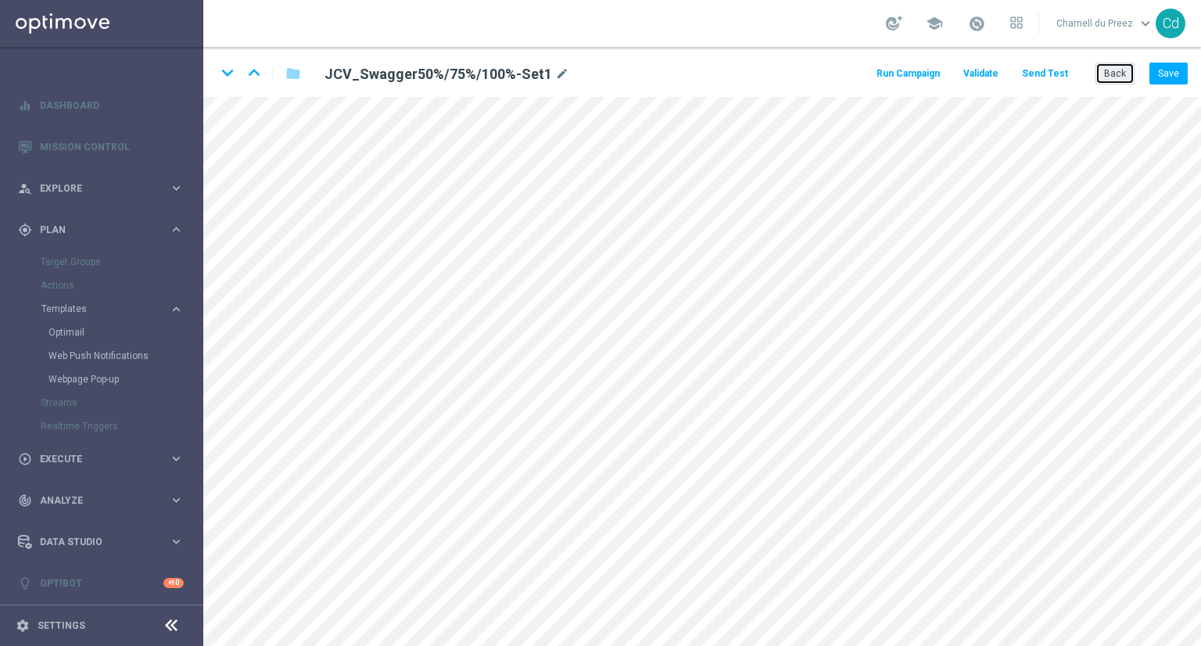
click at [1120, 66] on button "Back" at bounding box center [1115, 74] width 39 height 22
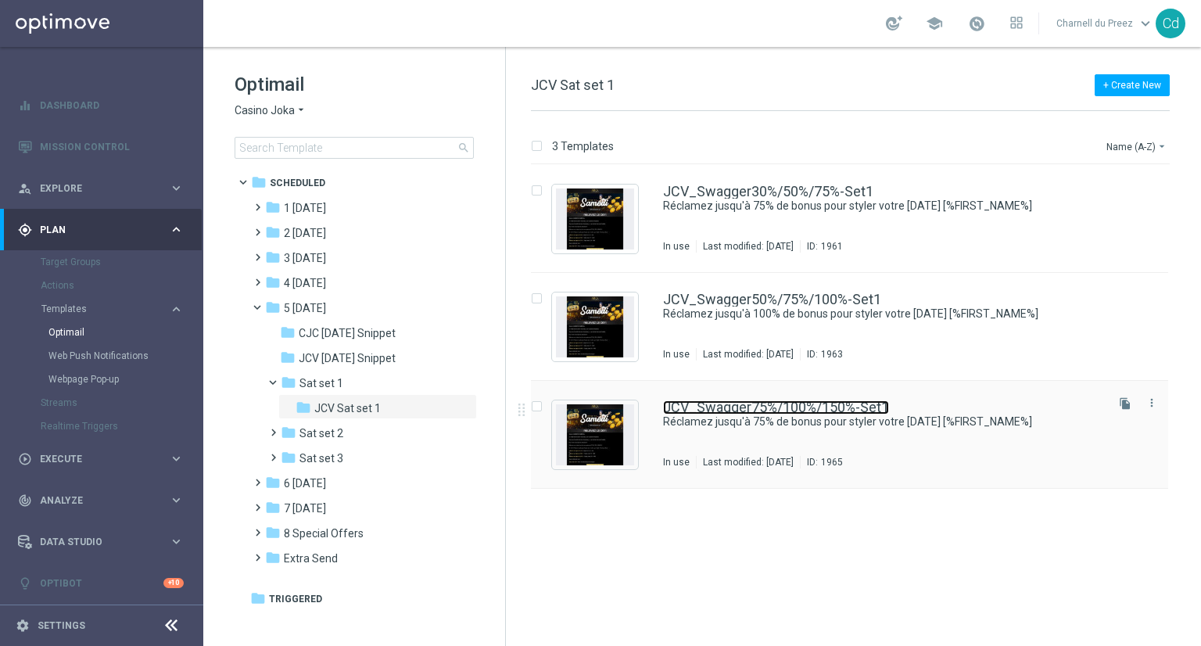
click at [855, 406] on link "JCV_Swagger75%/100%/150%-Set1" at bounding box center [776, 407] width 226 height 14
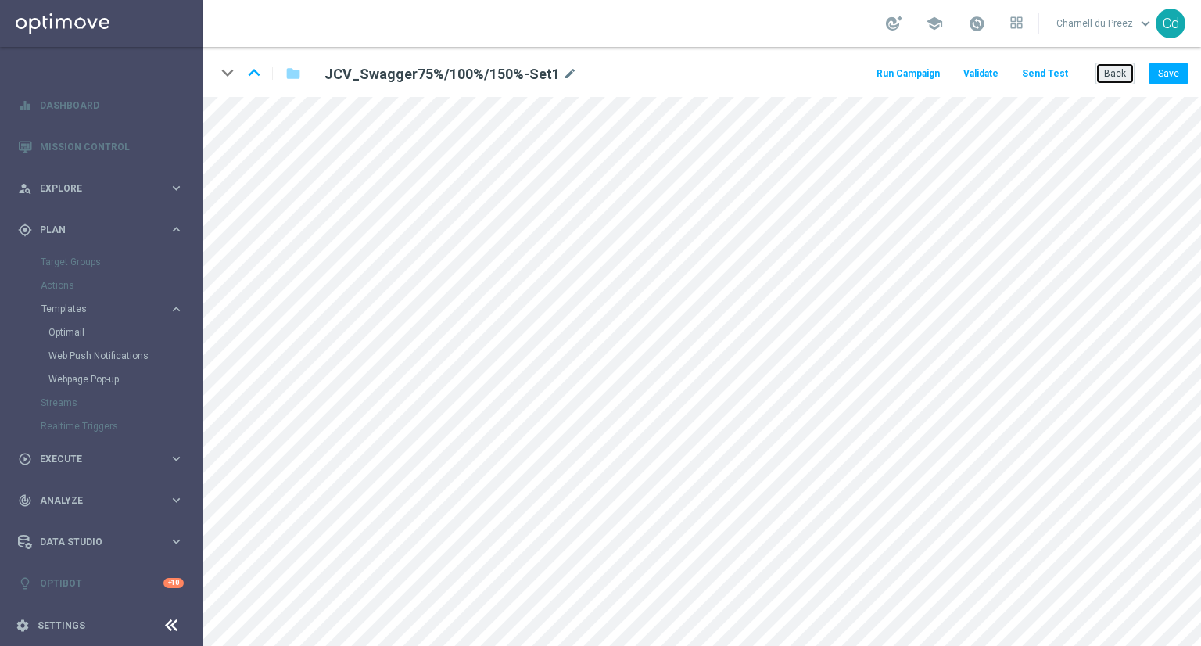
click at [1115, 78] on button "Back" at bounding box center [1115, 74] width 39 height 22
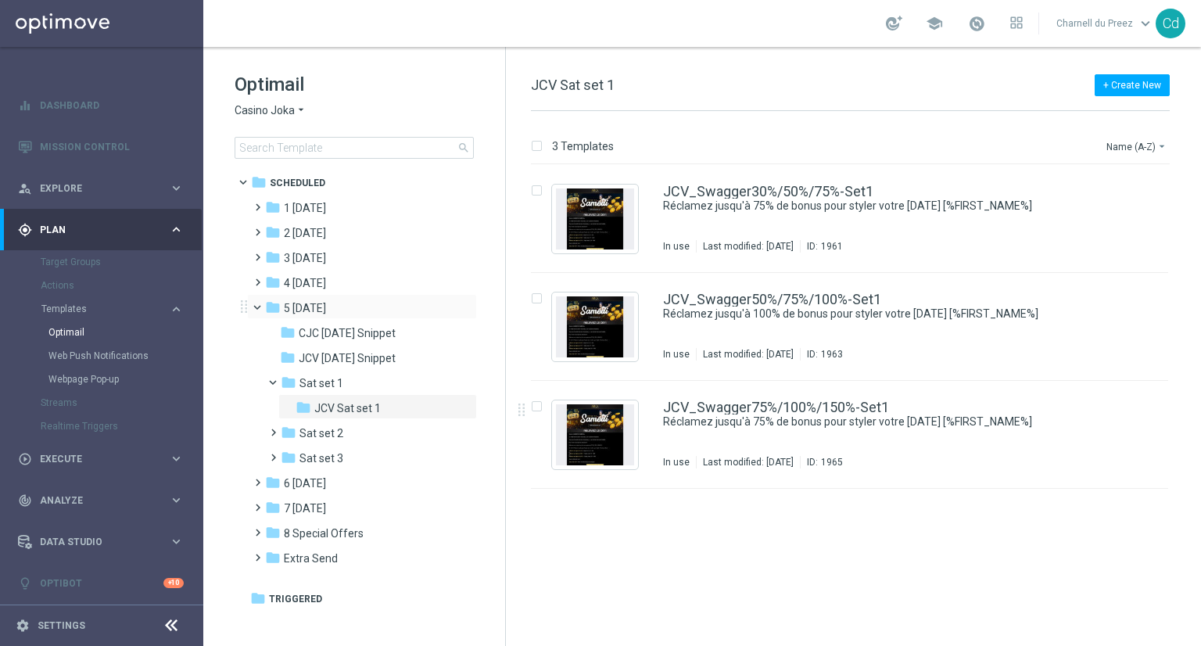
click at [261, 307] on span at bounding box center [264, 303] width 6 height 7
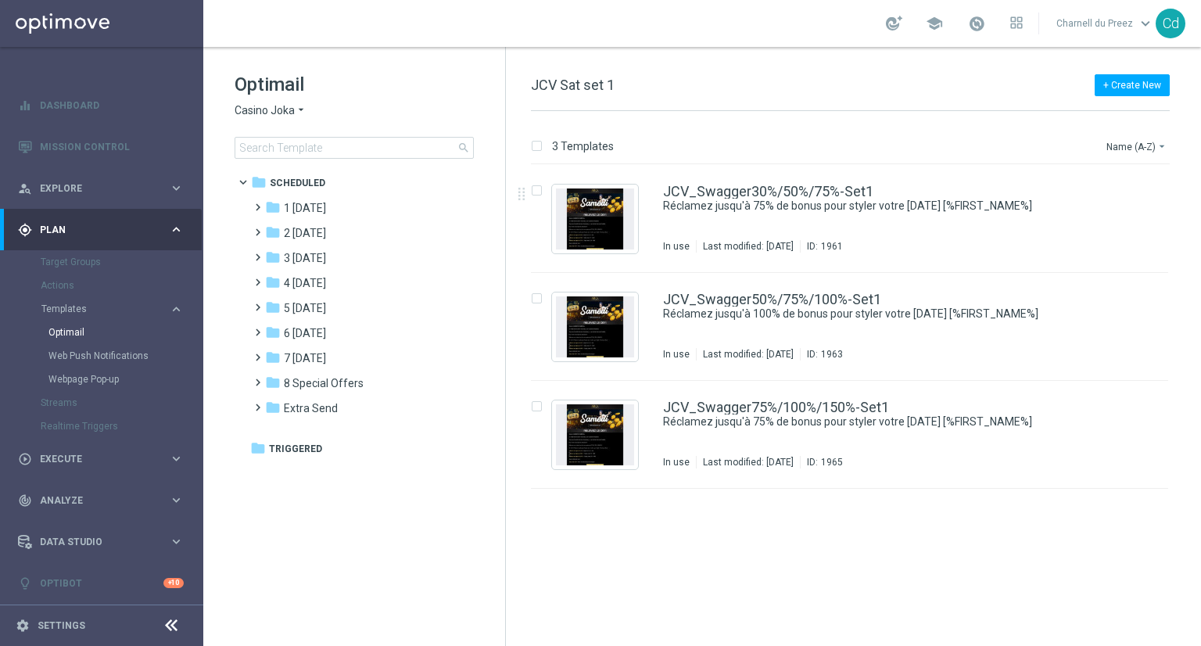
click at [265, 108] on span "Casino Joka" at bounding box center [265, 110] width 60 height 15
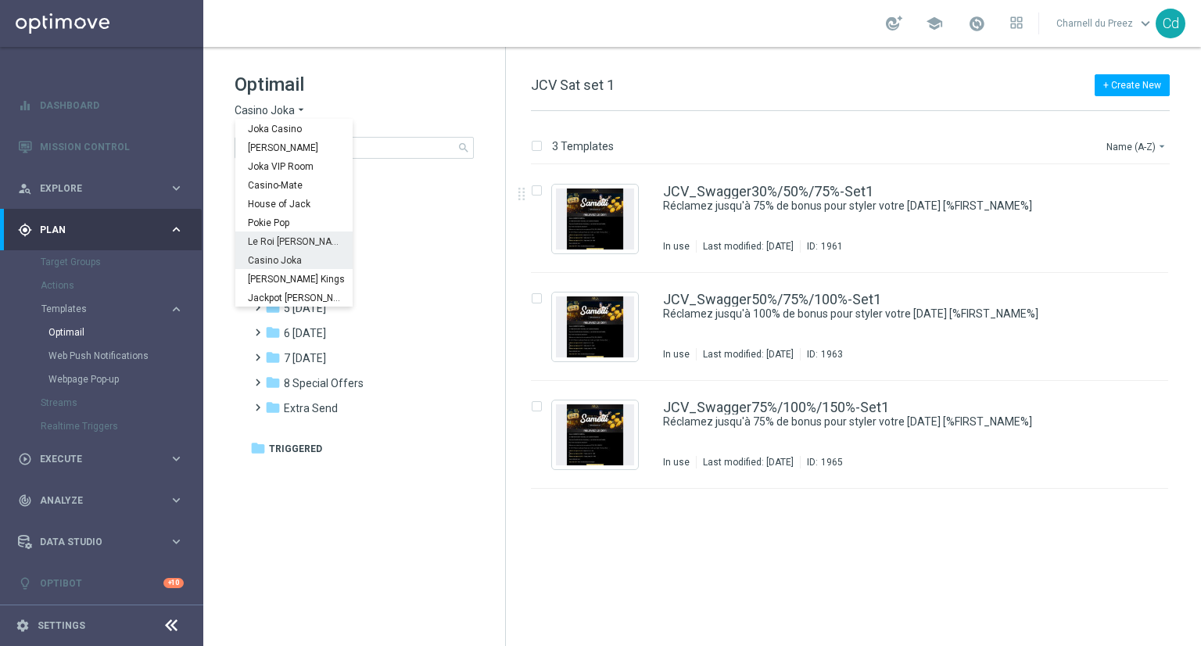
click at [0, 0] on span "Le Roi [PERSON_NAME]" at bounding box center [0, 0] width 0 height 0
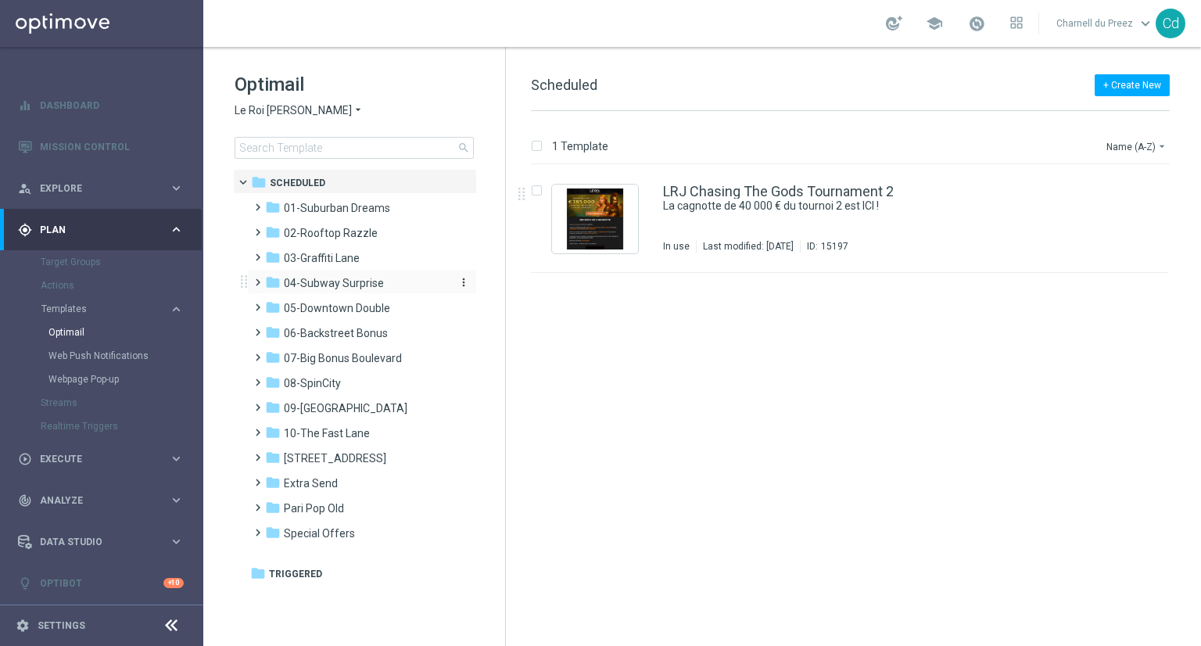
click at [297, 283] on span "04-Subway Surprise" at bounding box center [334, 283] width 100 height 14
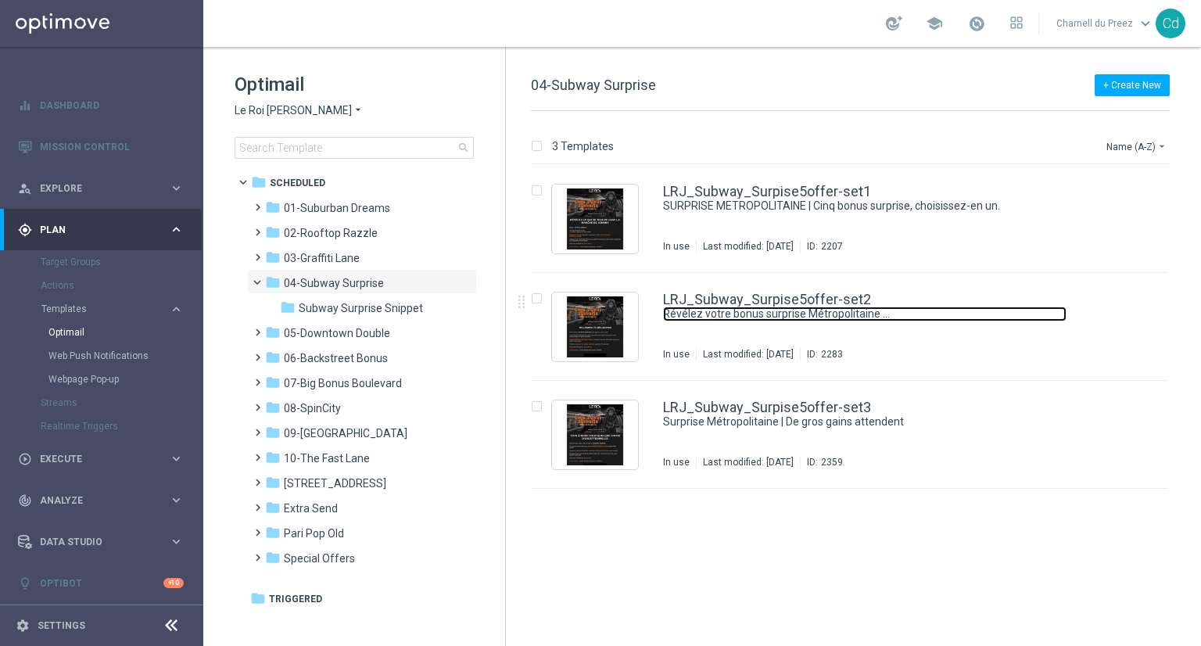
drag, startPoint x: 754, startPoint y: 306, endPoint x: 769, endPoint y: 305, distance: 14.9
click at [754, 307] on link "Révélez votre bonus surprise Métropolitaine …" at bounding box center [865, 314] width 404 height 15
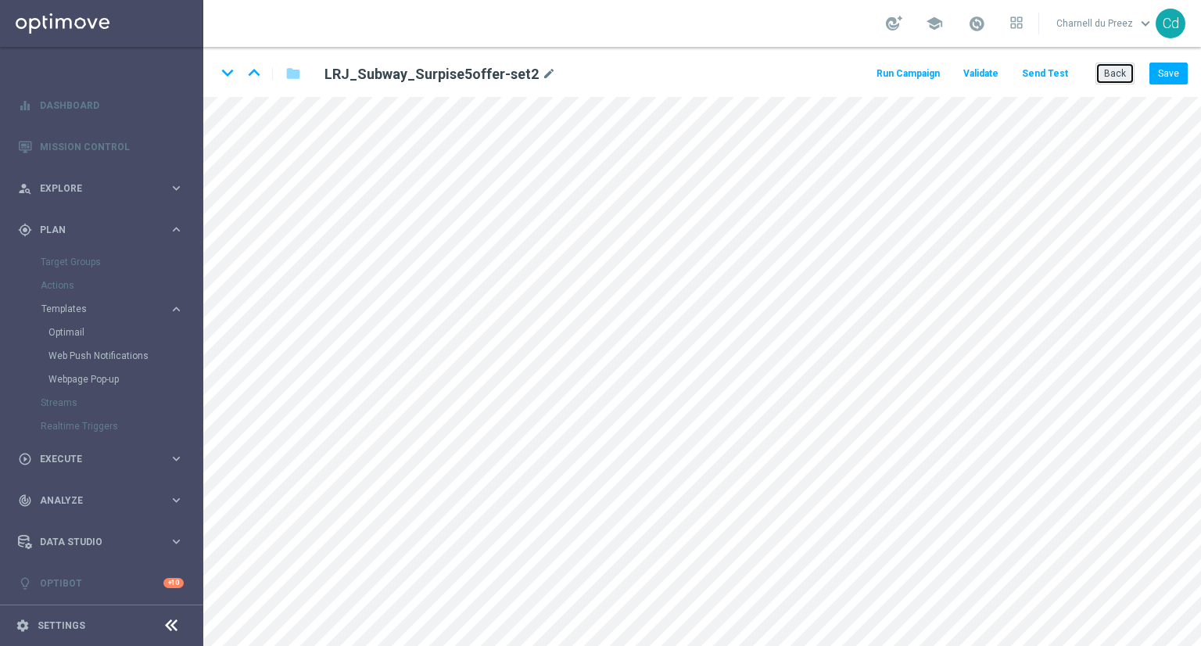
click at [1120, 77] on button "Back" at bounding box center [1115, 74] width 39 height 22
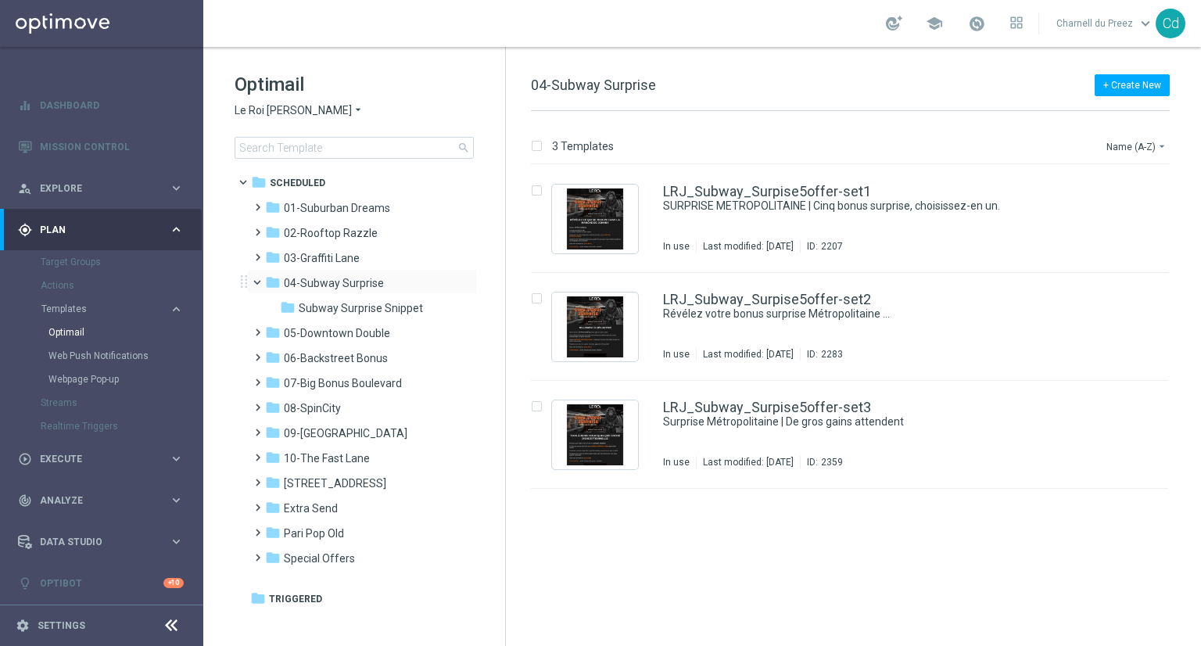
click at [261, 281] on span at bounding box center [264, 278] width 6 height 7
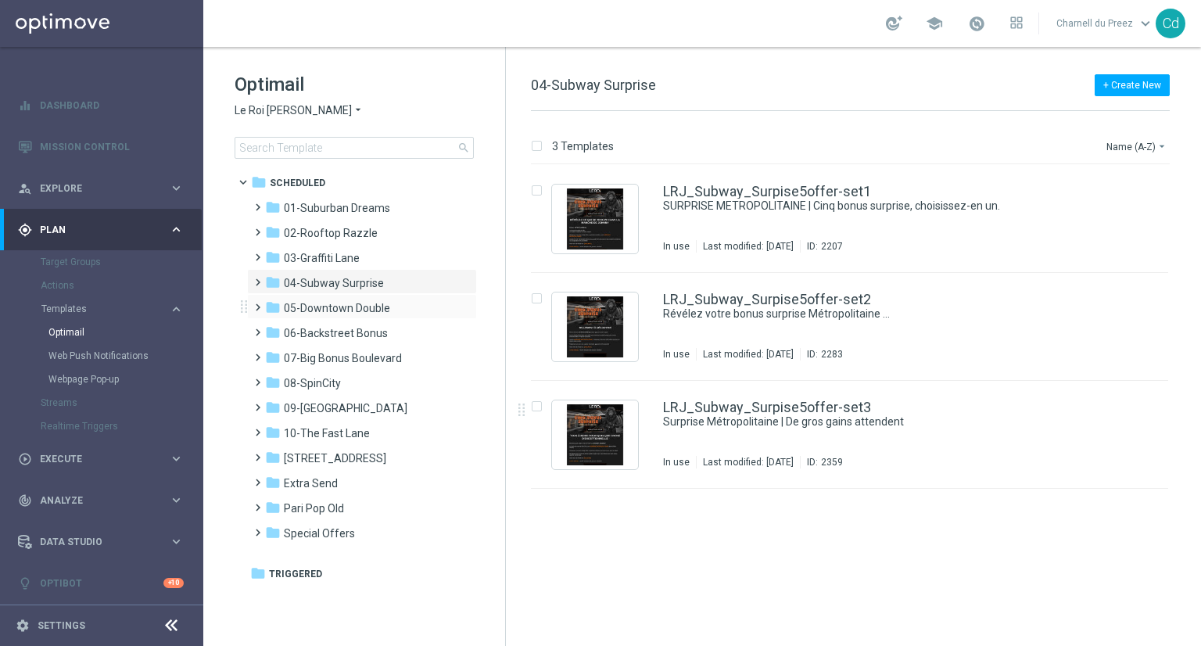
click at [258, 303] on span at bounding box center [254, 300] width 7 height 6
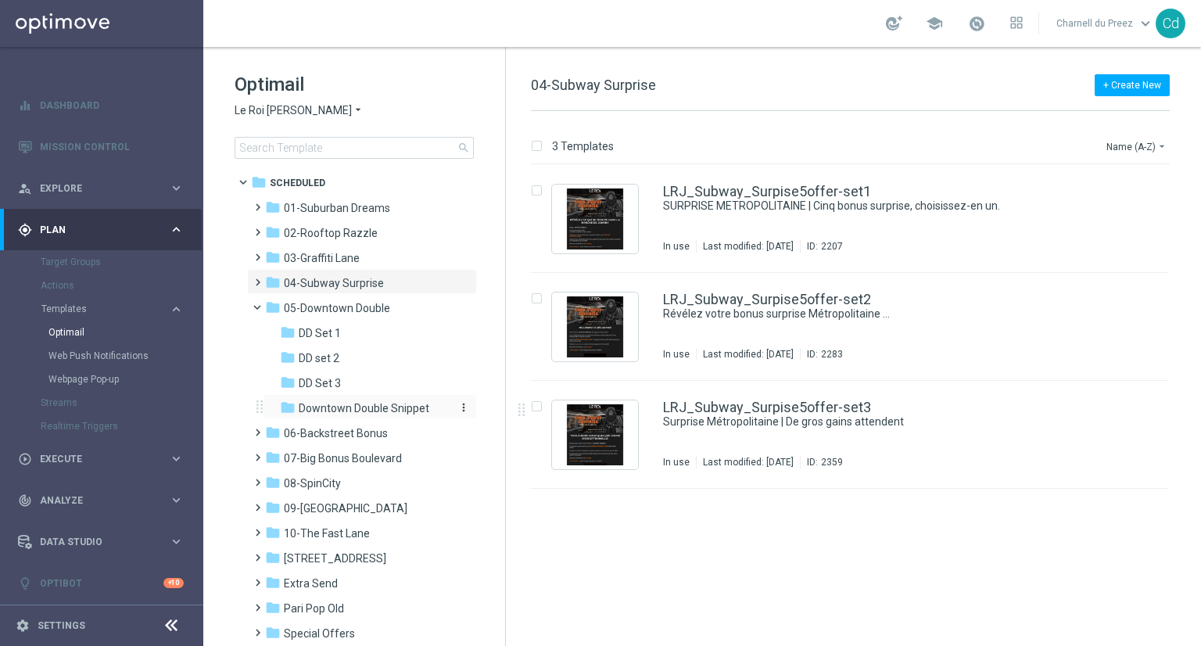
click at [386, 414] on span "Downtown Double Snippet" at bounding box center [364, 408] width 131 height 14
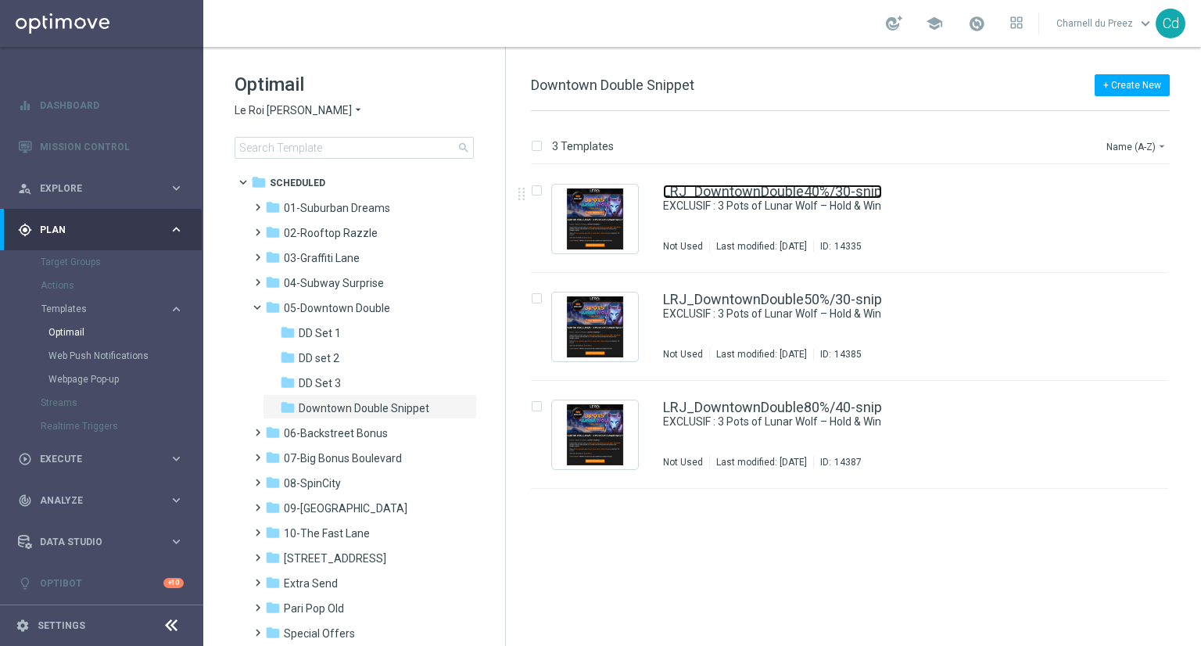
drag, startPoint x: 749, startPoint y: 185, endPoint x: 763, endPoint y: 187, distance: 14.2
click at [749, 185] on link "LRJ_DowntownDouble40%/30-snip" at bounding box center [772, 192] width 219 height 14
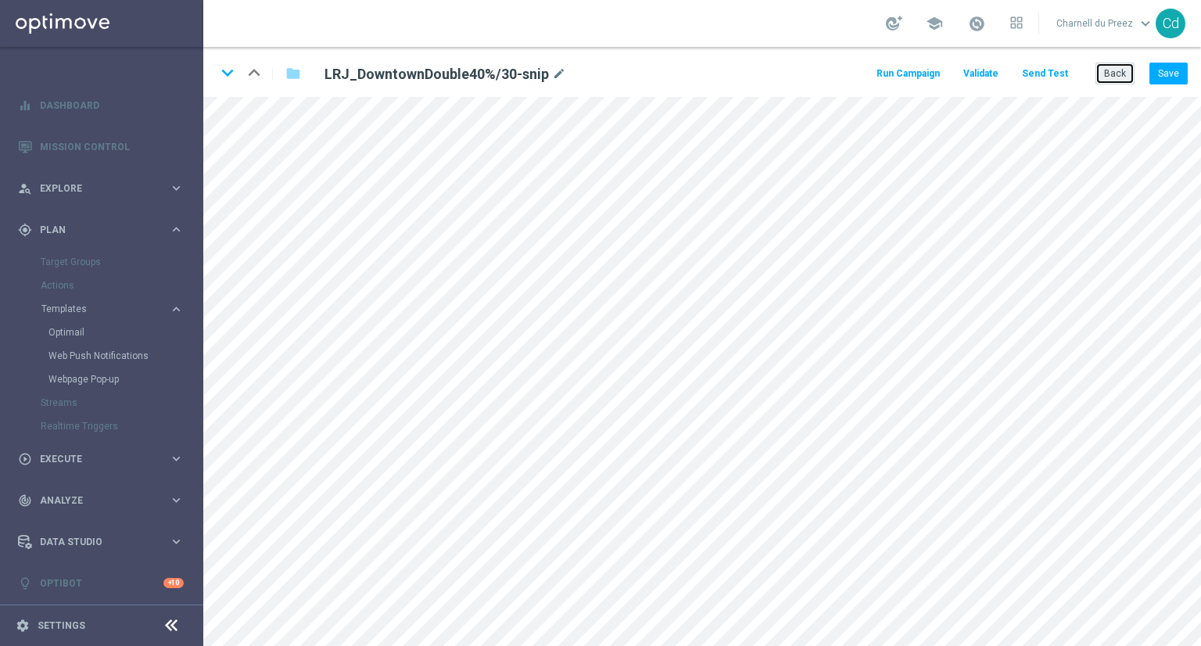
click at [1116, 74] on button "Back" at bounding box center [1115, 74] width 39 height 22
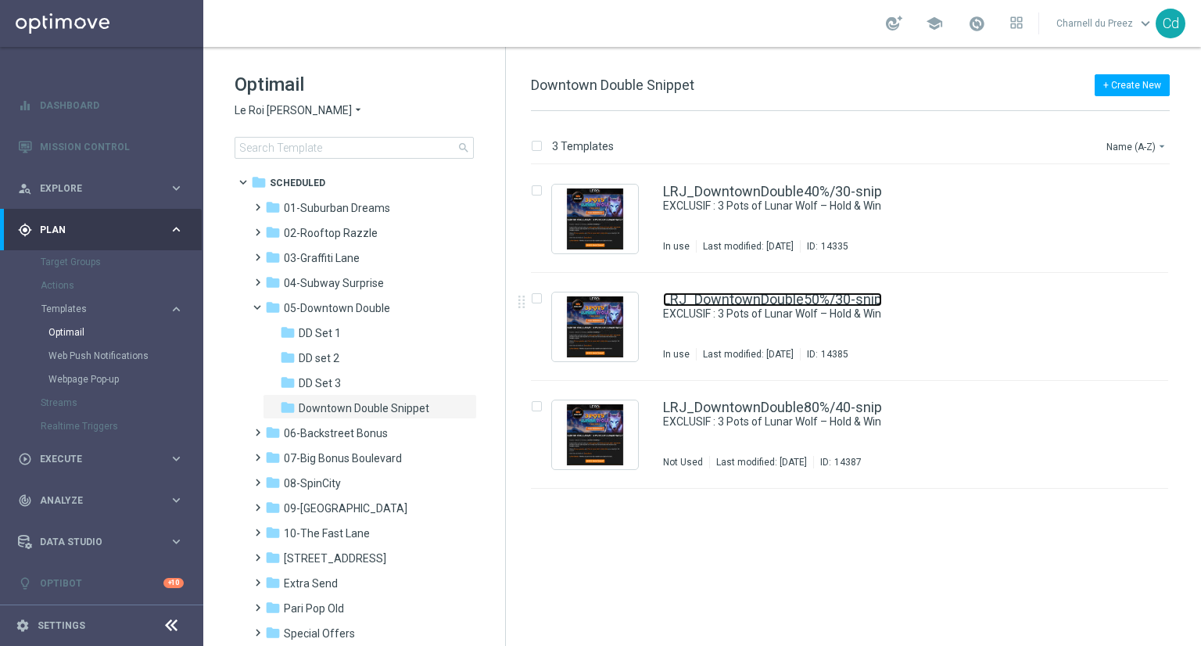
click at [752, 296] on link "LRJ_DowntownDouble50%/30-snip" at bounding box center [772, 299] width 219 height 14
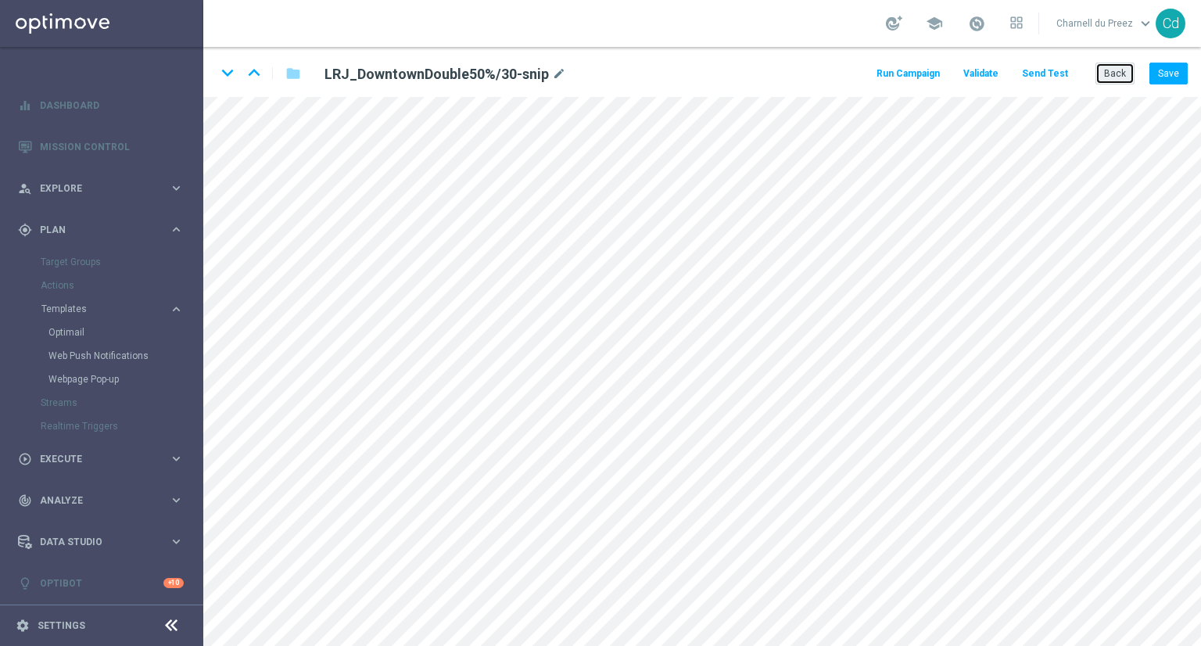
click at [1123, 77] on button "Back" at bounding box center [1115, 74] width 39 height 22
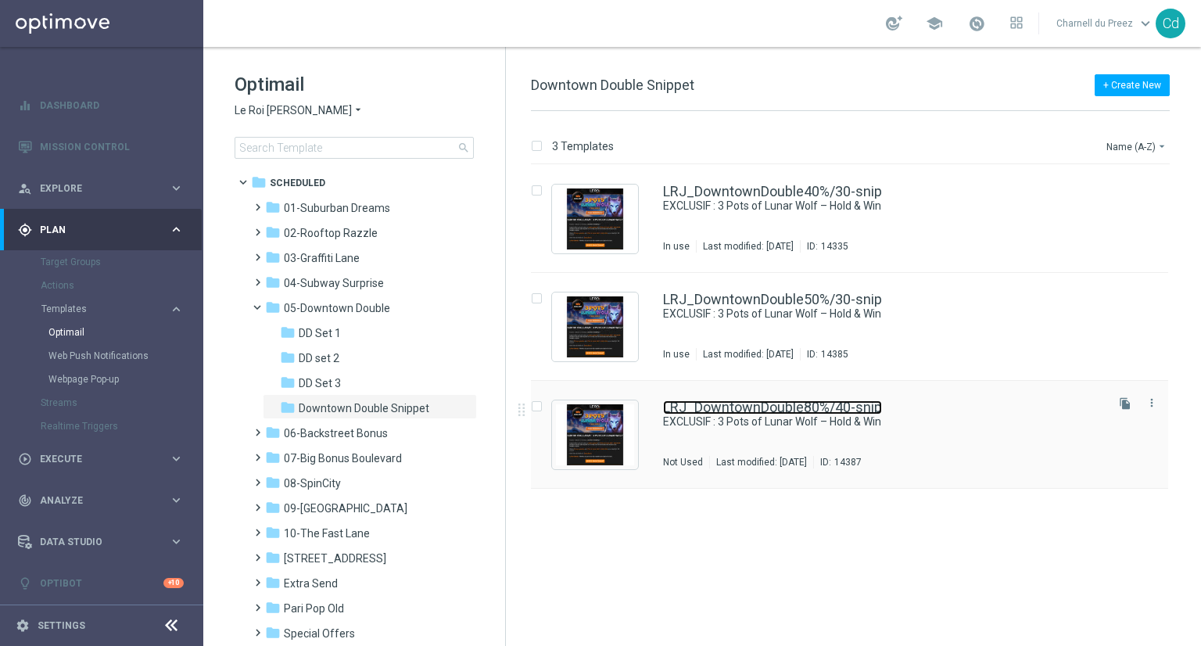
click at [793, 401] on link "LRJ_DowntownDouble80%/40-snip" at bounding box center [772, 407] width 219 height 14
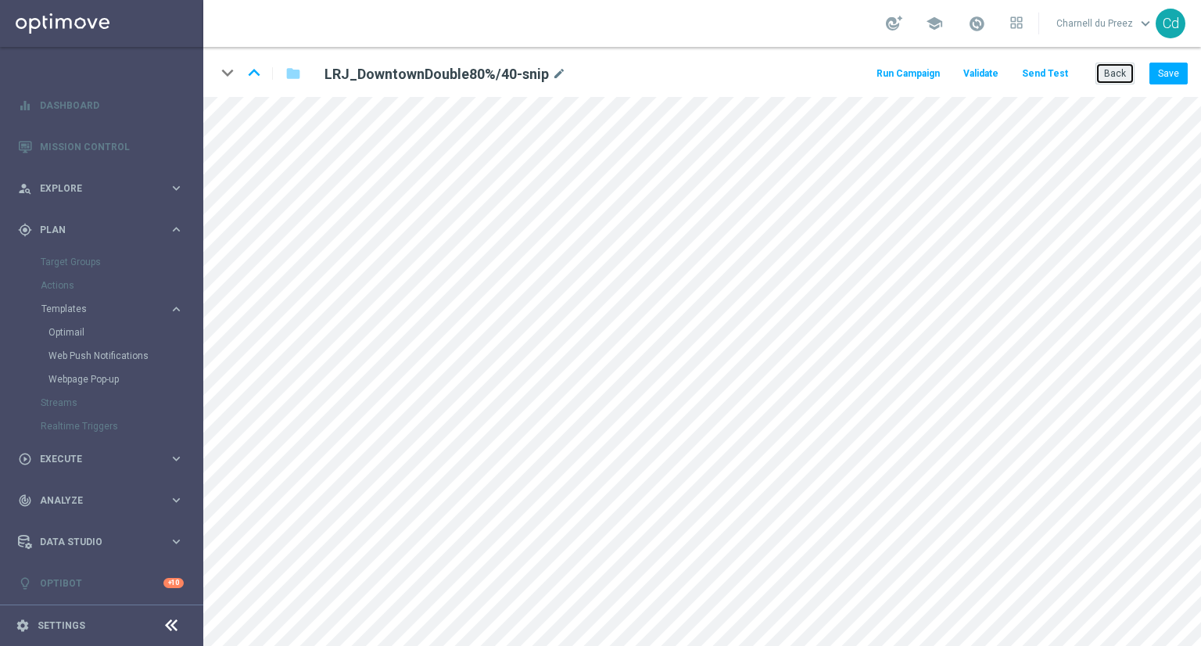
click at [1123, 71] on button "Back" at bounding box center [1115, 74] width 39 height 22
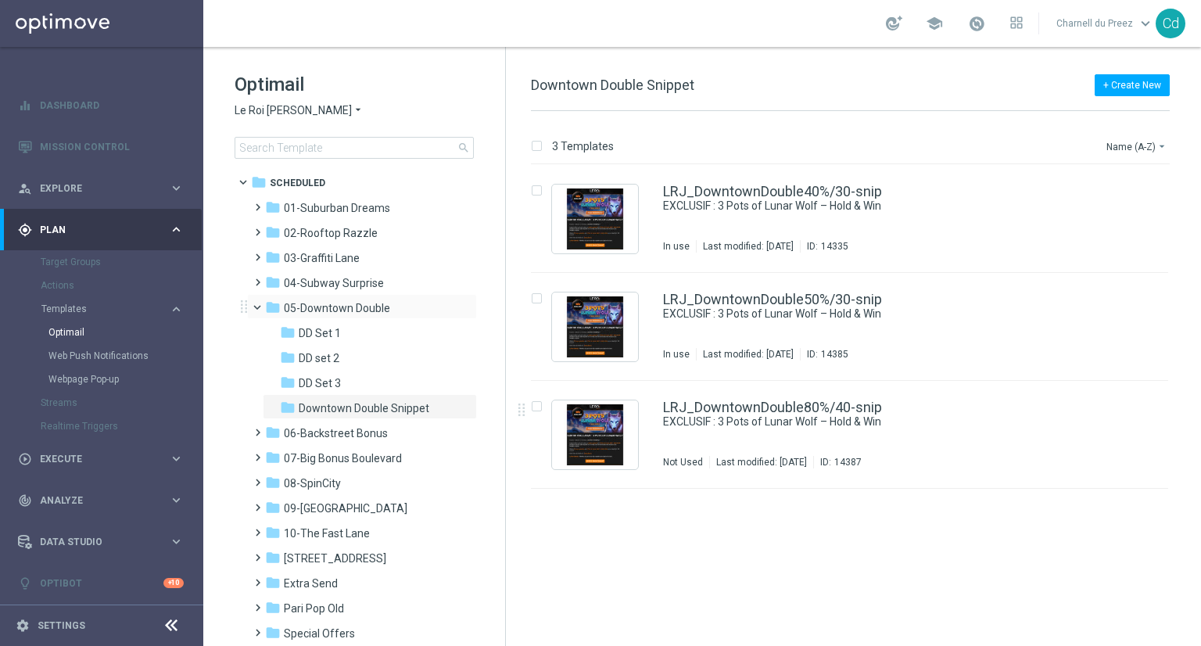
click at [261, 307] on span at bounding box center [264, 303] width 6 height 7
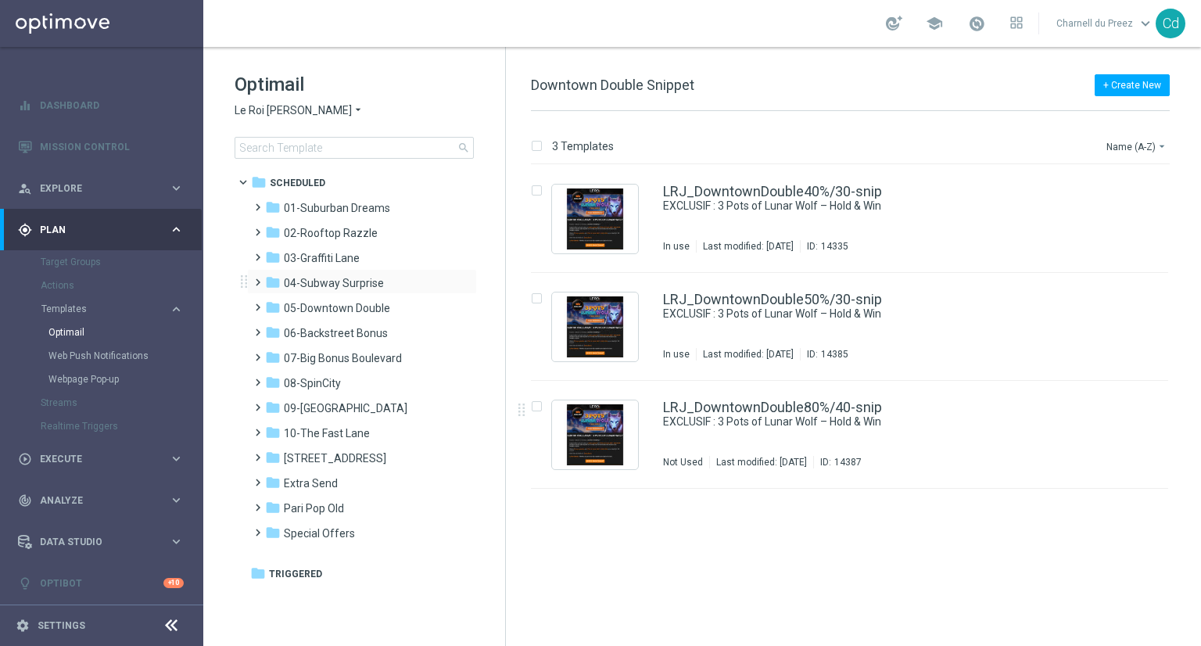
click at [257, 278] on span at bounding box center [254, 275] width 7 height 6
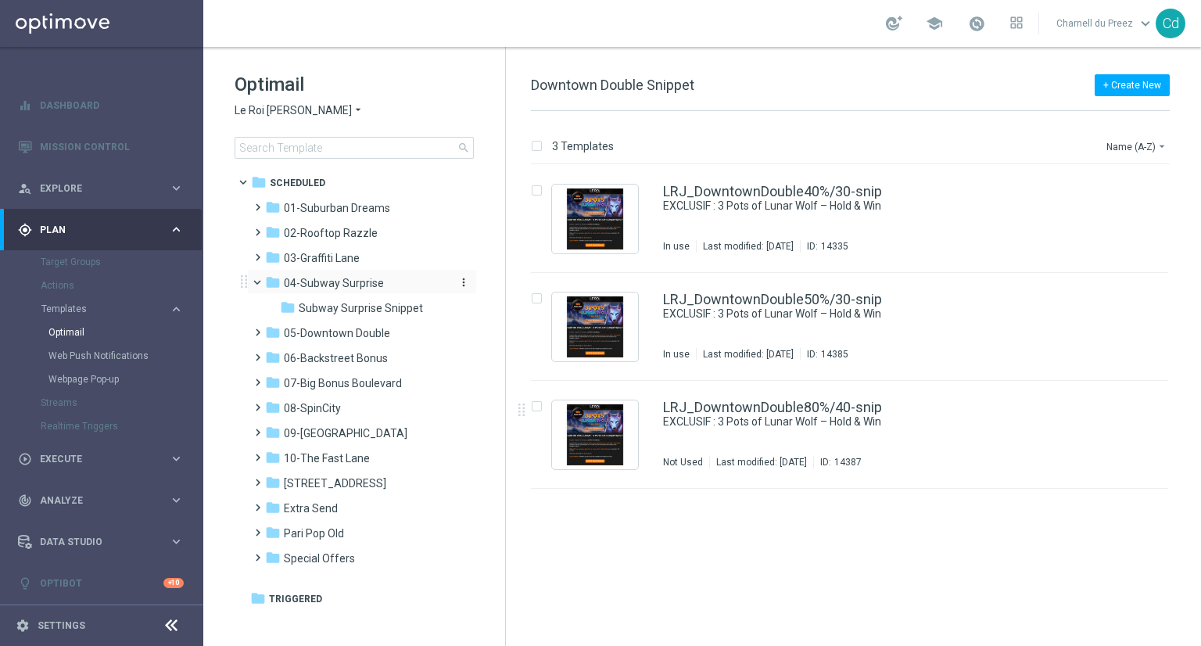
click at [318, 280] on span "04-Subway Surprise" at bounding box center [334, 283] width 100 height 14
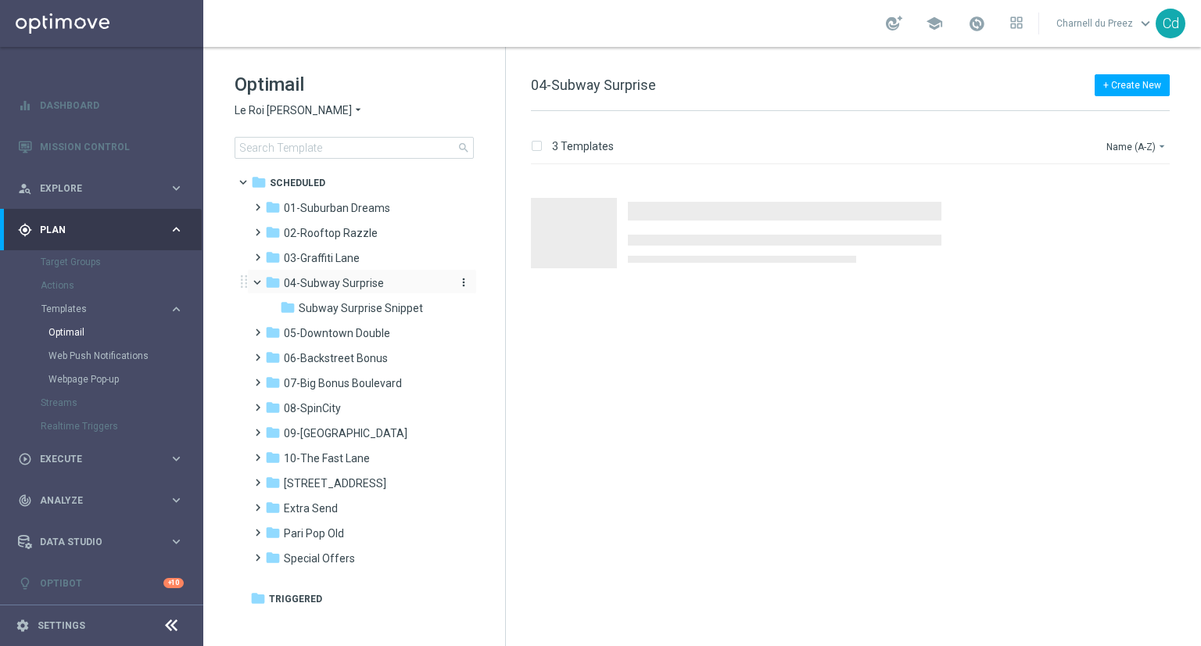
click at [326, 281] on span "04-Subway Surprise" at bounding box center [334, 283] width 100 height 14
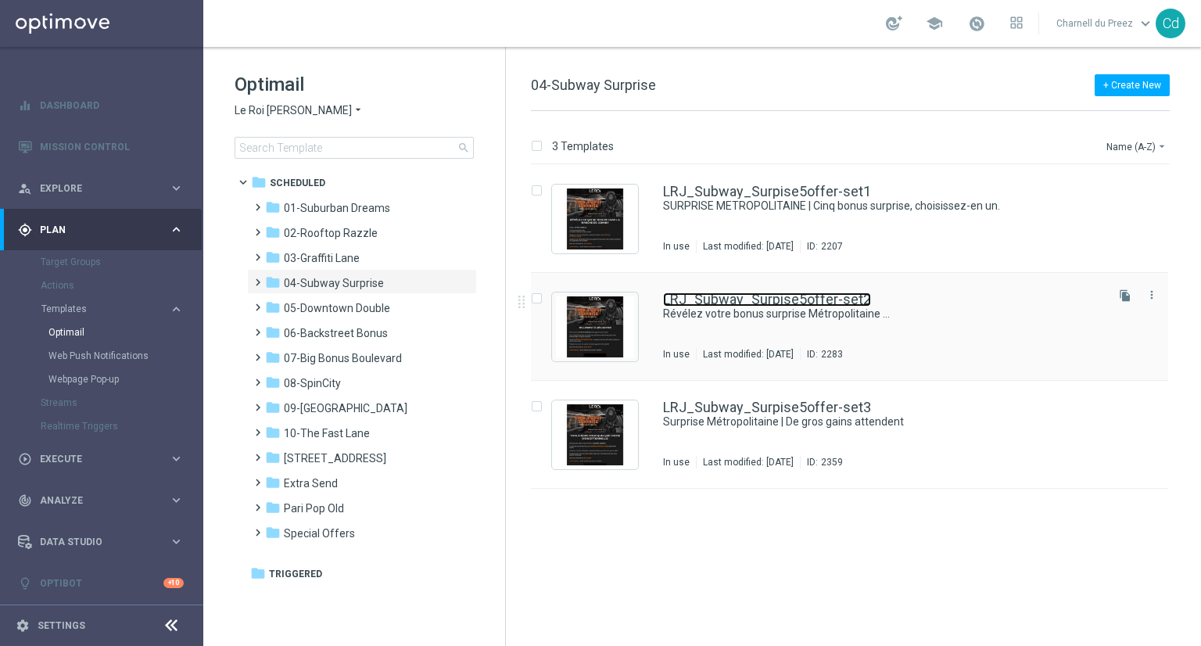
click at [800, 297] on link "LRJ_Subway_Surpise5offer-set2" at bounding box center [767, 299] width 208 height 14
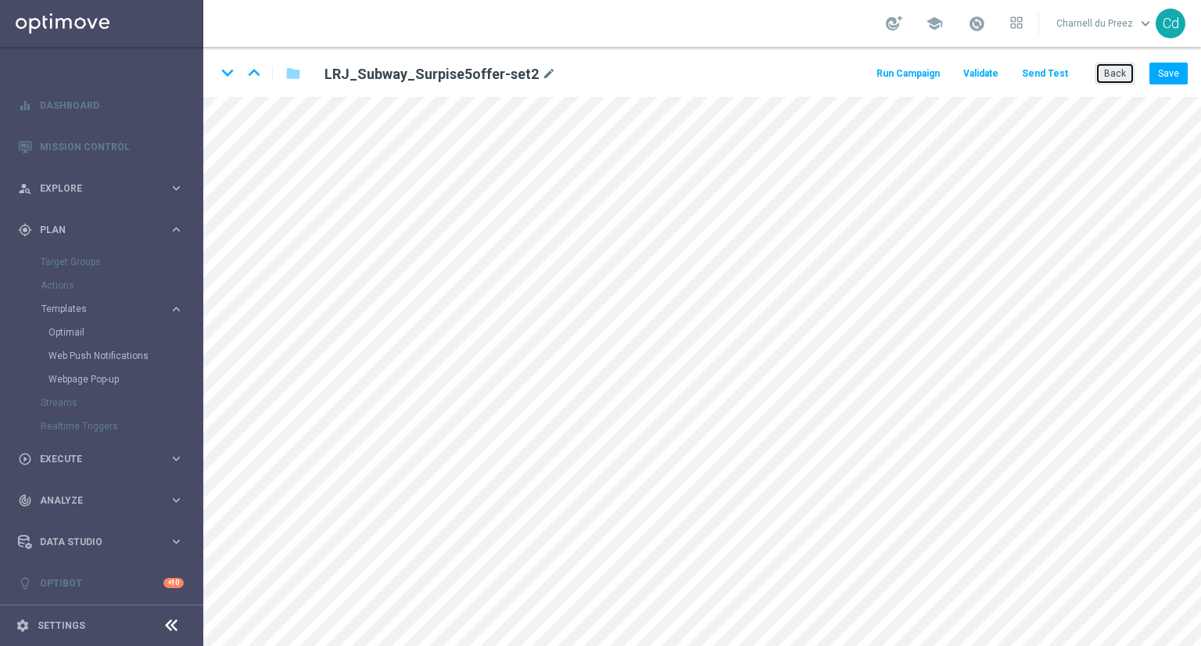
click at [1111, 76] on button "Back" at bounding box center [1115, 74] width 39 height 22
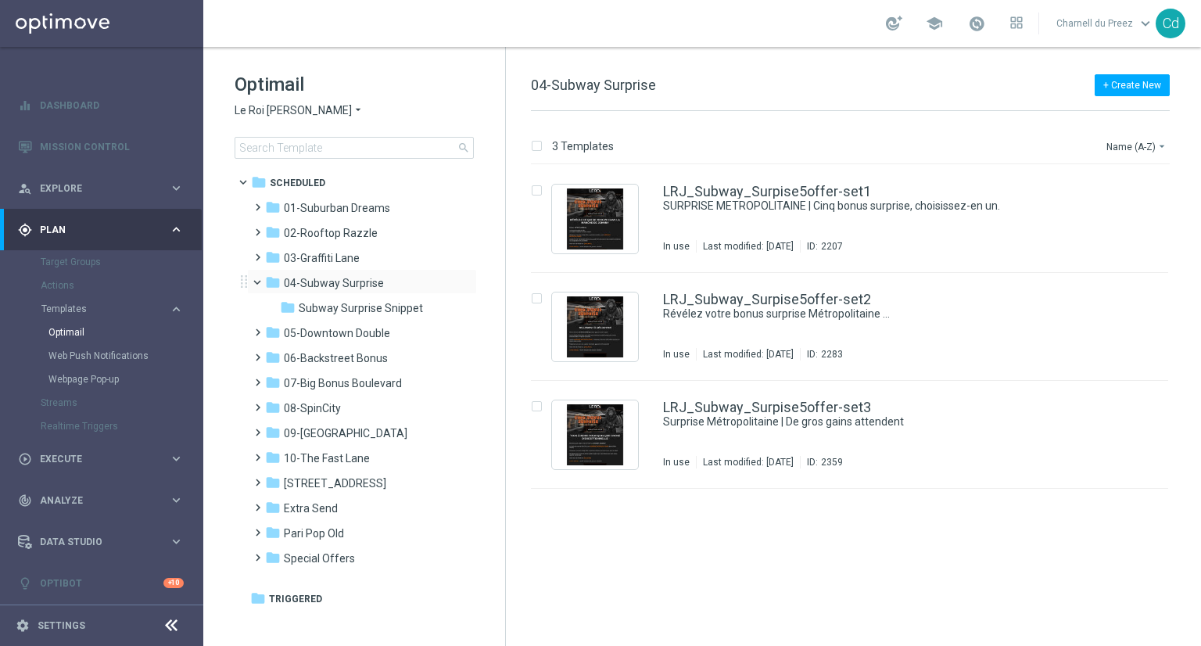
click at [261, 282] on span at bounding box center [264, 278] width 6 height 7
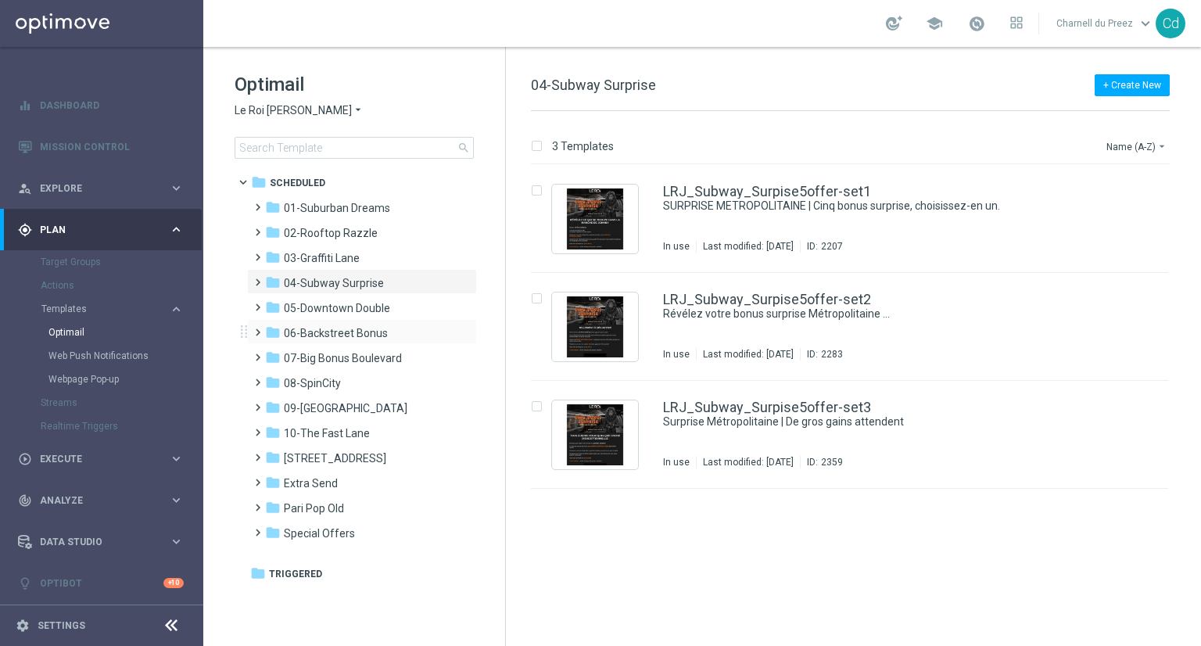
click at [258, 328] on span at bounding box center [254, 325] width 7 height 6
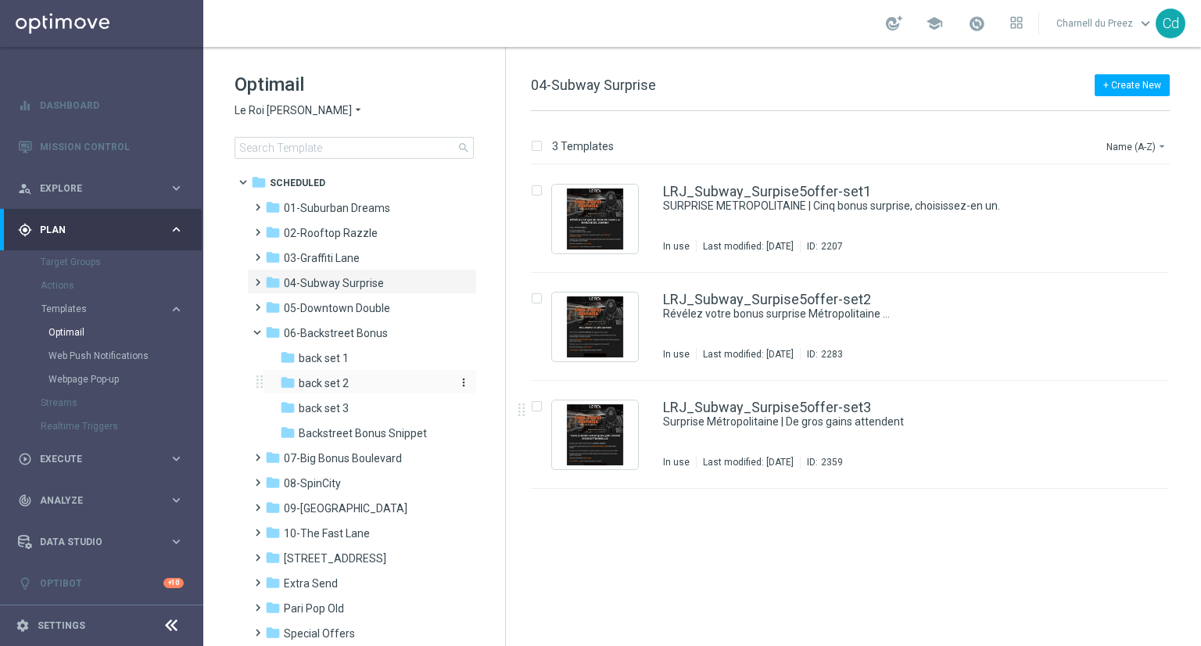
click at [330, 388] on span "back set 2" at bounding box center [324, 383] width 50 height 14
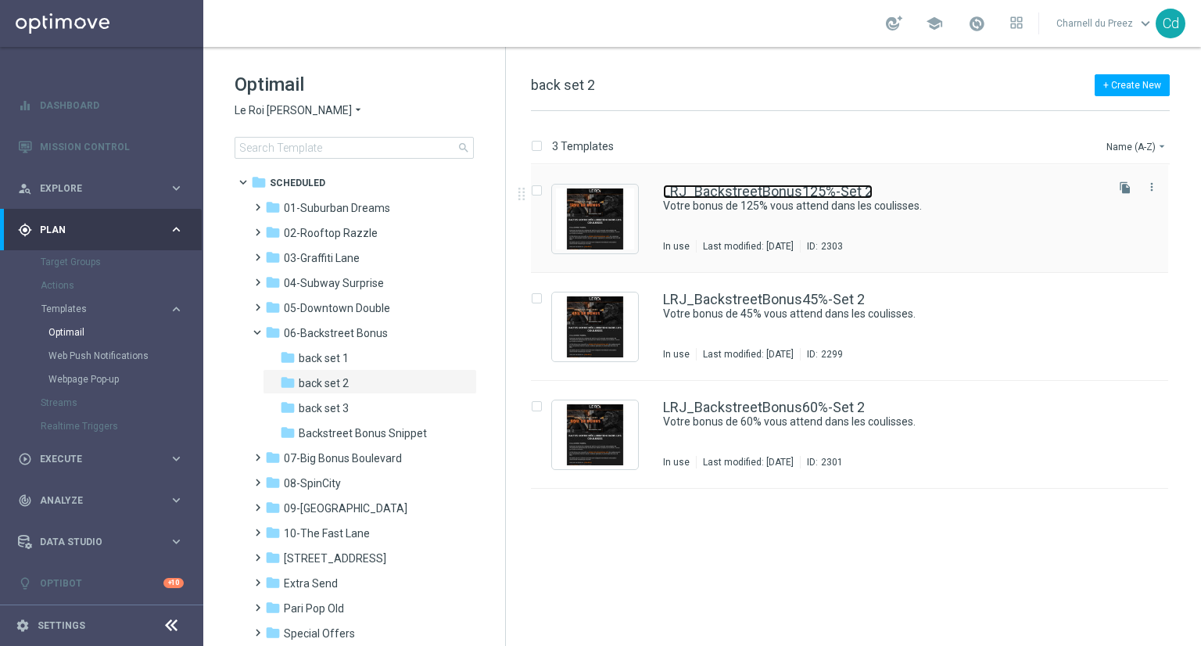
click at [745, 194] on link "LRJ_BackstreetBonus125%-Set 2" at bounding box center [768, 192] width 210 height 14
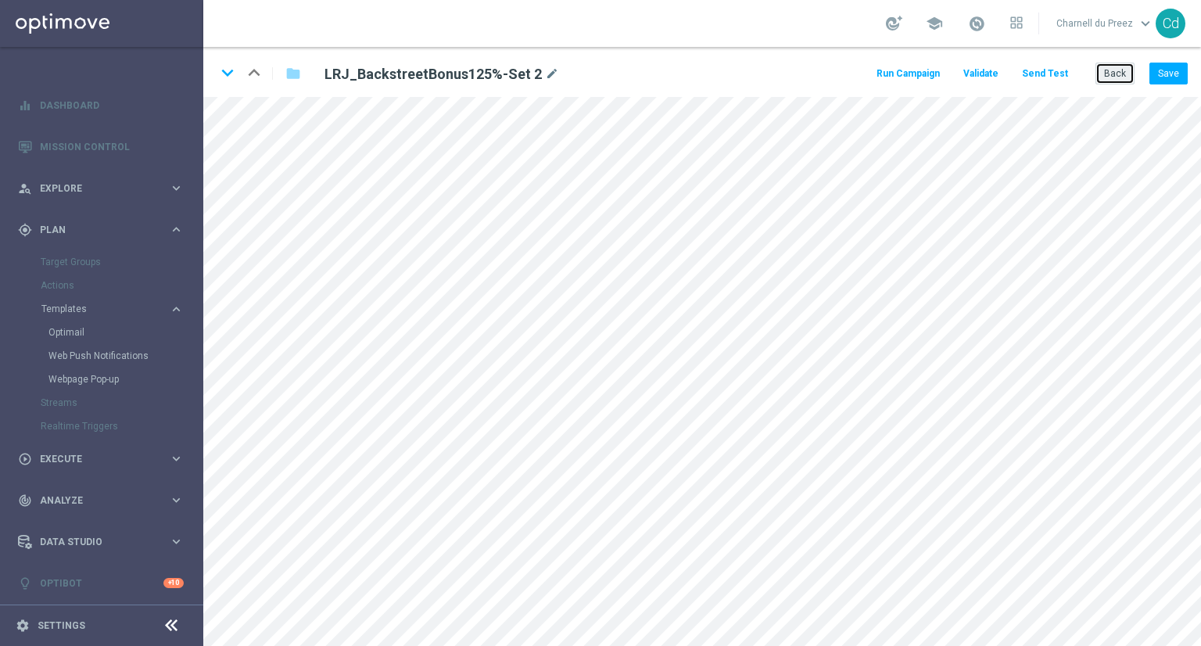
click at [1110, 67] on button "Back" at bounding box center [1115, 74] width 39 height 22
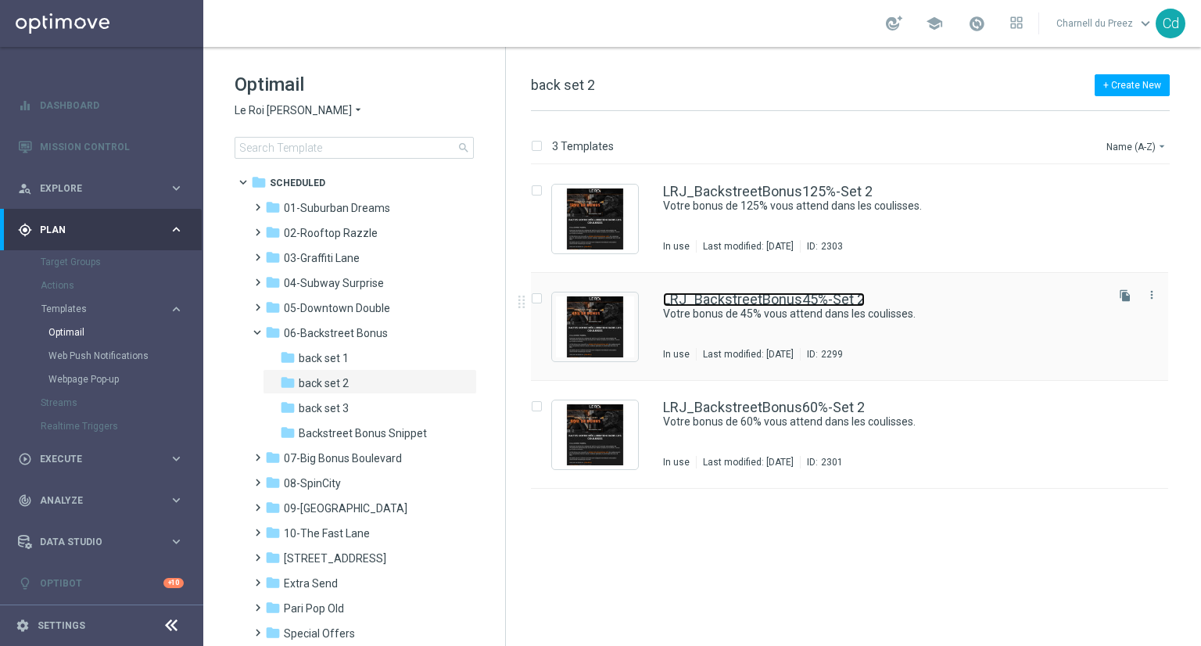
click at [738, 302] on link "LRJ_BackstreetBonus45%-Set 2" at bounding box center [764, 299] width 202 height 14
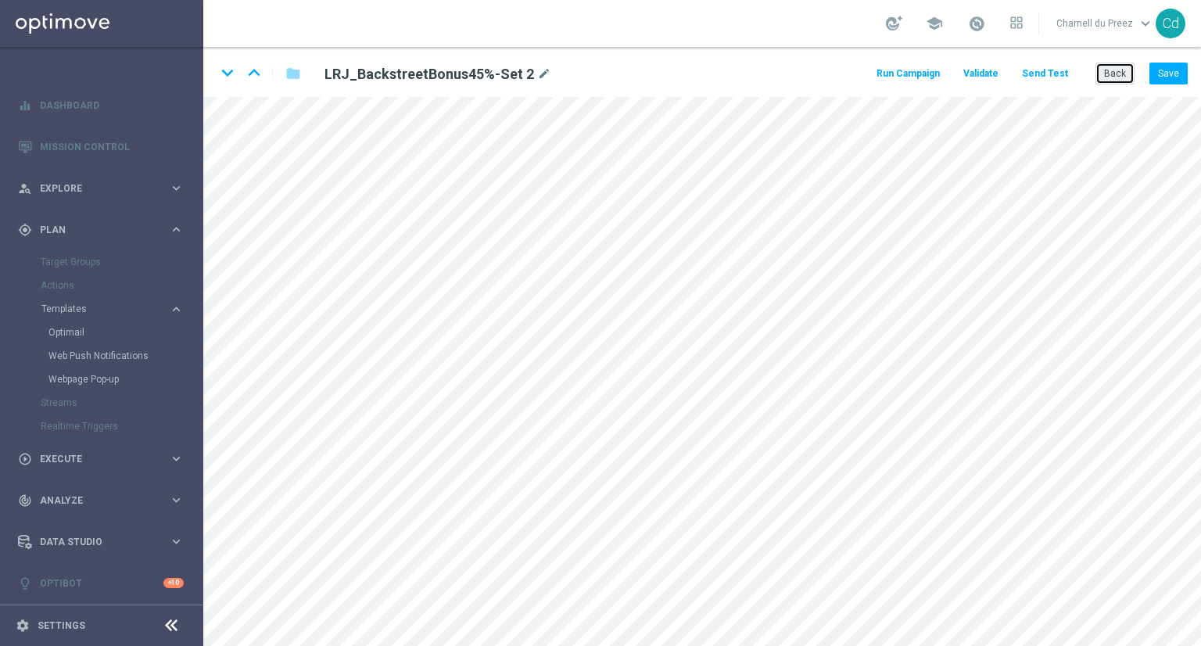
click at [1120, 76] on button "Back" at bounding box center [1115, 74] width 39 height 22
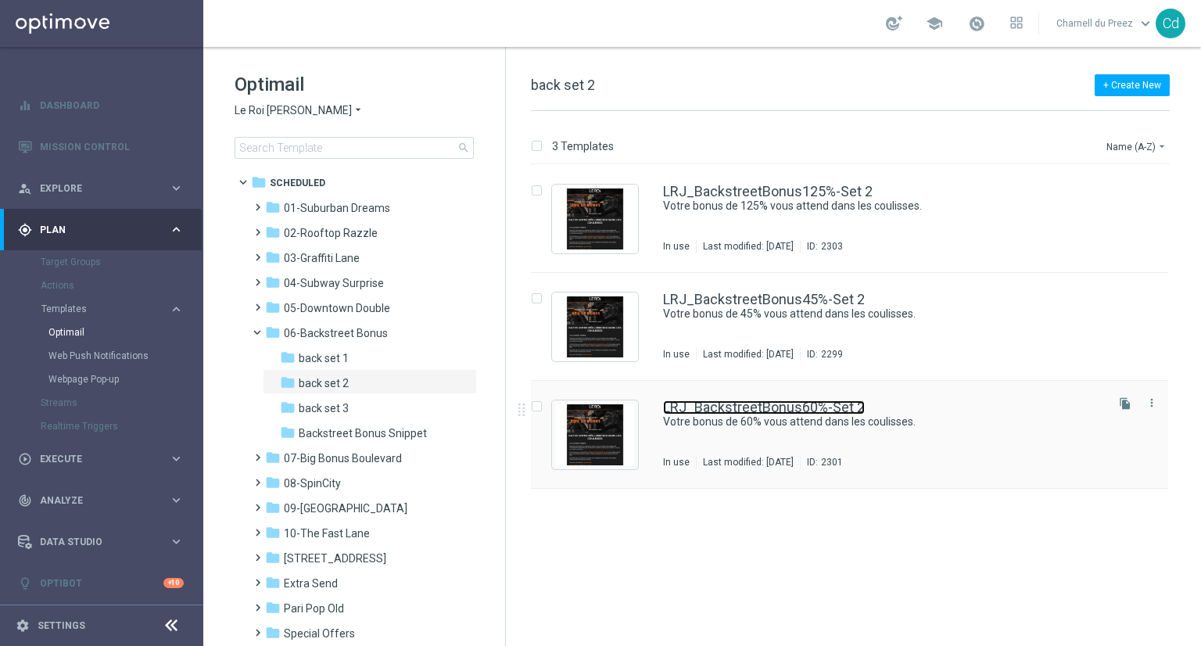
click at [754, 404] on link "LRJ_BackstreetBonus60%-Set 2" at bounding box center [764, 407] width 202 height 14
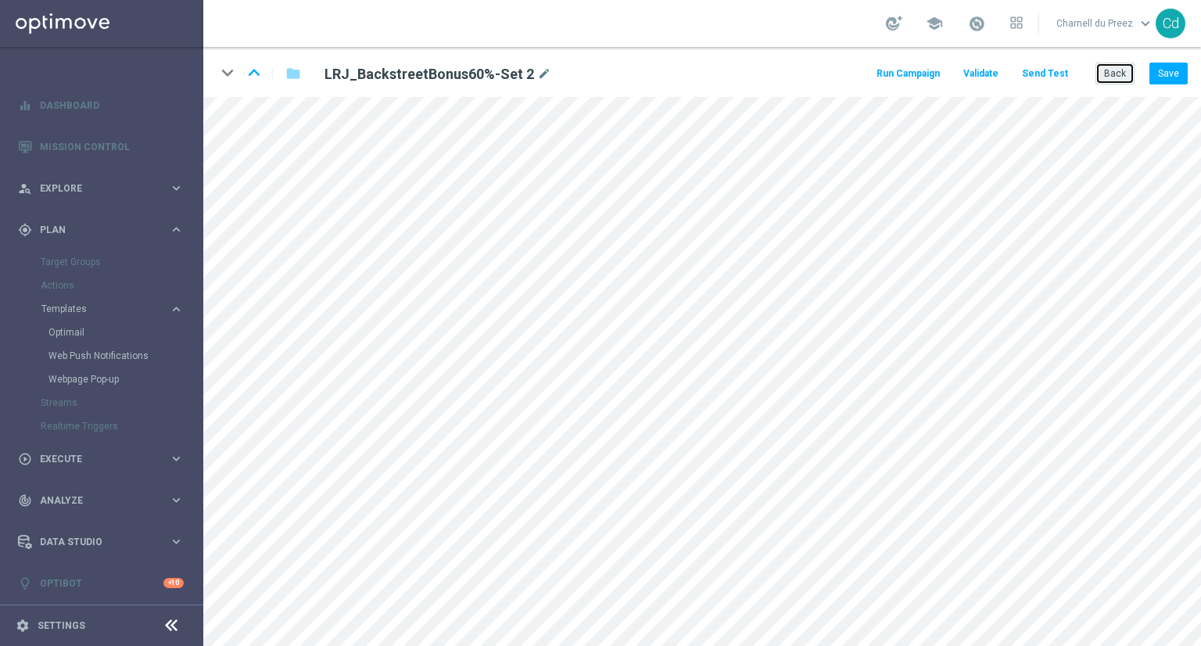
click at [1111, 70] on button "Back" at bounding box center [1115, 74] width 39 height 22
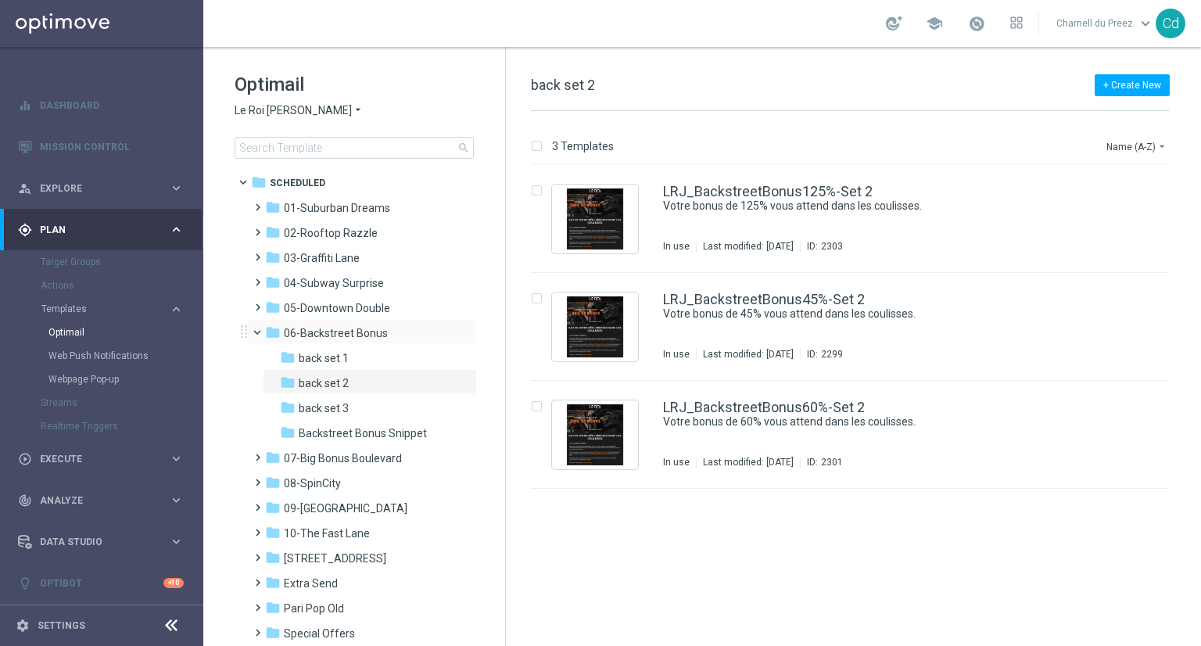
click at [261, 332] on span at bounding box center [264, 328] width 6 height 7
